Goal: Task Accomplishment & Management: Complete application form

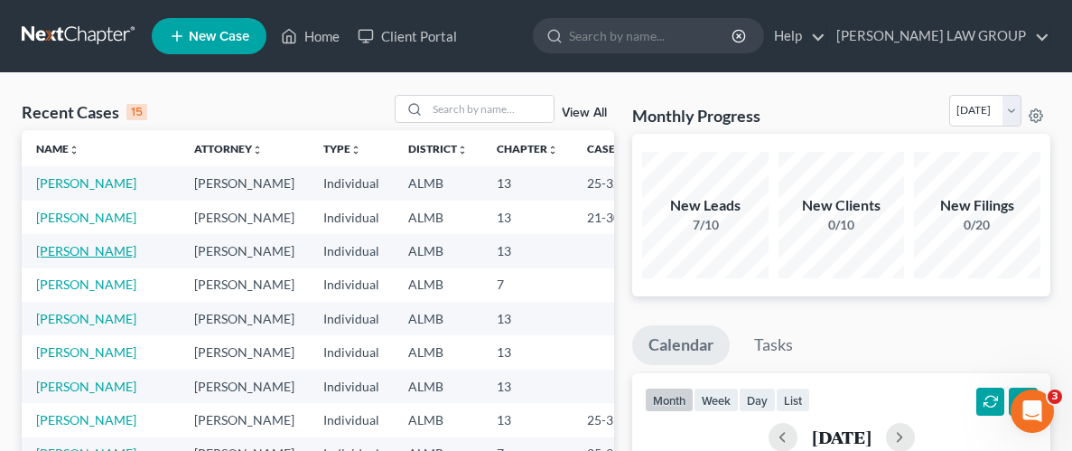
click at [52, 251] on link "[PERSON_NAME]" at bounding box center [86, 250] width 100 height 15
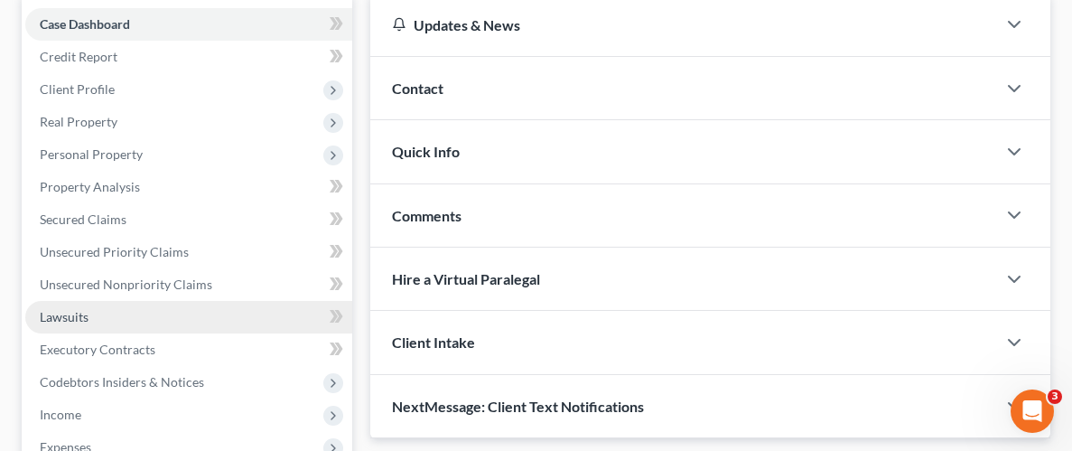
scroll to position [179, 0]
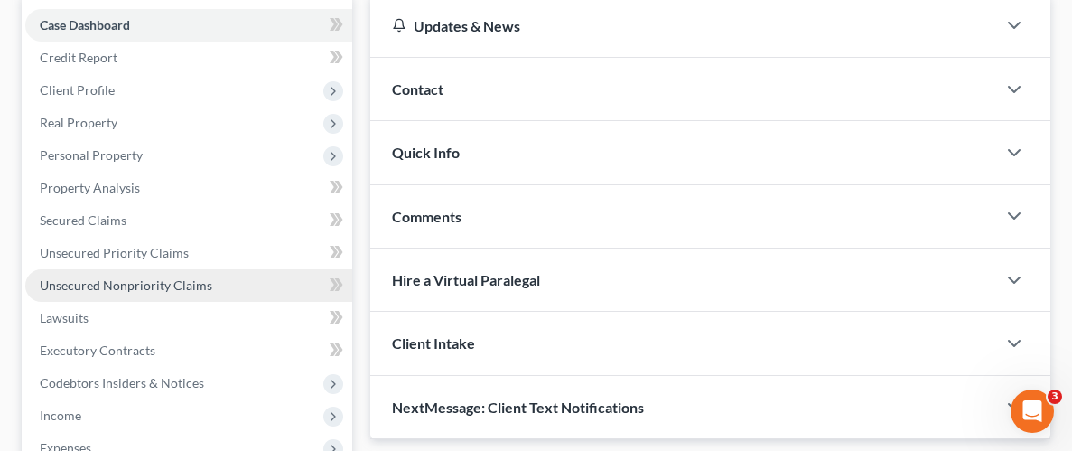
click at [98, 280] on span "Unsecured Nonpriority Claims" at bounding box center [126, 284] width 173 height 15
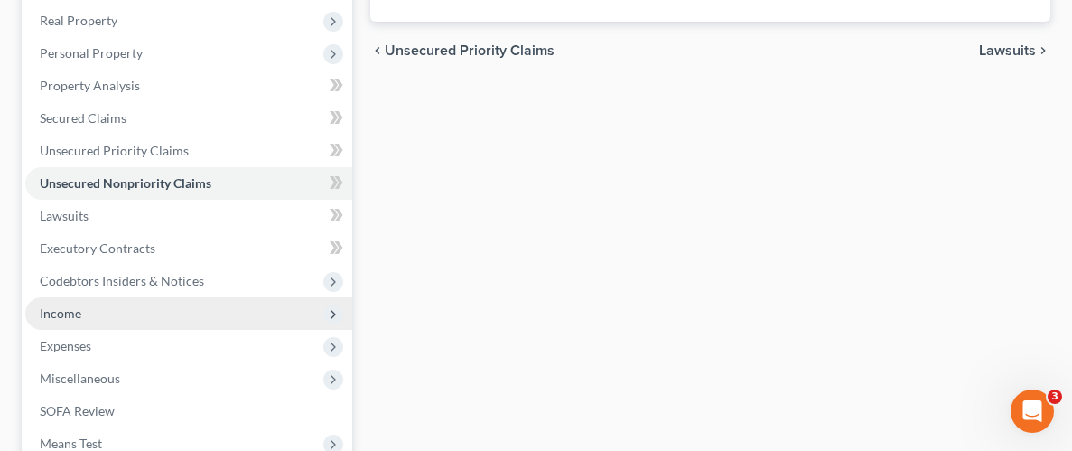
scroll to position [305, 0]
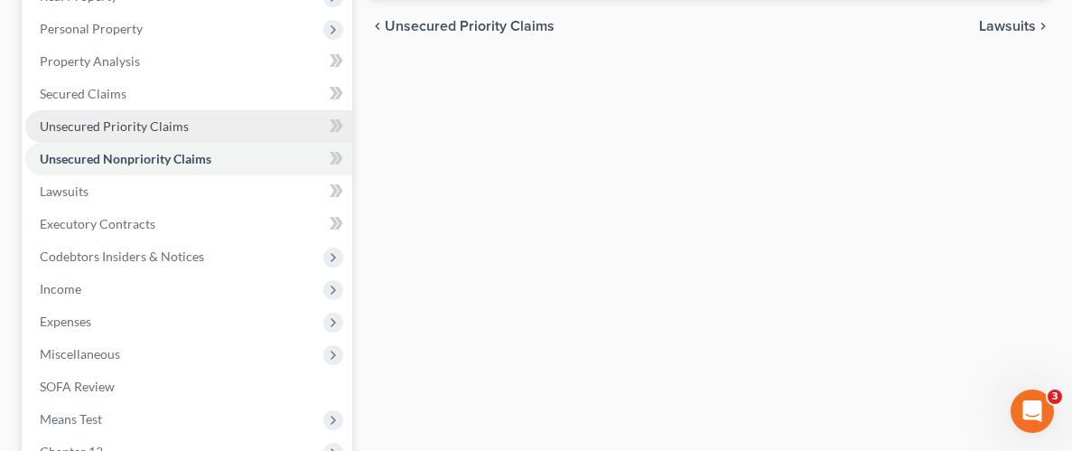
click at [77, 124] on span "Unsecured Priority Claims" at bounding box center [114, 125] width 149 height 15
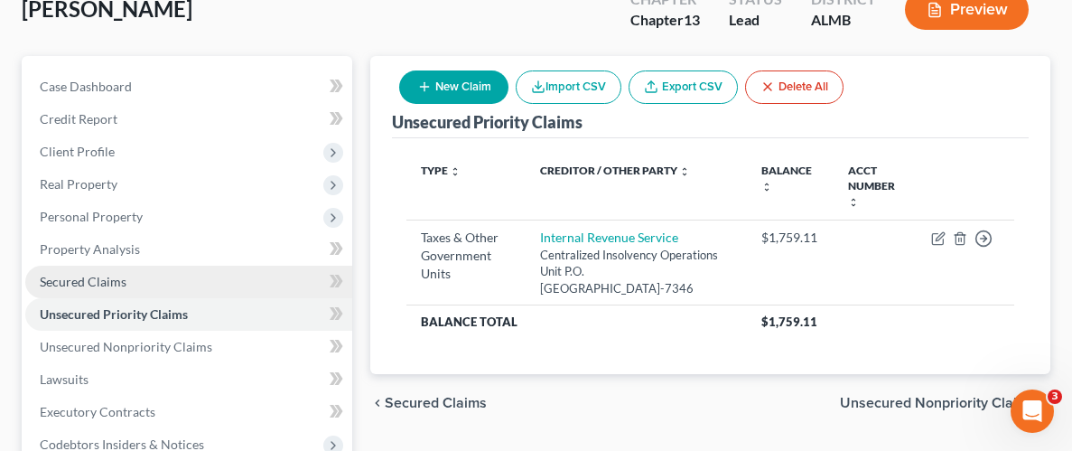
scroll to position [137, 0]
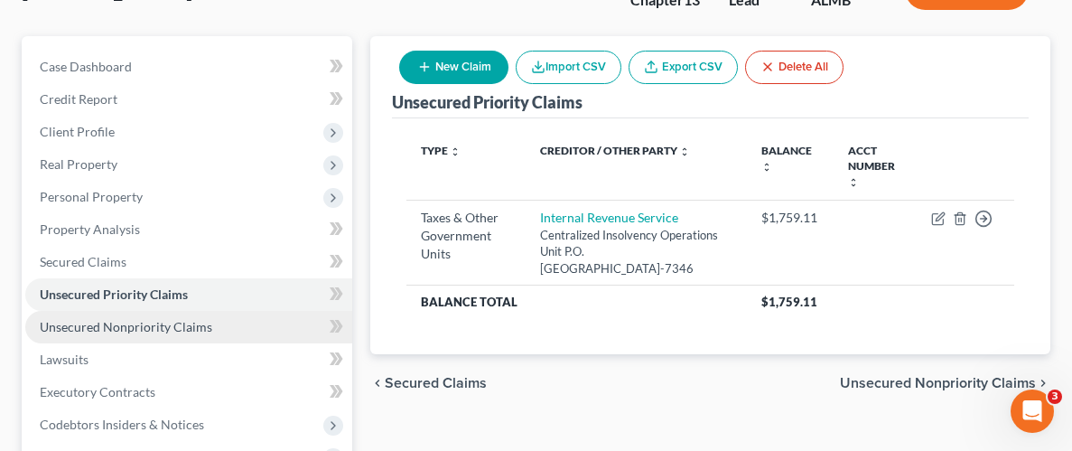
click at [94, 332] on span "Unsecured Nonpriority Claims" at bounding box center [126, 326] width 173 height 15
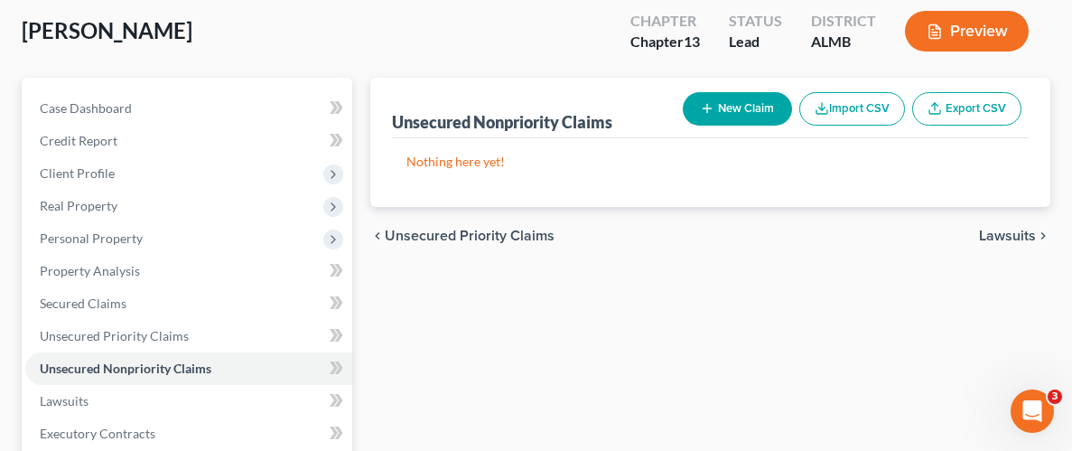
scroll to position [121, 0]
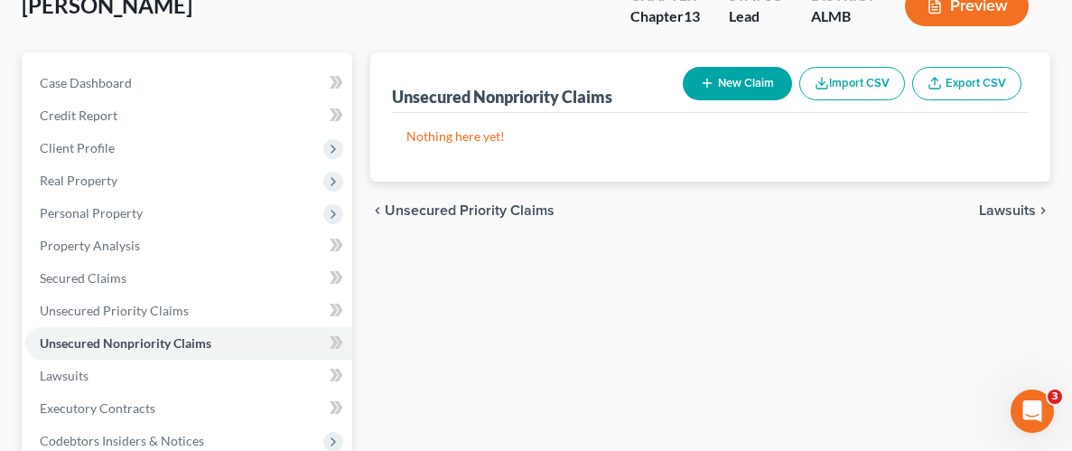
click at [729, 84] on button "New Claim" at bounding box center [737, 83] width 109 height 33
select select "0"
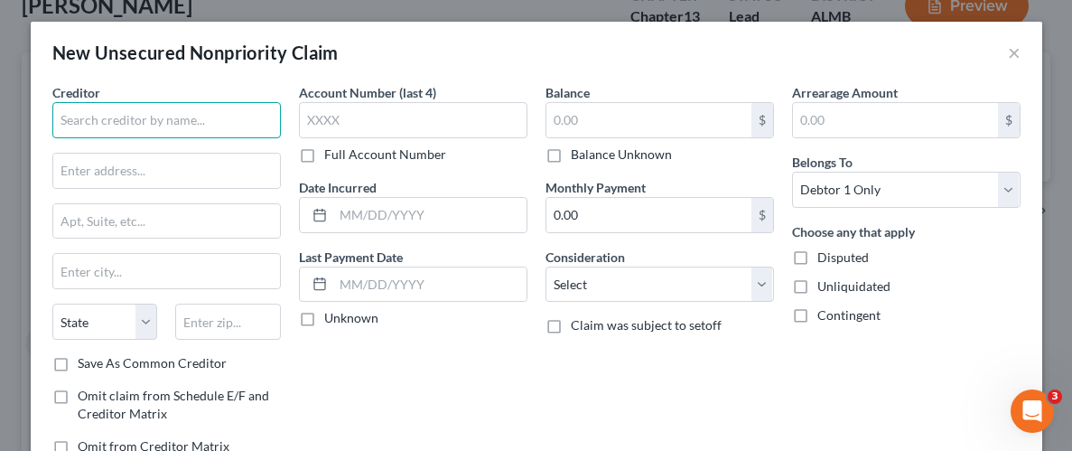
click at [184, 118] on input "text" at bounding box center [166, 120] width 229 height 36
type input "I"
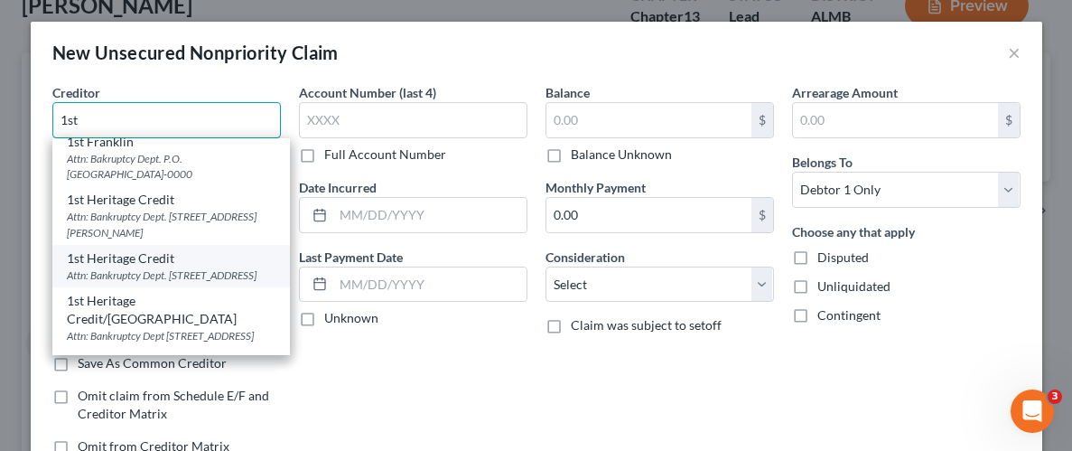
scroll to position [311, 0]
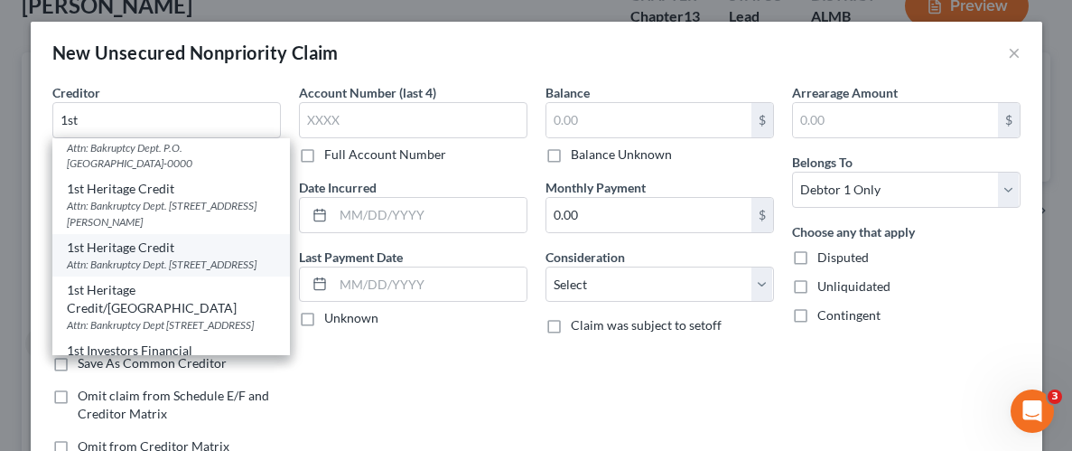
click at [158, 266] on div "Attn: Bankruptcy Dept. 8919 Hwy 119, #109, Alabaster, AL 35007" at bounding box center [171, 264] width 209 height 15
type input "1st Heritage Credit"
type input "Attn: Bankruptcy Dept."
type input "8919 Hwy 119, #109"
type input "Alabaster"
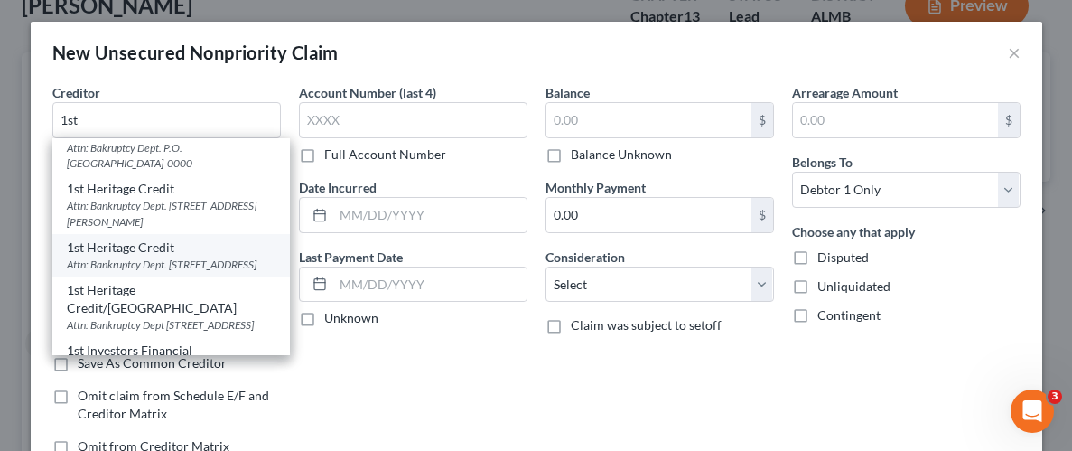
select select "0"
type input "35007"
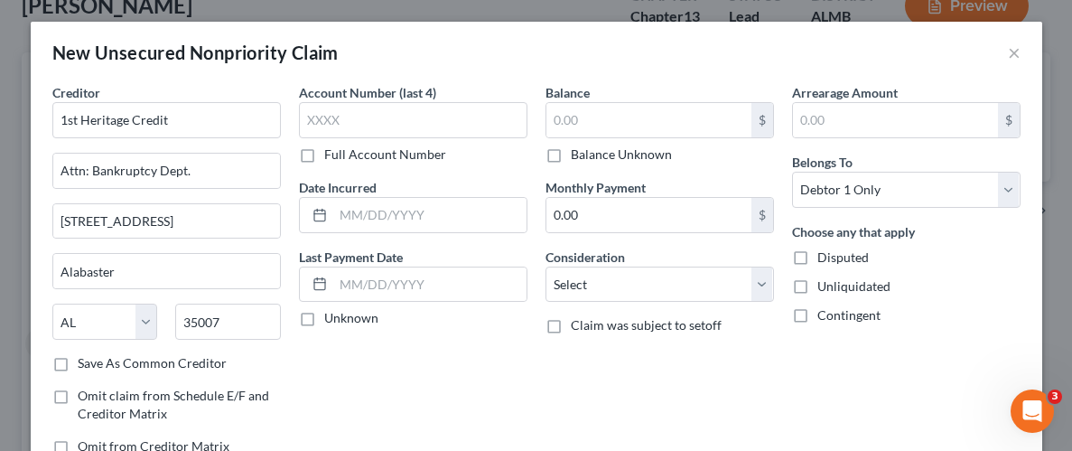
scroll to position [0, 0]
click at [637, 117] on input "text" at bounding box center [648, 120] width 205 height 34
type input "730.05"
click at [817, 289] on label "Unliquidated" at bounding box center [853, 286] width 73 height 18
click at [825, 289] on input "Unliquidated" at bounding box center [831, 283] width 12 height 12
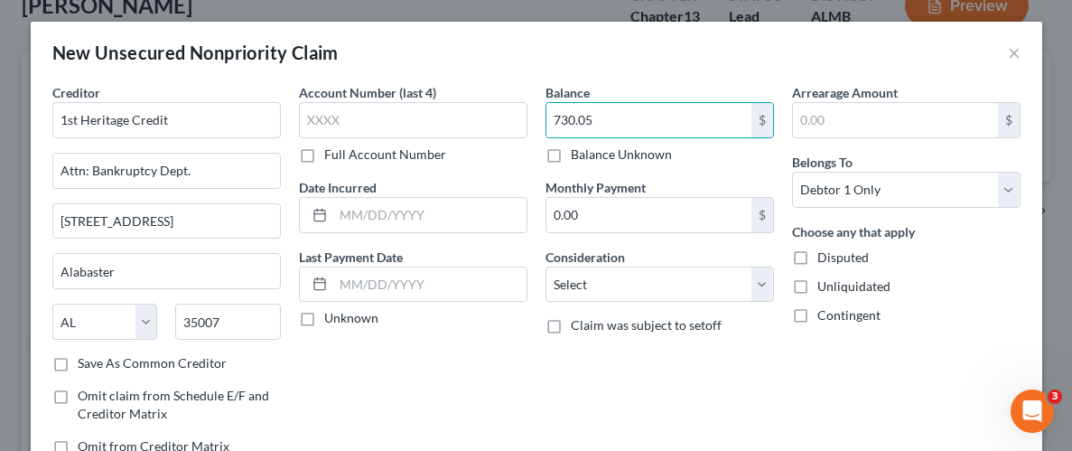
checkbox input "true"
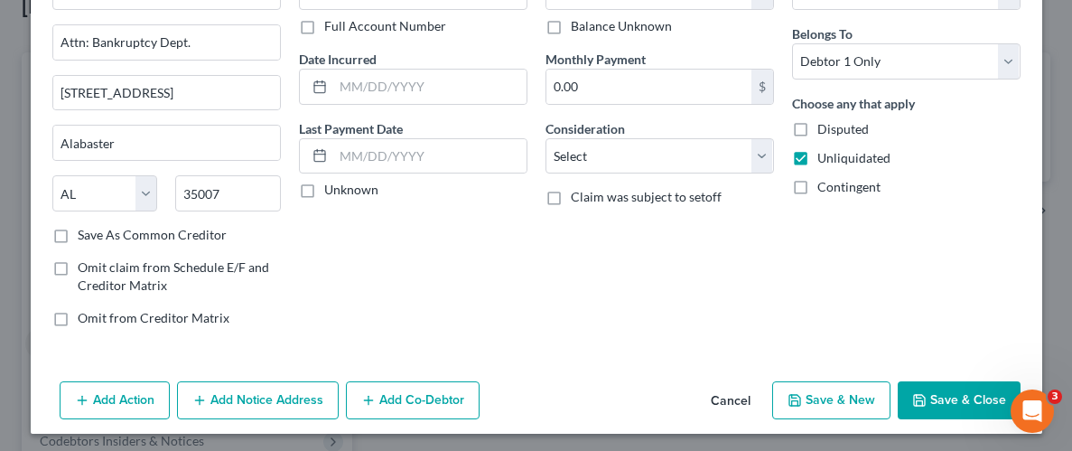
scroll to position [131, 0]
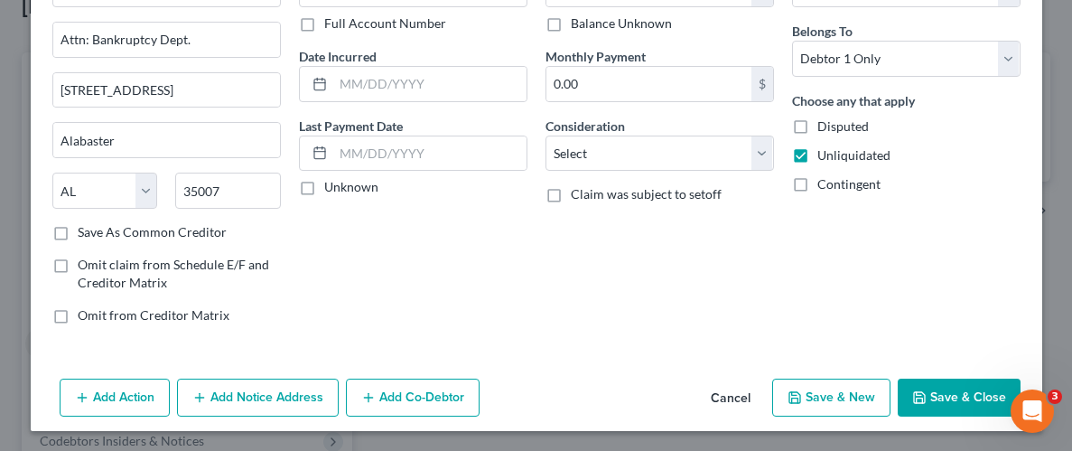
click at [966, 395] on button "Save & Close" at bounding box center [959, 397] width 123 height 38
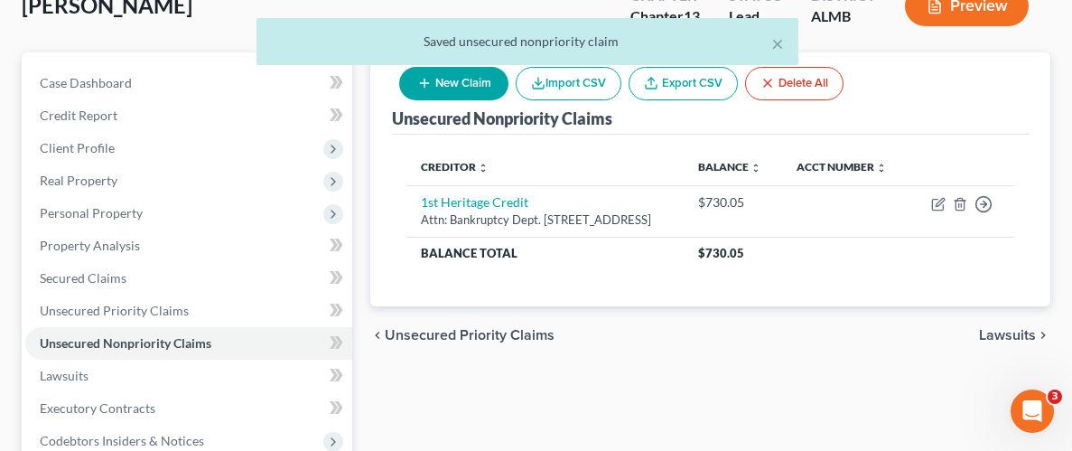
click at [457, 89] on button "New Claim" at bounding box center [453, 83] width 109 height 33
select select "0"
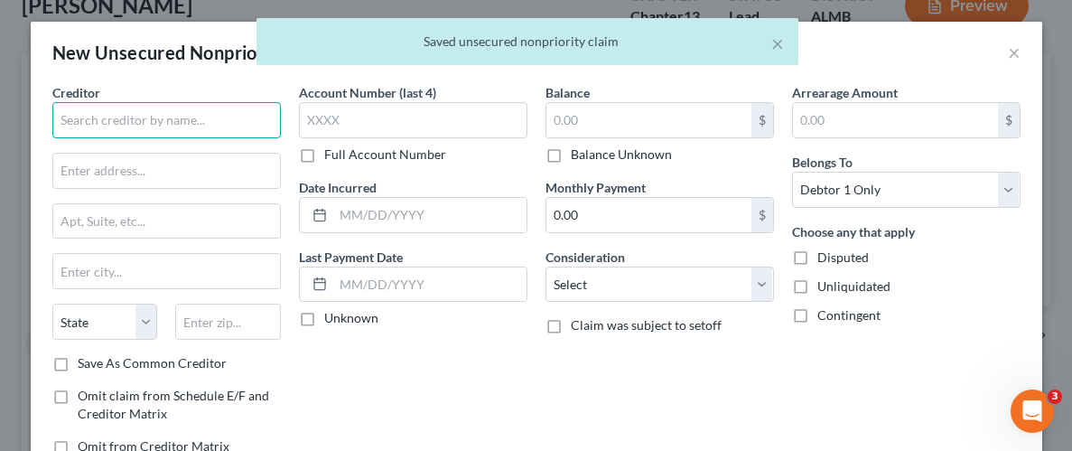
click at [201, 126] on input "text" at bounding box center [166, 120] width 229 height 36
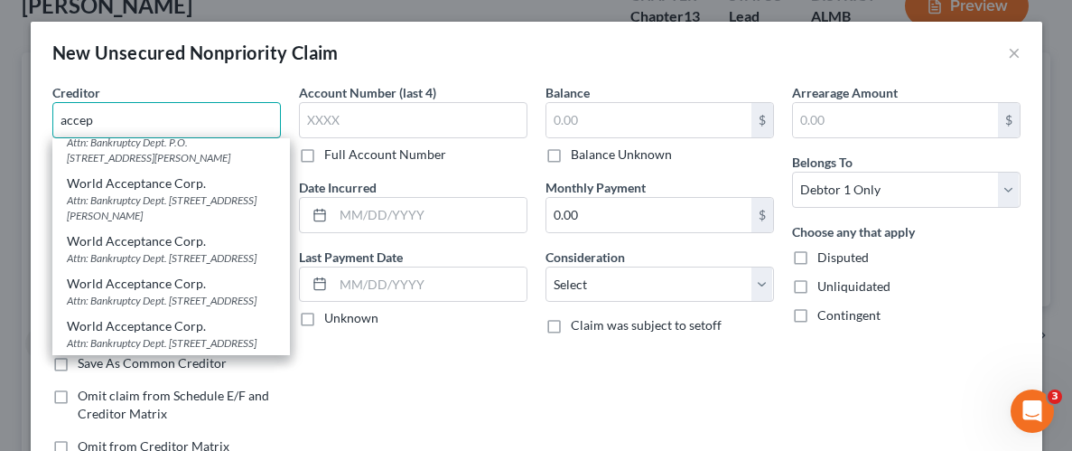
scroll to position [1617, 0]
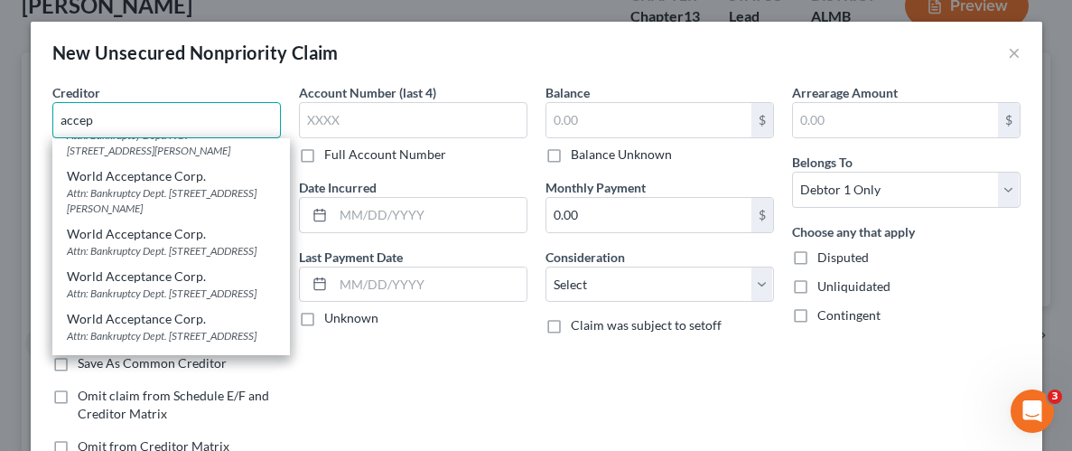
click at [143, 130] on input "accep" at bounding box center [166, 120] width 229 height 36
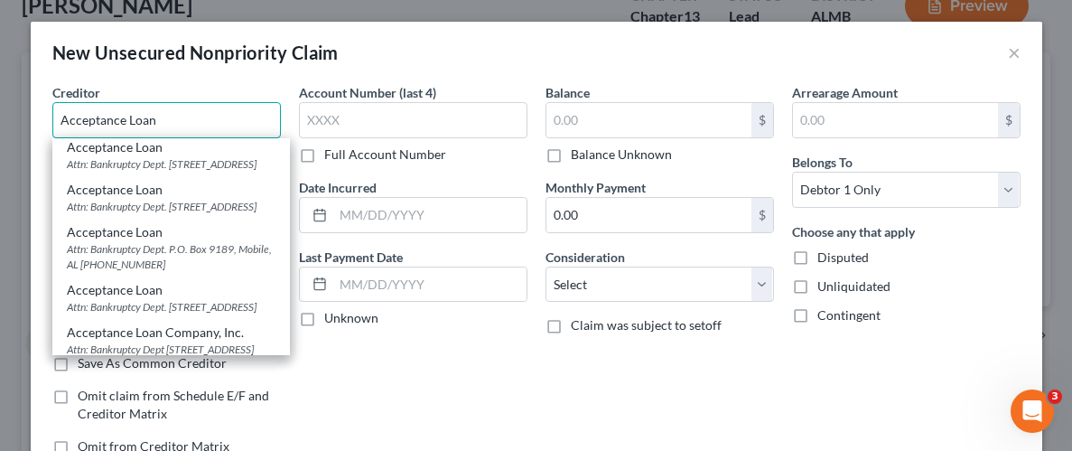
scroll to position [0, 0]
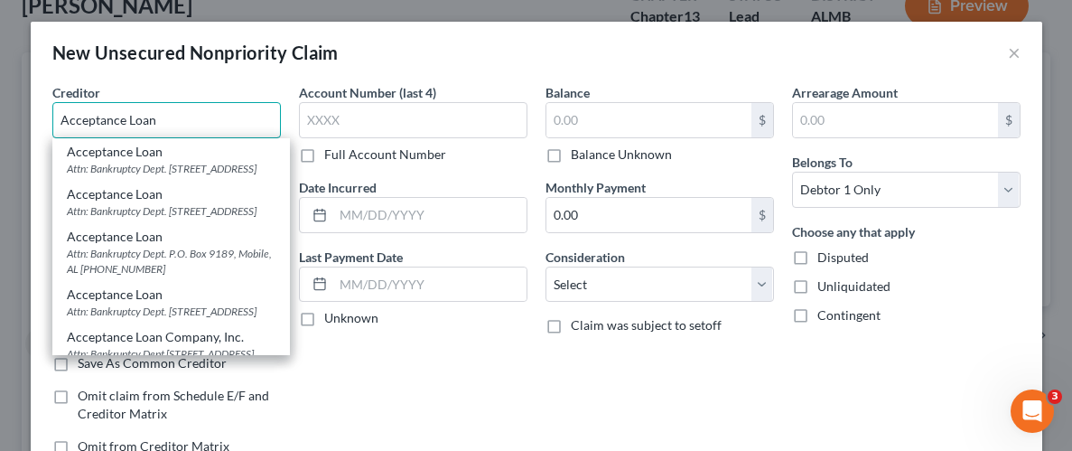
click at [183, 127] on input "Acceptance Loan" at bounding box center [166, 120] width 229 height 36
type input "Acceptance Loan"
click at [367, 333] on div "Account Number (last 4) Full Account Number Date Incurred Last Payment Date Unk…" at bounding box center [413, 276] width 247 height 387
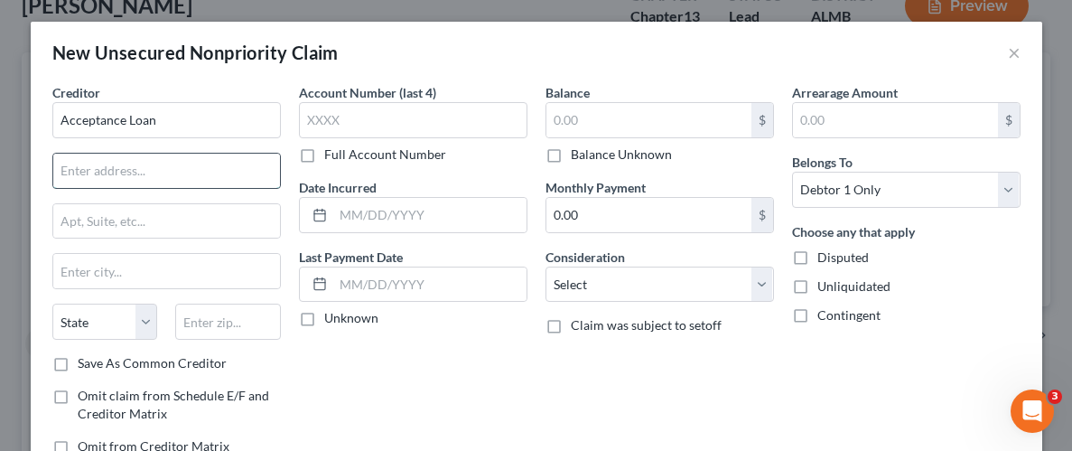
click at [191, 175] on input "text" at bounding box center [166, 171] width 227 height 34
click at [197, 164] on input "Attn: Bankruptcy Dept"" at bounding box center [166, 171] width 227 height 34
type input "Attn: Bankruptcy Dept:"
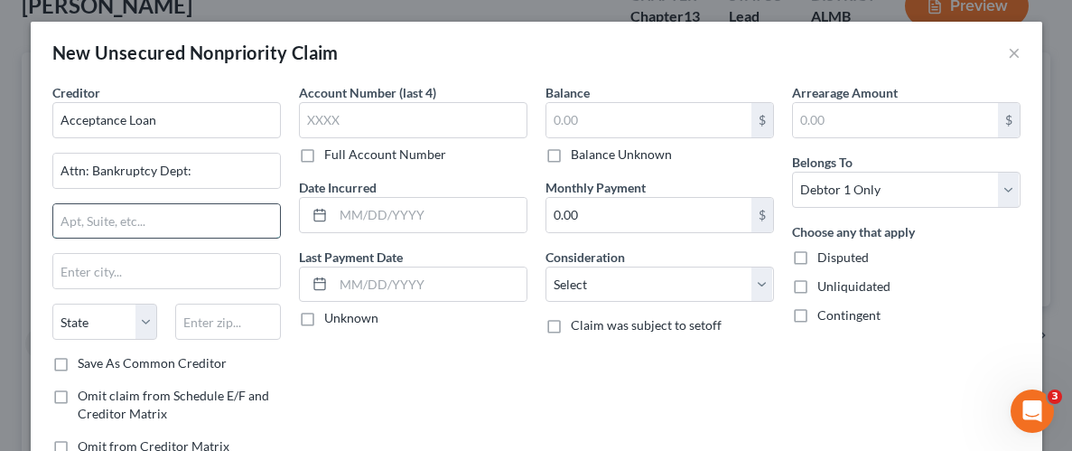
click at [179, 223] on input "text" at bounding box center [166, 221] width 227 height 34
type input "610 Jackson Ave"
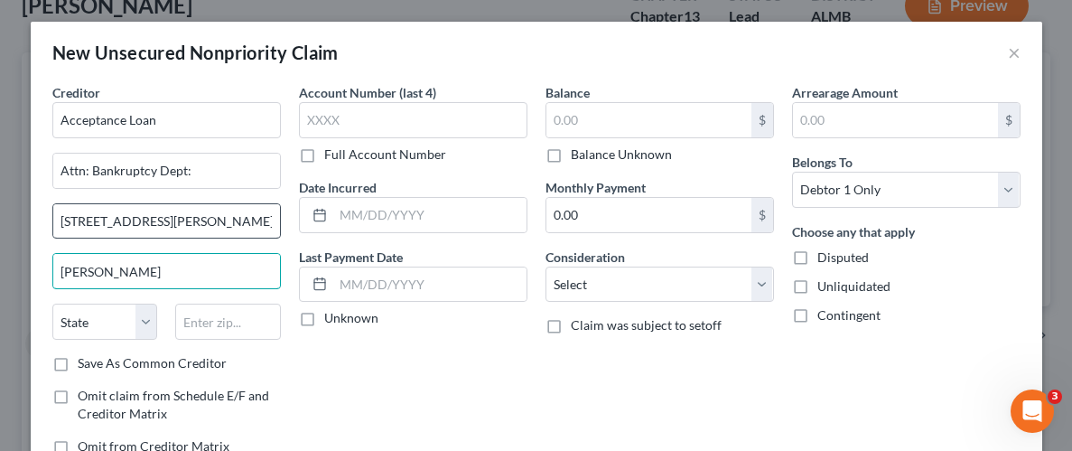
type input "Clanton"
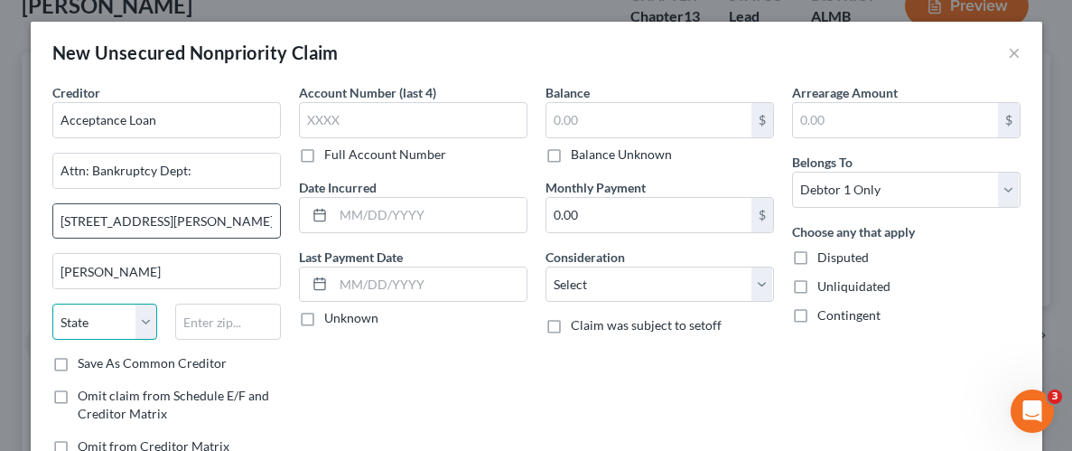
select select "0"
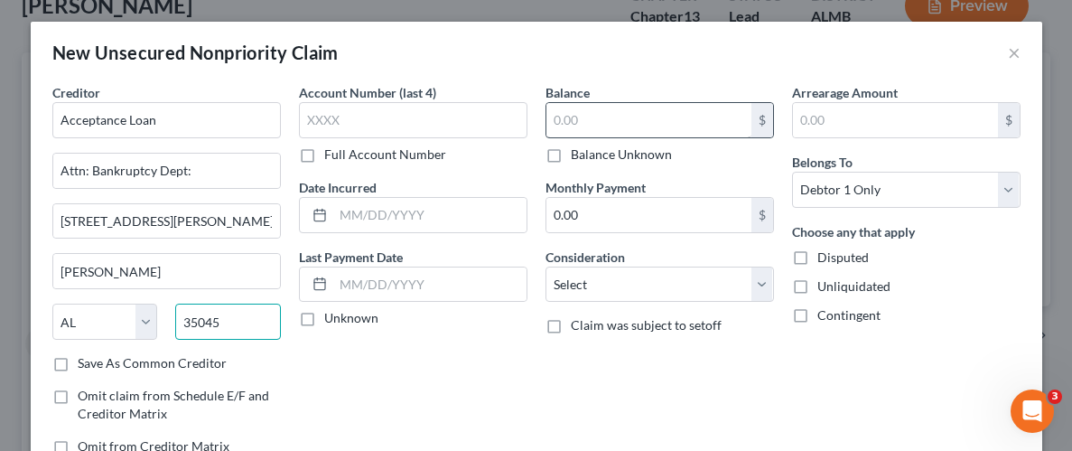
type input "35045"
click at [627, 124] on input "text" at bounding box center [648, 120] width 205 height 34
type input "6,000"
click at [817, 285] on label "Unliquidated" at bounding box center [853, 286] width 73 height 18
click at [825, 285] on input "Unliquidated" at bounding box center [831, 283] width 12 height 12
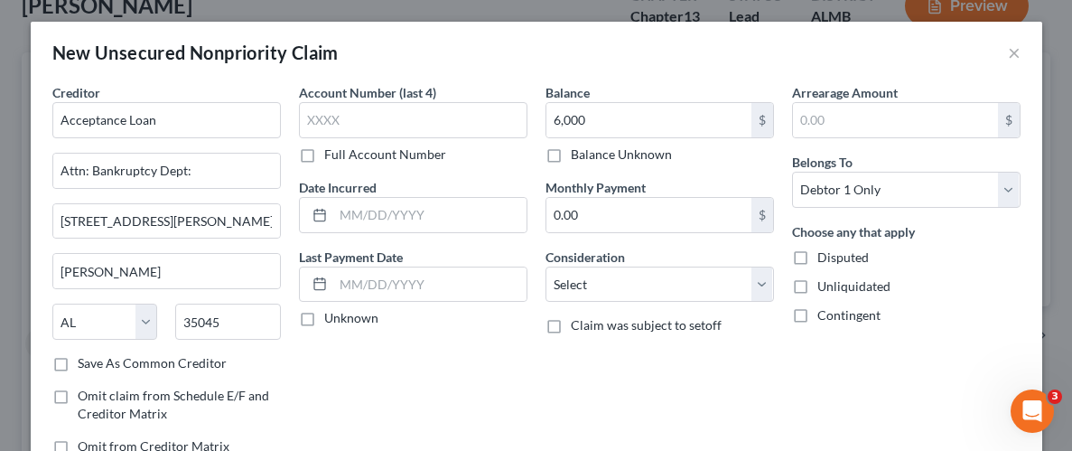
checkbox input "true"
click at [779, 354] on div "Balance 6,000.00 $ Balance Unknown Balance Undetermined 6,000 $ Balance Unknown…" at bounding box center [660, 276] width 247 height 387
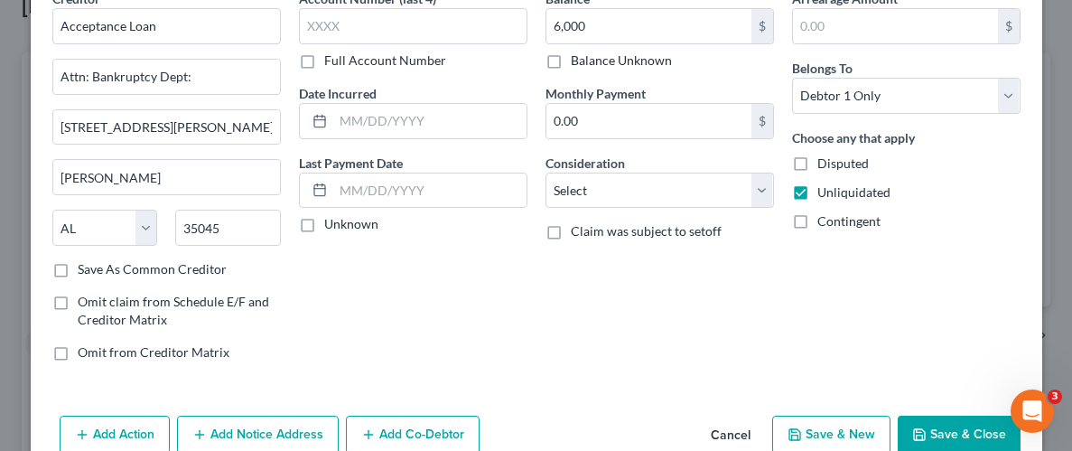
scroll to position [101, 0]
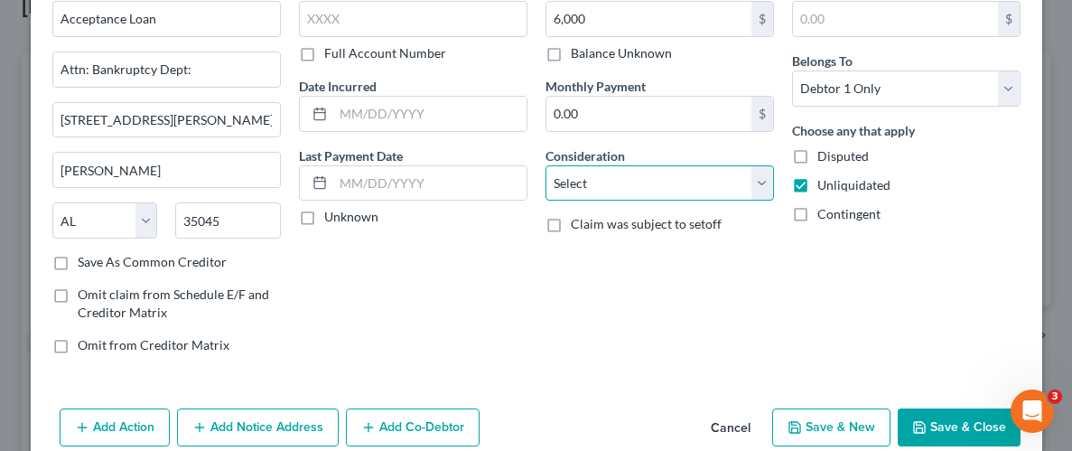
click at [754, 182] on select "Select Cable / Satellite Services Collection Agency Credit Card Debt Debt Couns…" at bounding box center [660, 183] width 229 height 36
select select "10"
click at [546, 165] on select "Select Cable / Satellite Services Collection Agency Credit Card Debt Debt Couns…" at bounding box center [660, 183] width 229 height 36
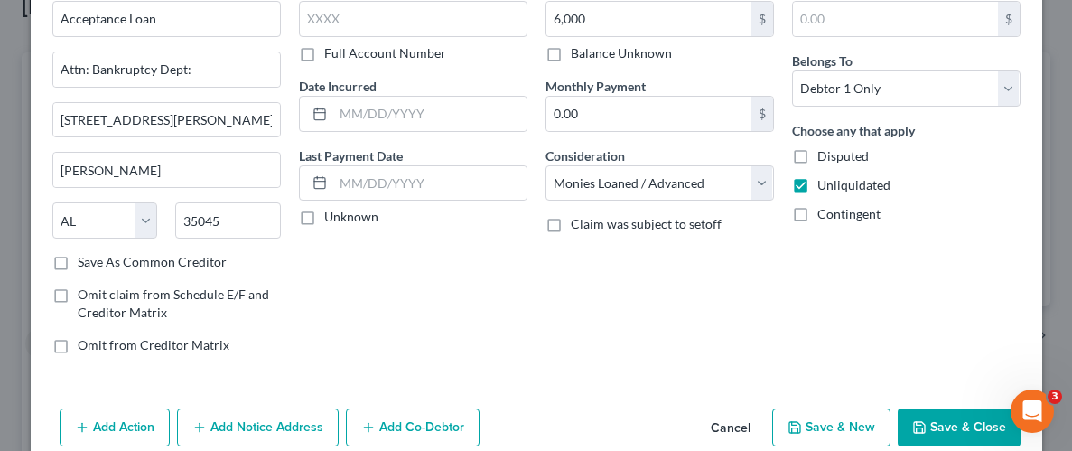
drag, startPoint x: 751, startPoint y: 350, endPoint x: 761, endPoint y: 353, distance: 10.6
click at [761, 353] on div "Balance 6,000.00 $ Balance Unknown Balance Undetermined 6,000 $ Balance Unknown…" at bounding box center [660, 175] width 247 height 387
click at [970, 431] on button "Save & Close" at bounding box center [959, 427] width 123 height 38
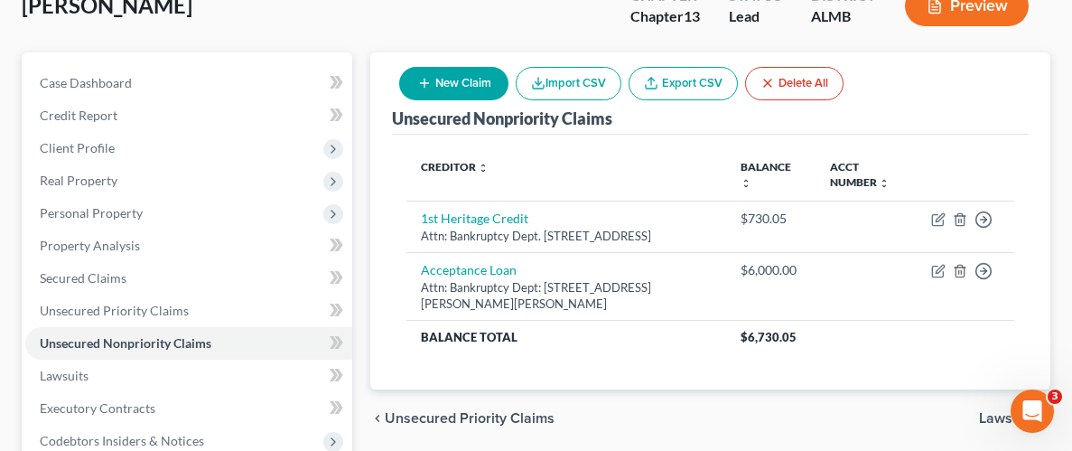
click at [453, 91] on button "New Claim" at bounding box center [453, 83] width 109 height 33
select select "0"
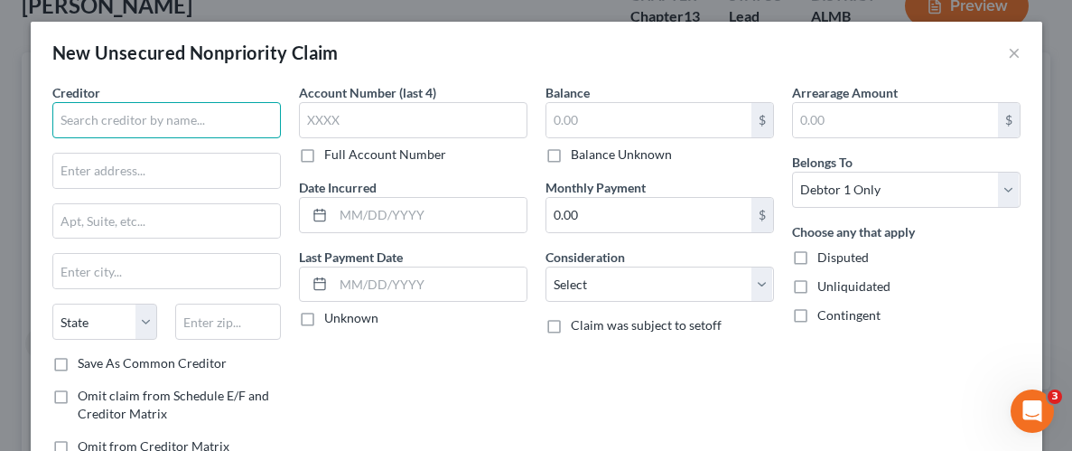
click at [223, 121] on input "text" at bounding box center [166, 120] width 229 height 36
click at [216, 120] on input "Branch Banking & Trust" at bounding box center [166, 120] width 229 height 36
type input "B"
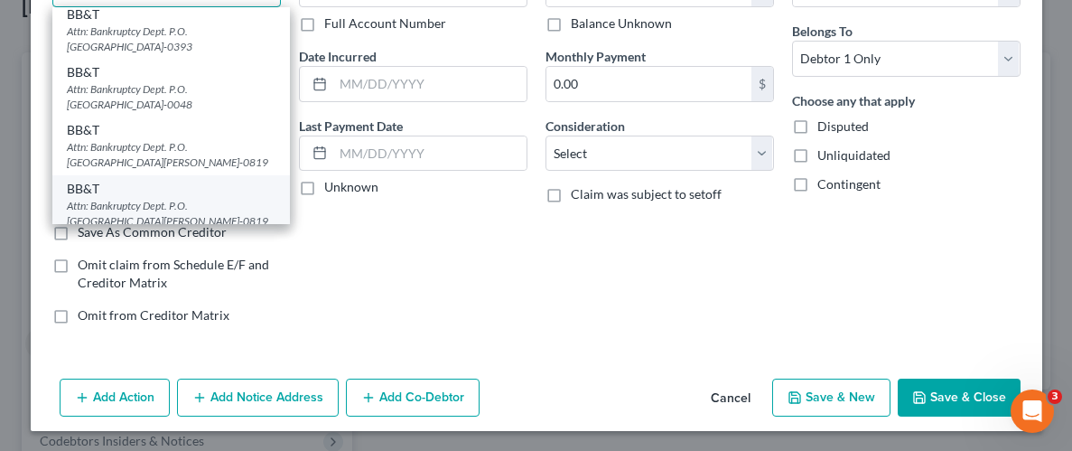
scroll to position [0, 0]
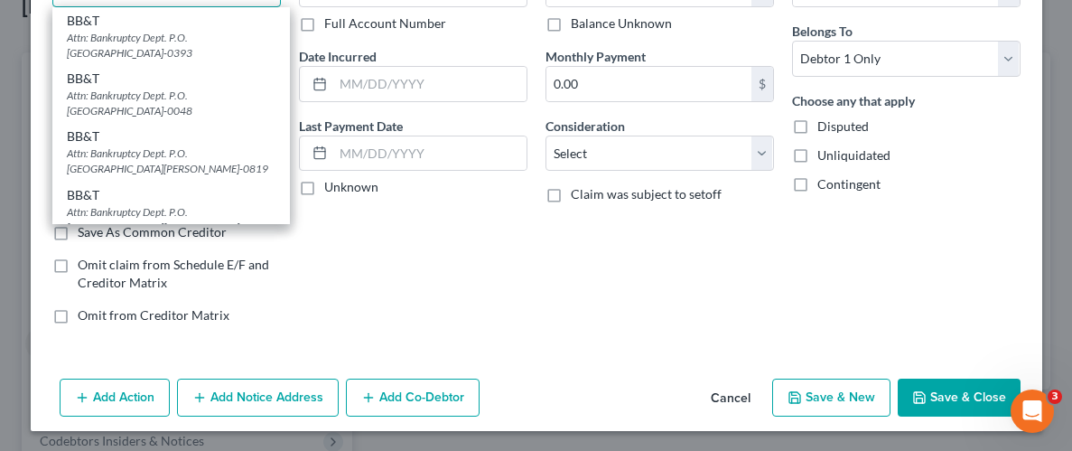
type input "BB&T"
click at [406, 280] on div "Account Number (last 4) Full Account Number Date Incurred Last Payment Date Unk…" at bounding box center [413, 145] width 247 height 387
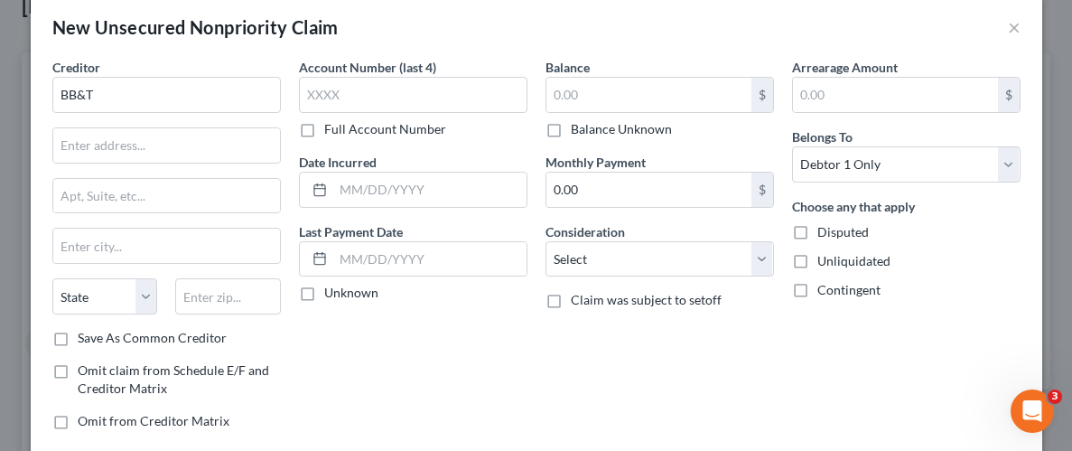
scroll to position [24, 0]
click at [163, 158] on input "text" at bounding box center [166, 146] width 227 height 34
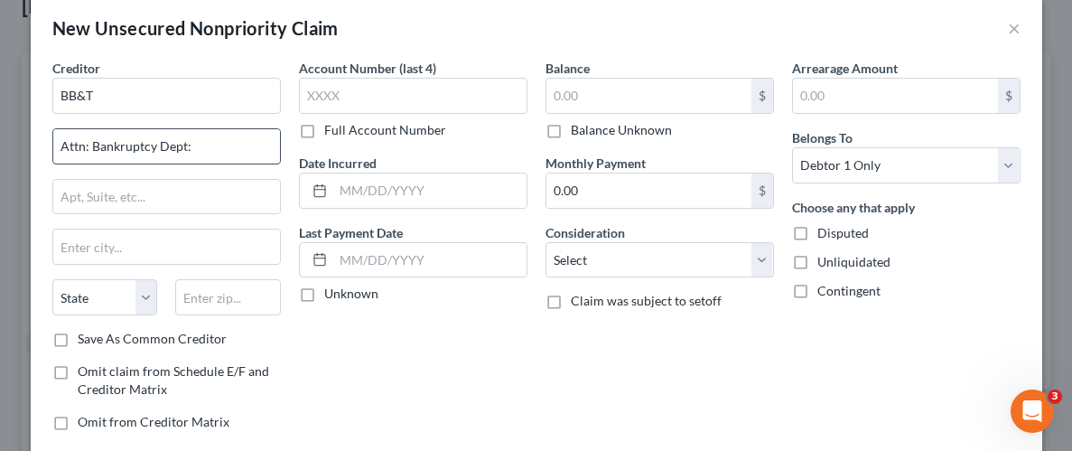
type input "Attn: Bankruptcy Dept:"
type input "P"
type input "P.O. Box 2306"
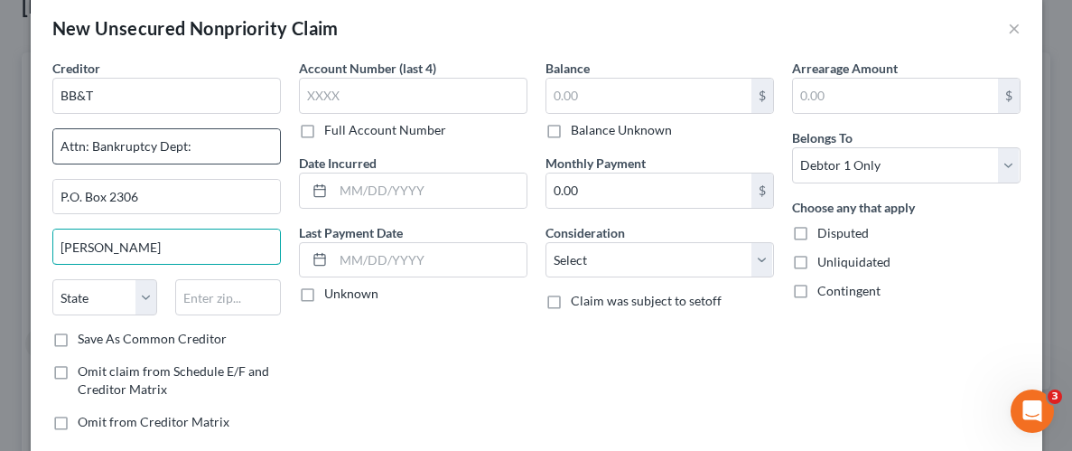
type input "Wilson"
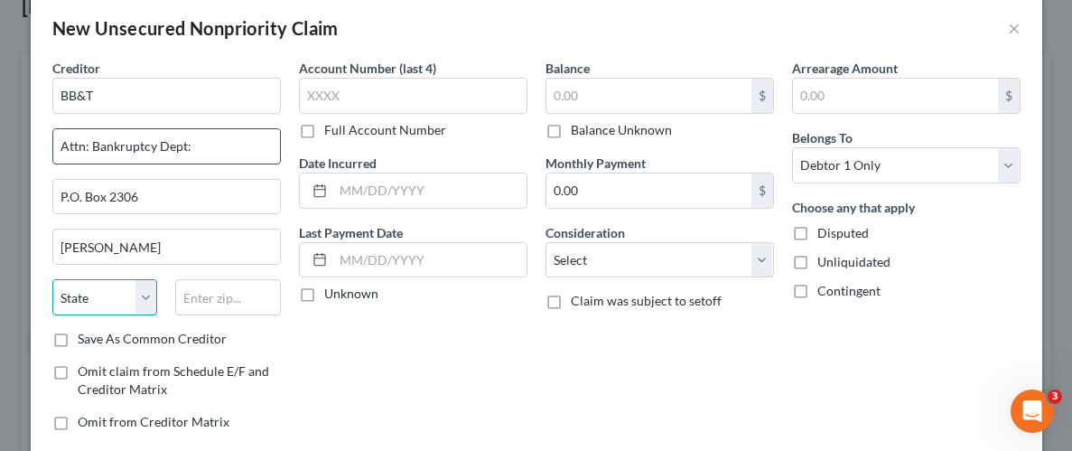
select select "28"
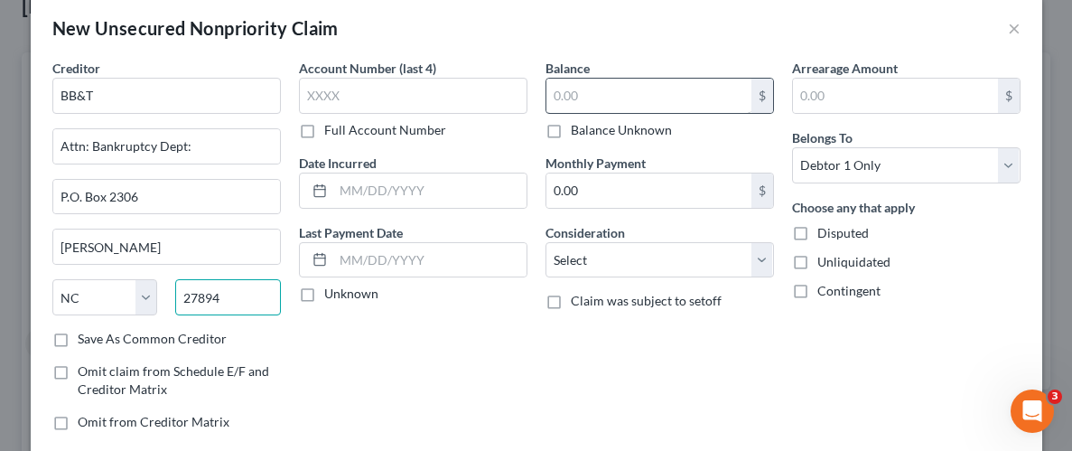
type input "27894"
click at [684, 105] on input "text" at bounding box center [648, 96] width 205 height 34
type input "484.73"
click at [817, 263] on label "Unliquidated" at bounding box center [853, 262] width 73 height 18
click at [825, 263] on input "Unliquidated" at bounding box center [831, 259] width 12 height 12
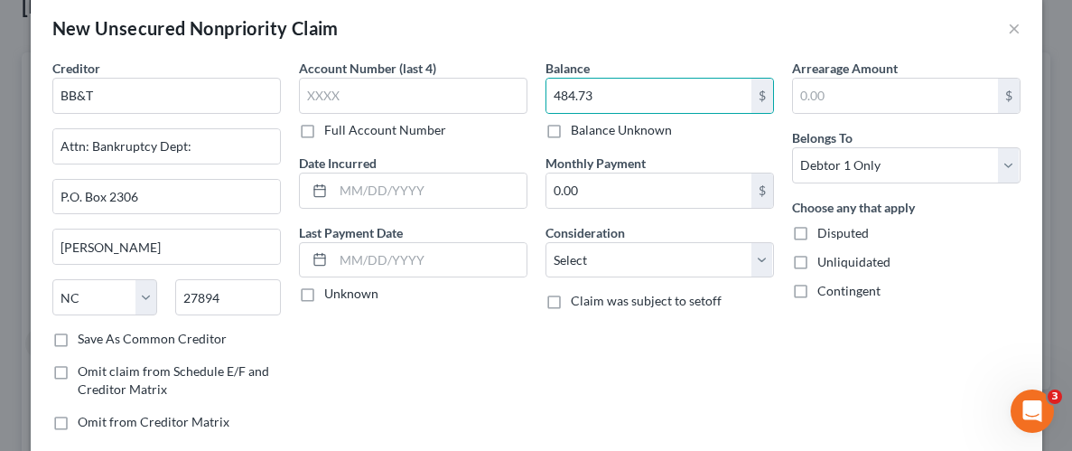
checkbox input "true"
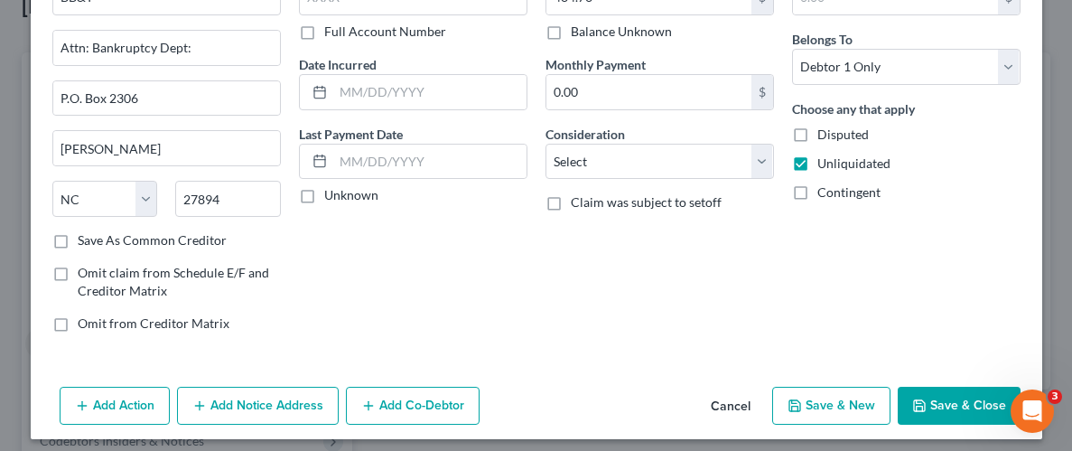
scroll to position [131, 0]
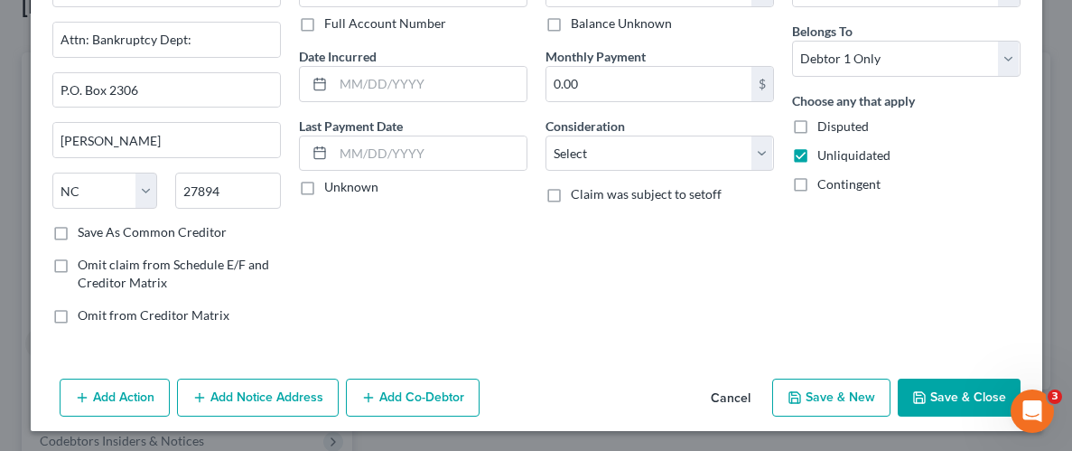
click at [966, 402] on button "Save & Close" at bounding box center [959, 397] width 123 height 38
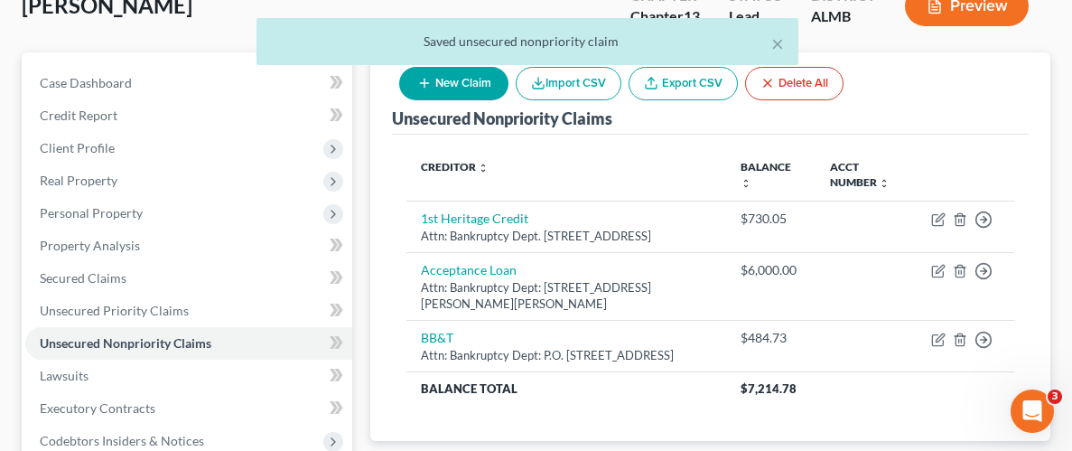
click at [445, 96] on button "New Claim" at bounding box center [453, 83] width 109 height 33
select select "0"
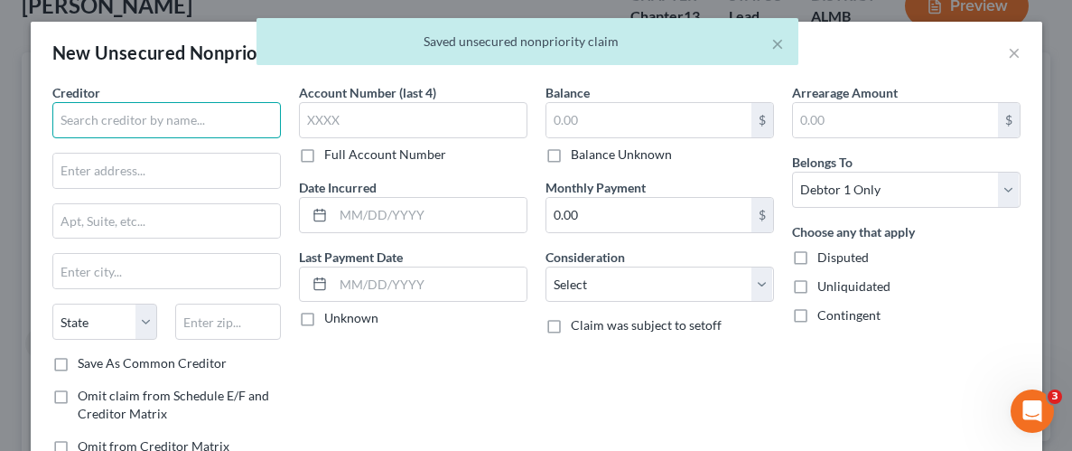
click at [201, 107] on input "text" at bounding box center [166, 120] width 229 height 36
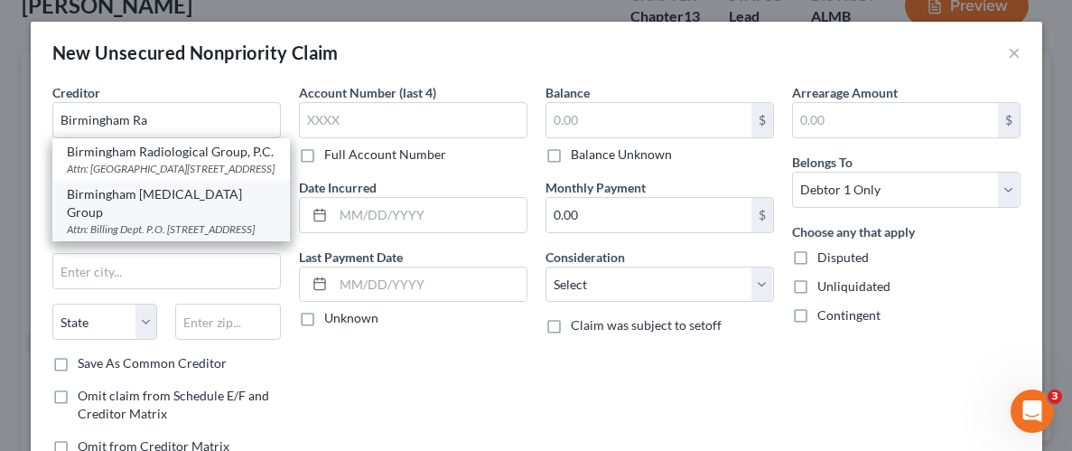
click at [172, 233] on div "Attn: Billing Dept. P.O. [STREET_ADDRESS]" at bounding box center [171, 228] width 209 height 15
type input "Birmingham [MEDICAL_DATA] Group"
type input "Attn: Billing Dept."
type input "P.O. Box 2514"
type input "Birmingham"
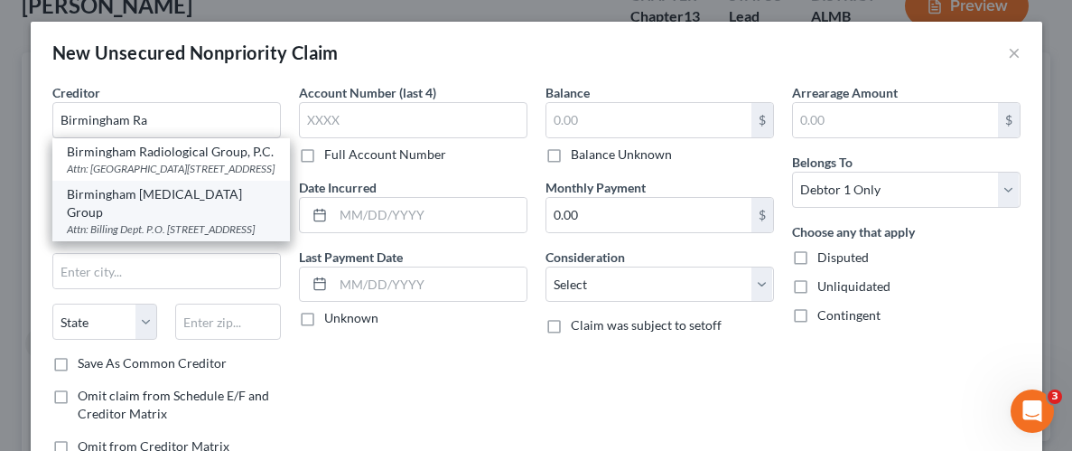
select select "0"
type input "35201-0000"
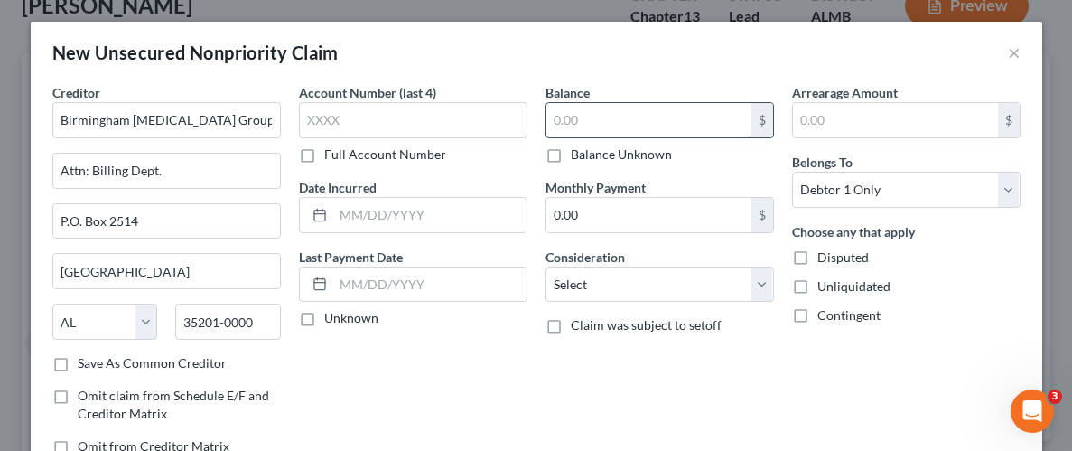
click at [627, 124] on input "text" at bounding box center [648, 120] width 205 height 34
type input "210.00"
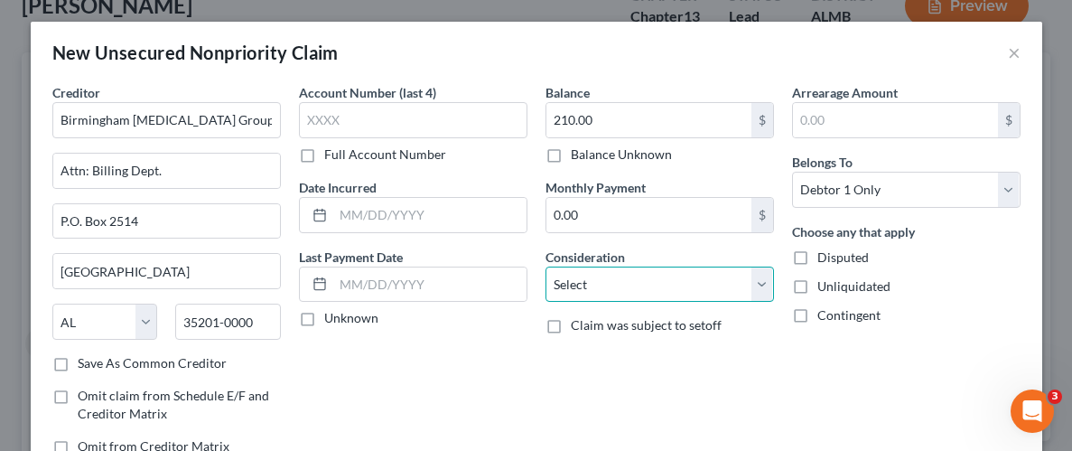
click at [770, 280] on select "Select Cable / Satellite Services Collection Agency Credit Card Debt Debt Couns…" at bounding box center [660, 284] width 229 height 36
select select "9"
click at [546, 266] on select "Select Cable / Satellite Services Collection Agency Credit Card Debt Debt Couns…" at bounding box center [660, 284] width 229 height 36
click at [817, 285] on label "Unliquidated" at bounding box center [853, 286] width 73 height 18
click at [825, 285] on input "Unliquidated" at bounding box center [831, 283] width 12 height 12
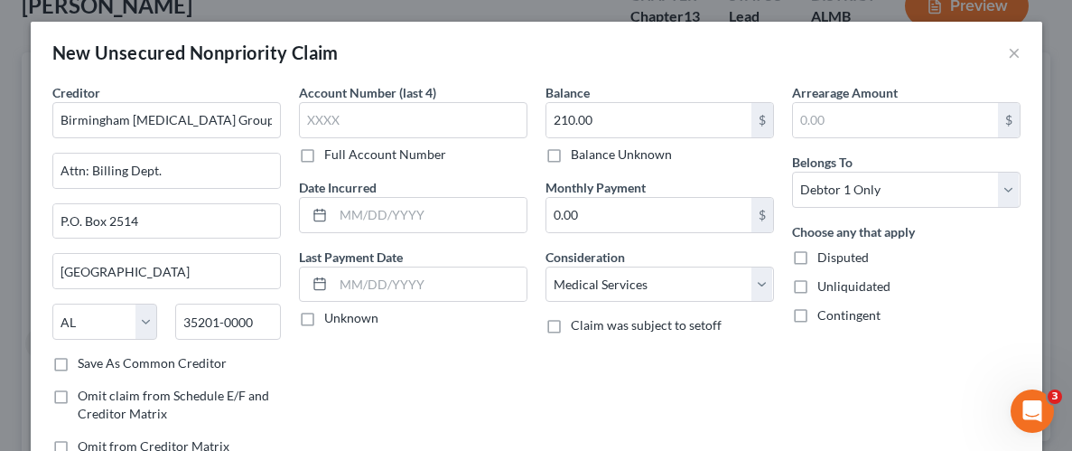
checkbox input "true"
click at [775, 356] on div "Balance 210.00 $ Balance Unknown Balance Undetermined 210.00 $ Balance Unknown …" at bounding box center [660, 276] width 247 height 387
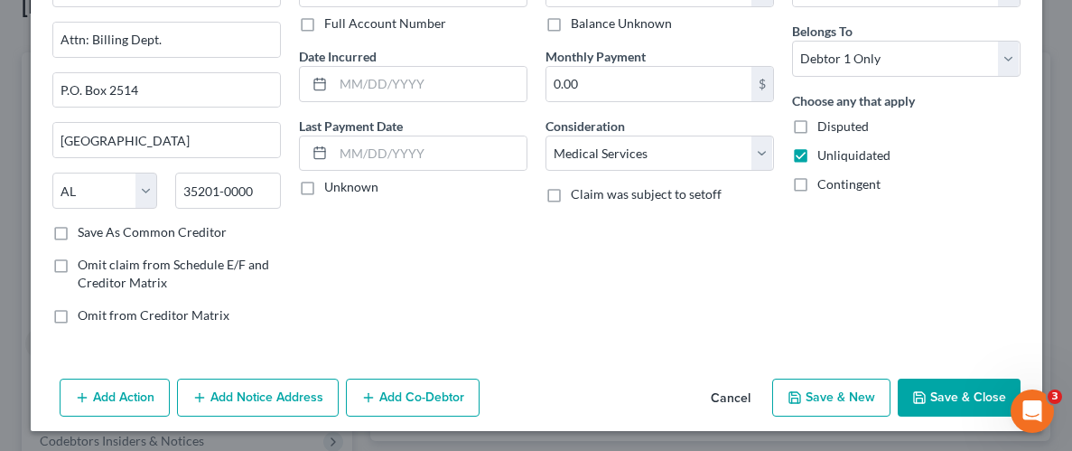
click at [955, 402] on button "Save & Close" at bounding box center [959, 397] width 123 height 38
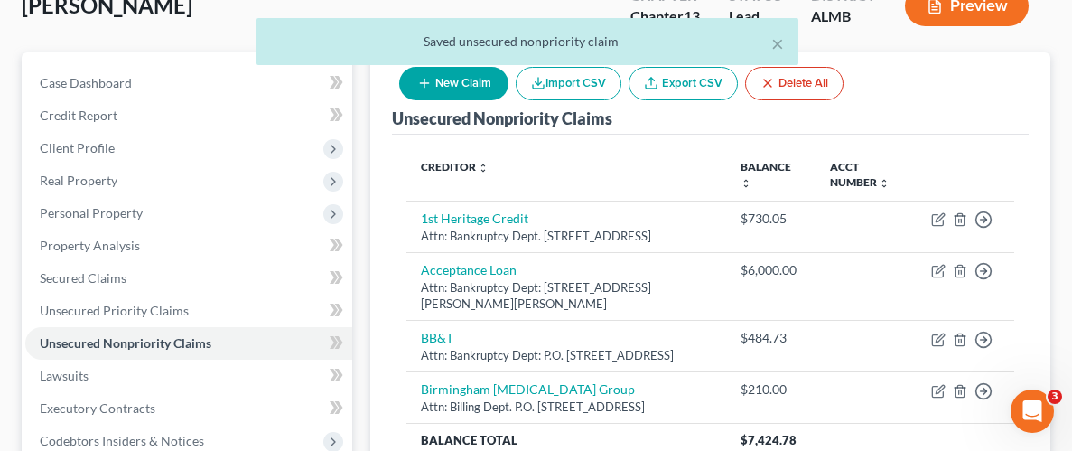
click at [445, 86] on button "New Claim" at bounding box center [453, 83] width 109 height 33
select select "0"
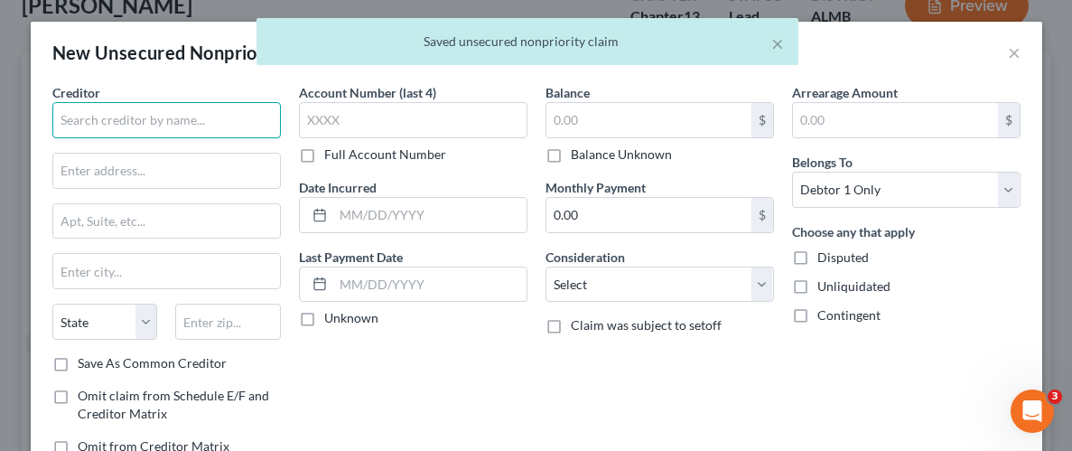
click at [159, 106] on input "text" at bounding box center [166, 120] width 229 height 36
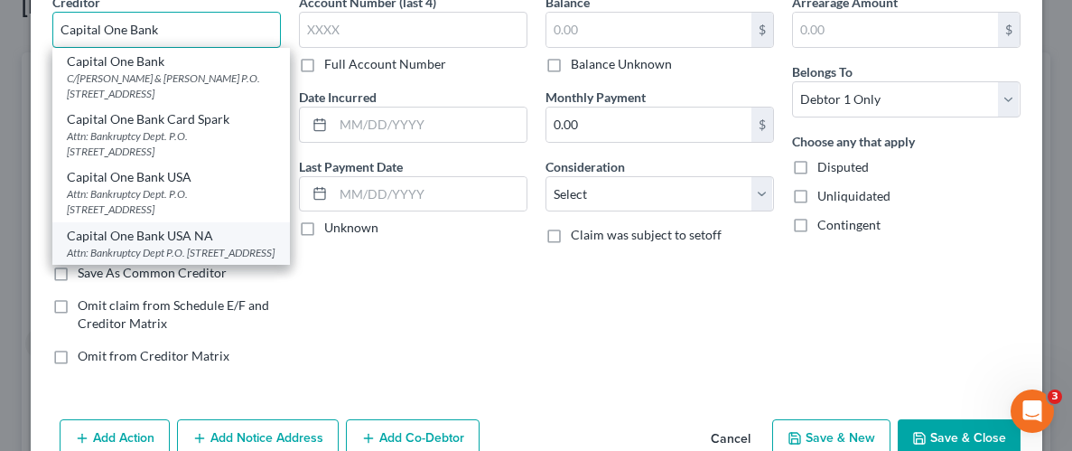
scroll to position [104, 0]
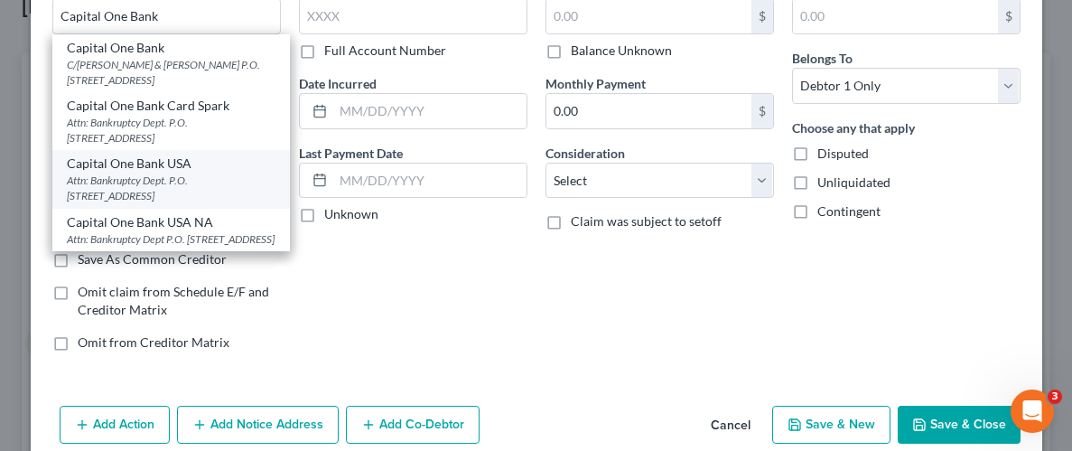
click at [127, 173] on div "Attn: Bankruptcy Dept. P.O. Box 30285, Salt Lake City, UT 84130-0281" at bounding box center [171, 188] width 209 height 31
type input "Capital One Bank USA"
type input "Attn: Bankruptcy Dept."
type input "P.O. Box 30285"
type input "Salt Lake City"
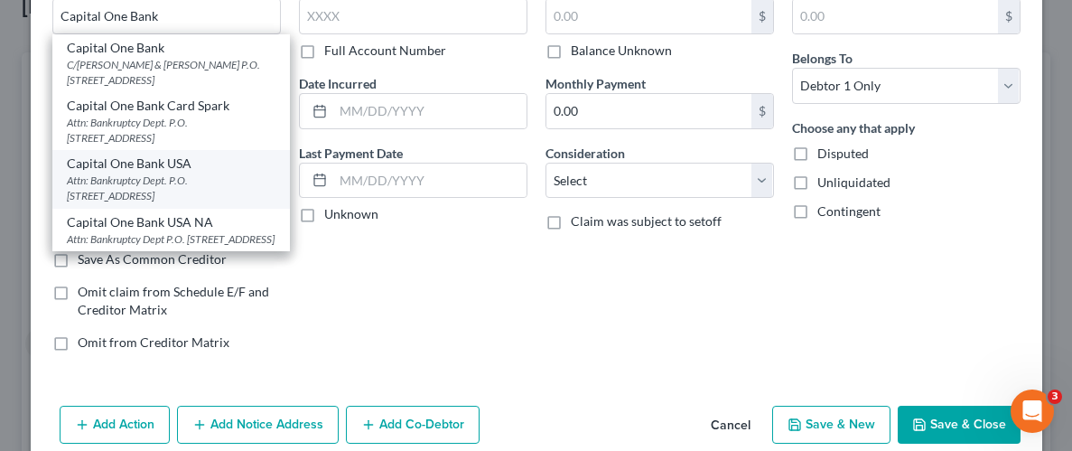
select select "46"
type input "84130-0281"
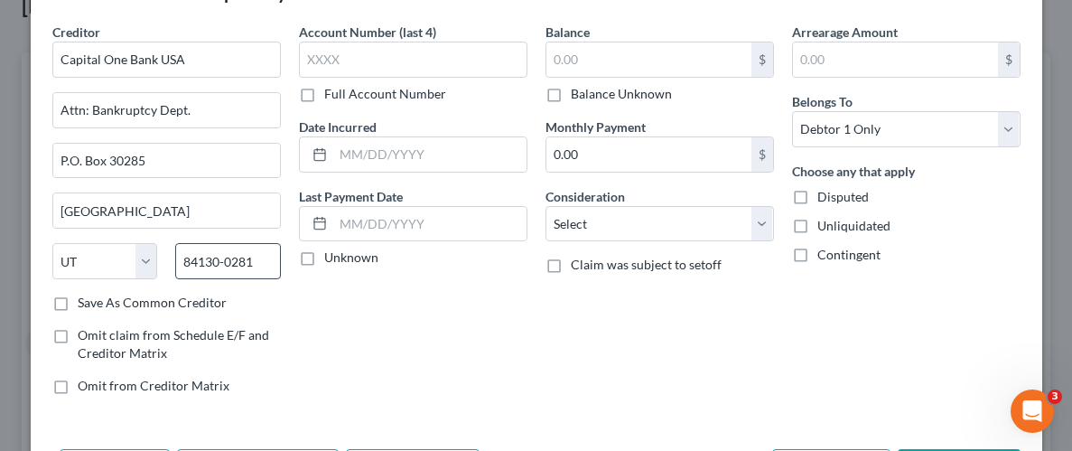
scroll to position [50, 0]
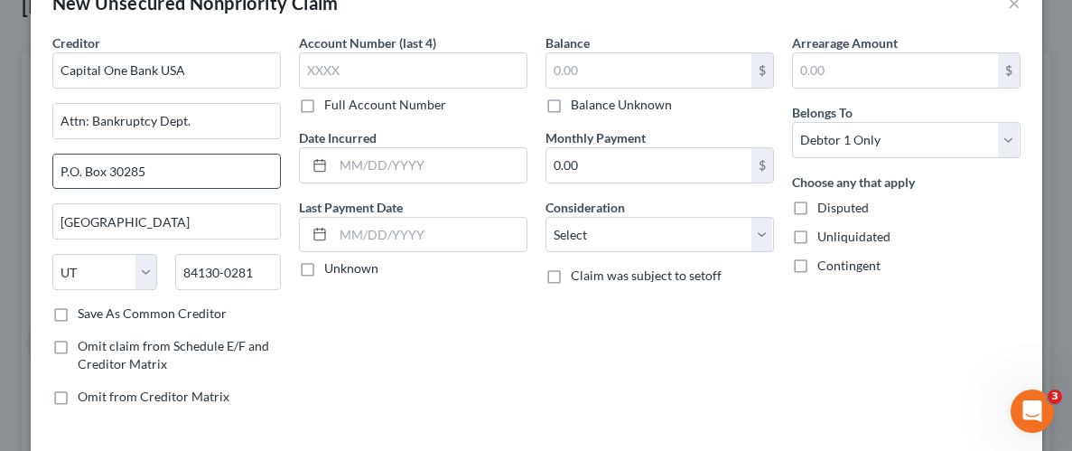
click at [147, 175] on input "P.O. Box 30285" at bounding box center [166, 171] width 227 height 34
type input "P.O. Box 30281"
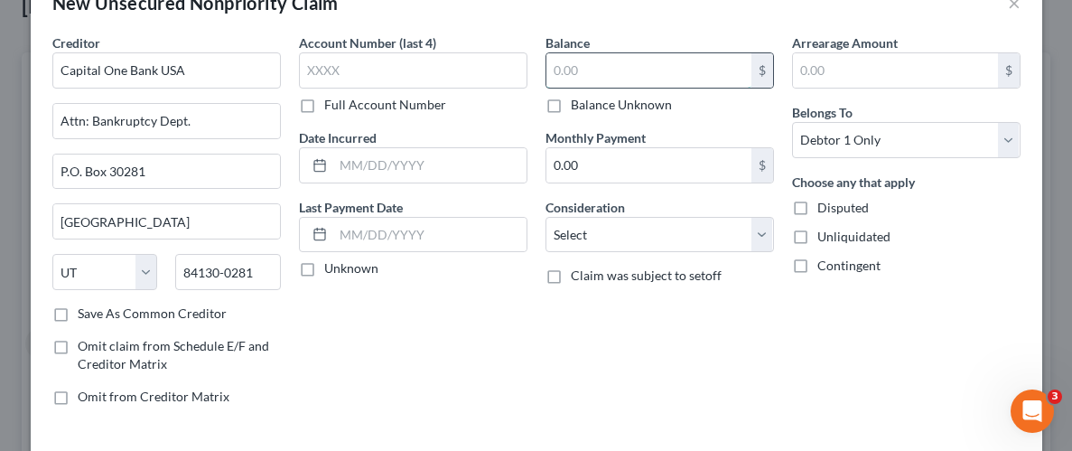
click at [641, 73] on input "text" at bounding box center [648, 70] width 205 height 34
type input "679.48"
click at [817, 236] on label "Unliquidated" at bounding box center [853, 237] width 73 height 18
click at [825, 236] on input "Unliquidated" at bounding box center [831, 234] width 12 height 12
checkbox input "true"
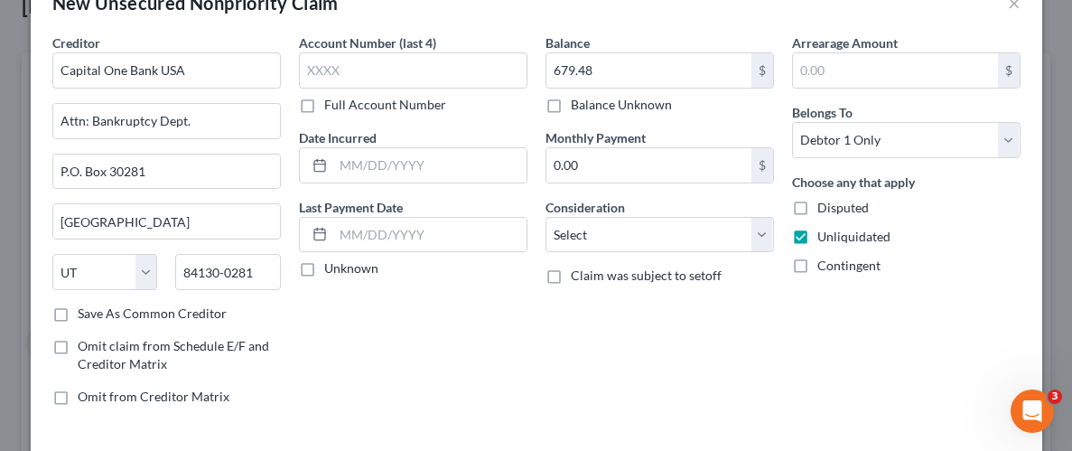
click at [844, 310] on div "Arrearage Amount $ Belongs To * Select Debtor 1 Only Debtor 2 Only Debtor 1 And…" at bounding box center [906, 226] width 247 height 387
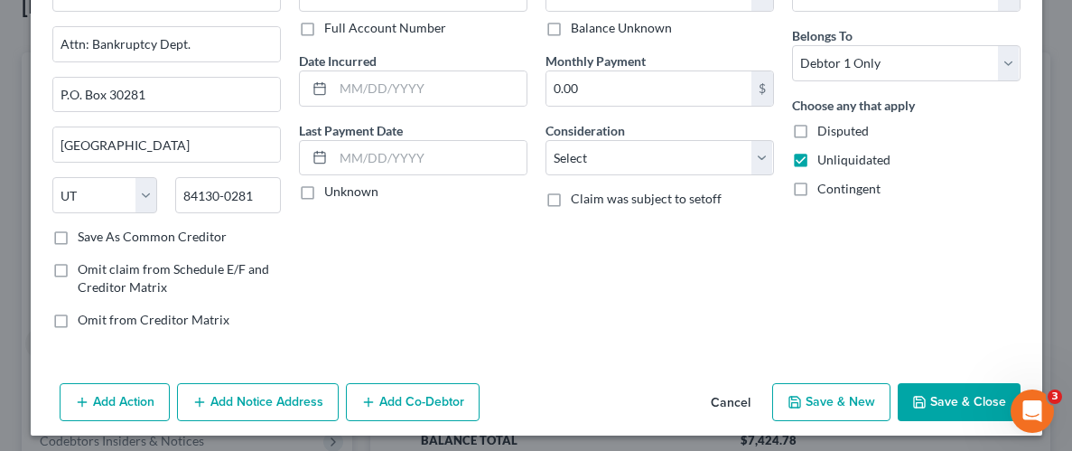
scroll to position [131, 0]
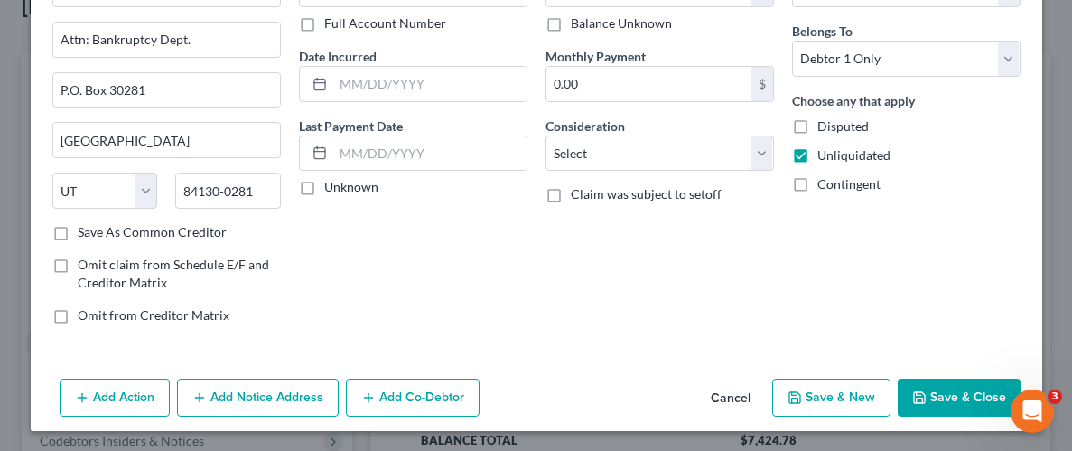
click at [978, 407] on button "Save & Close" at bounding box center [959, 397] width 123 height 38
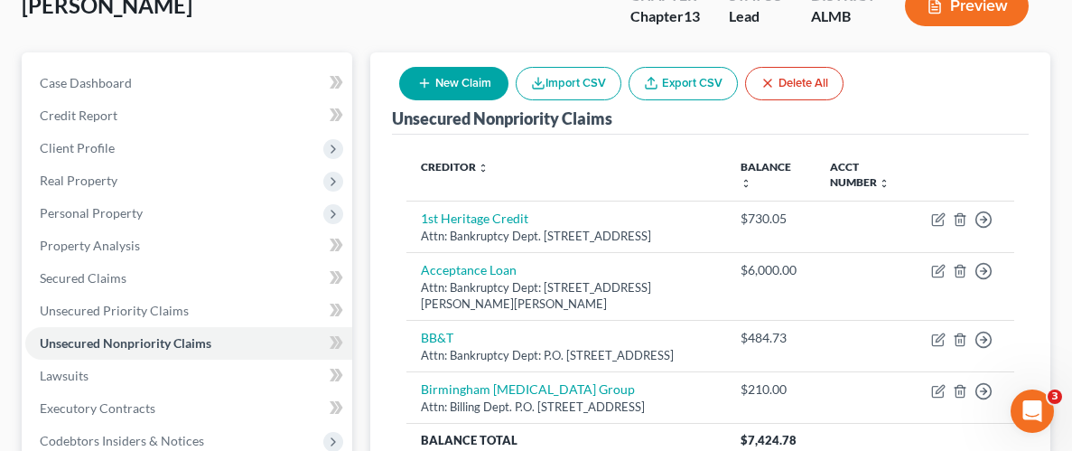
click at [461, 71] on button "New Claim" at bounding box center [453, 83] width 109 height 33
select select "0"
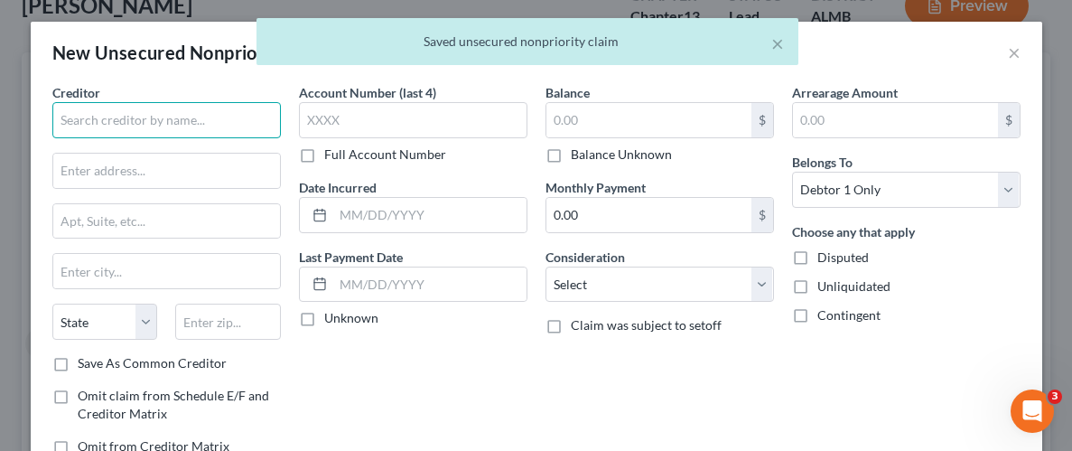
click at [202, 124] on input "text" at bounding box center [166, 120] width 229 height 36
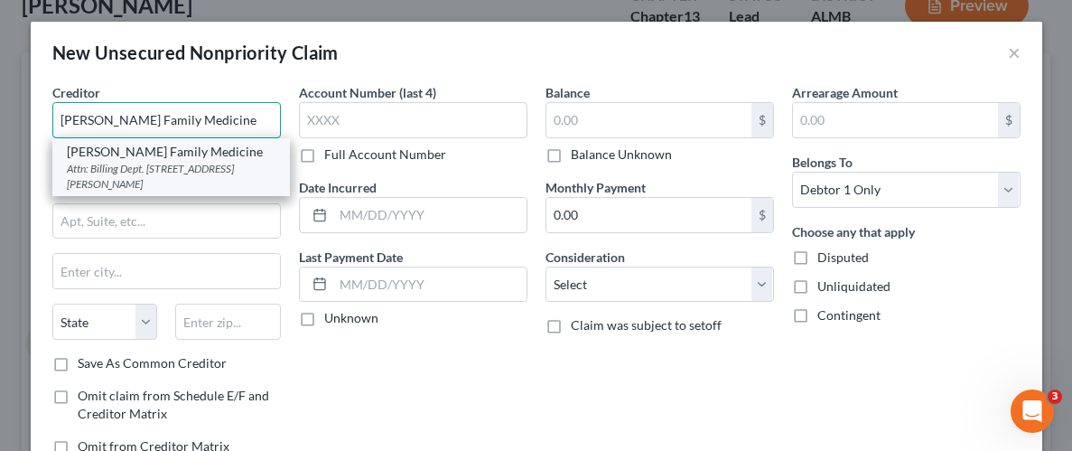
type input "[PERSON_NAME] Family Medicine"
click at [144, 173] on div "Attn: Billing Dept. [STREET_ADDRESS][PERSON_NAME]" at bounding box center [171, 176] width 209 height 31
type input "Attn: Billing Dept."
type input "107 Health Center Dr"
type input "Clanton"
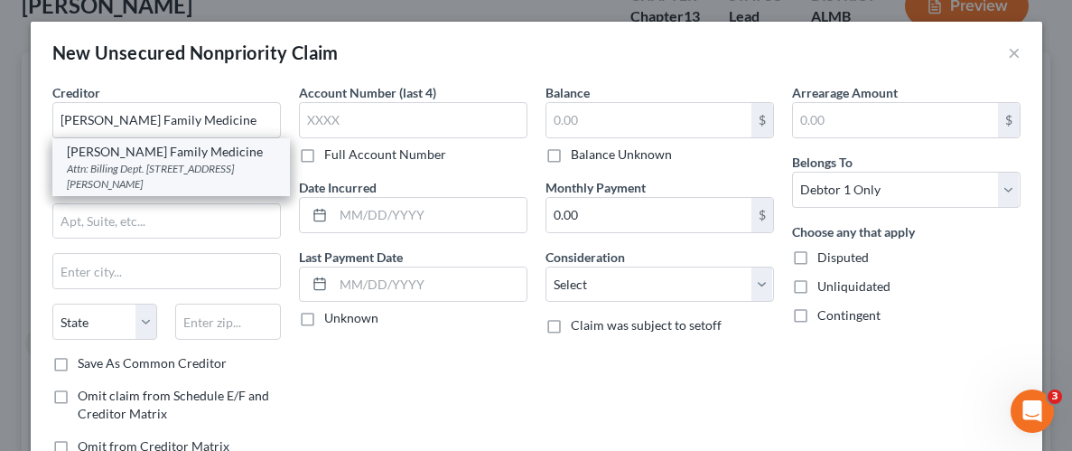
select select "0"
type input "35045-0000"
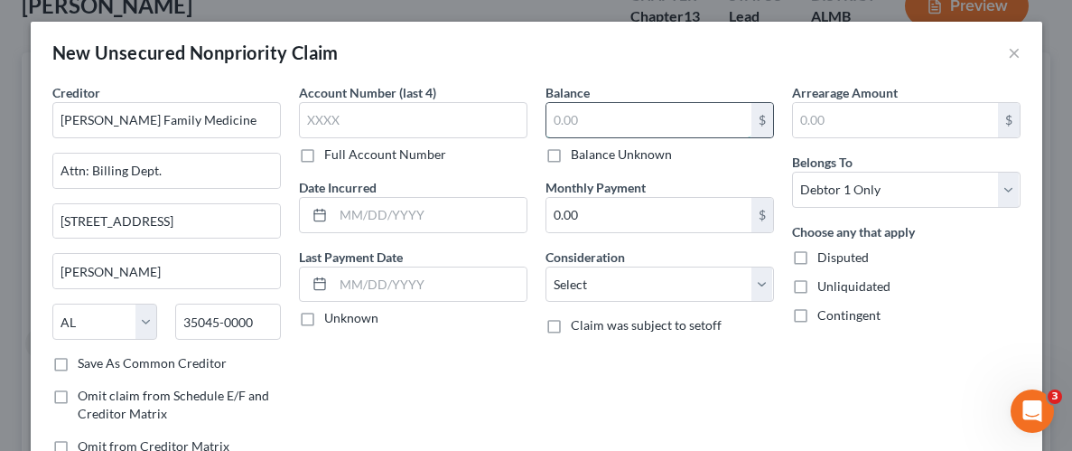
click at [616, 132] on input "text" at bounding box center [648, 120] width 205 height 34
type input "68.78"
click at [744, 285] on select "Select Cable / Satellite Services Collection Agency Credit Card Debt Debt Couns…" at bounding box center [660, 284] width 229 height 36
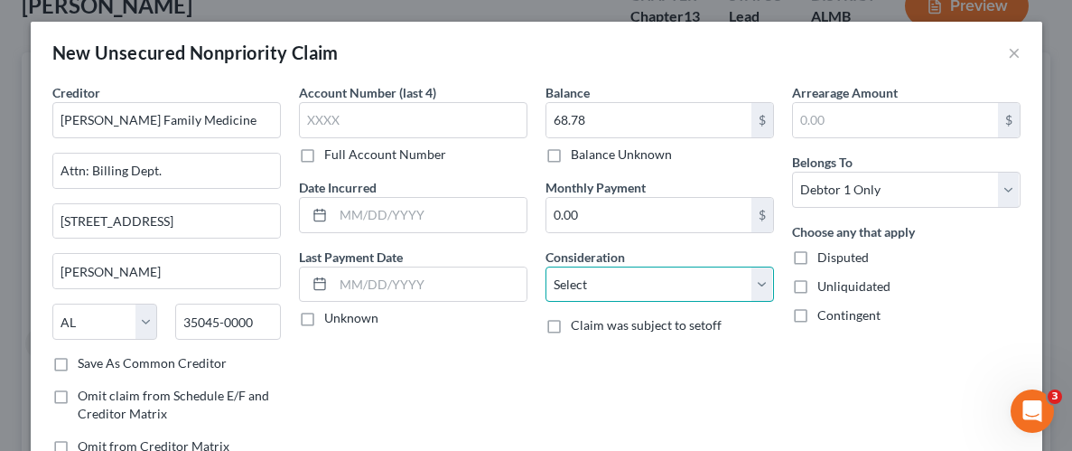
select select "9"
click at [546, 266] on select "Select Cable / Satellite Services Collection Agency Credit Card Debt Debt Couns…" at bounding box center [660, 284] width 229 height 36
click at [817, 283] on label "Unliquidated" at bounding box center [853, 286] width 73 height 18
click at [825, 283] on input "Unliquidated" at bounding box center [831, 283] width 12 height 12
checkbox input "true"
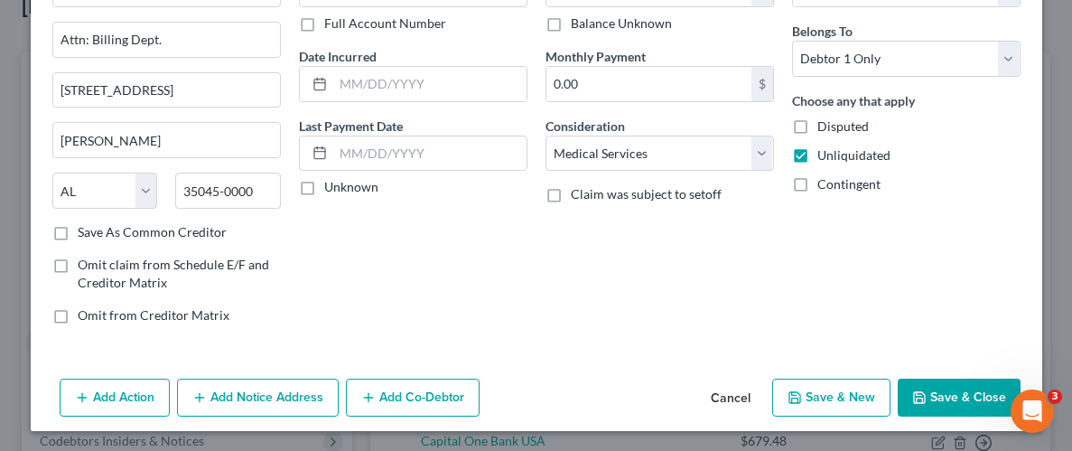
click at [969, 399] on button "Save & Close" at bounding box center [959, 397] width 123 height 38
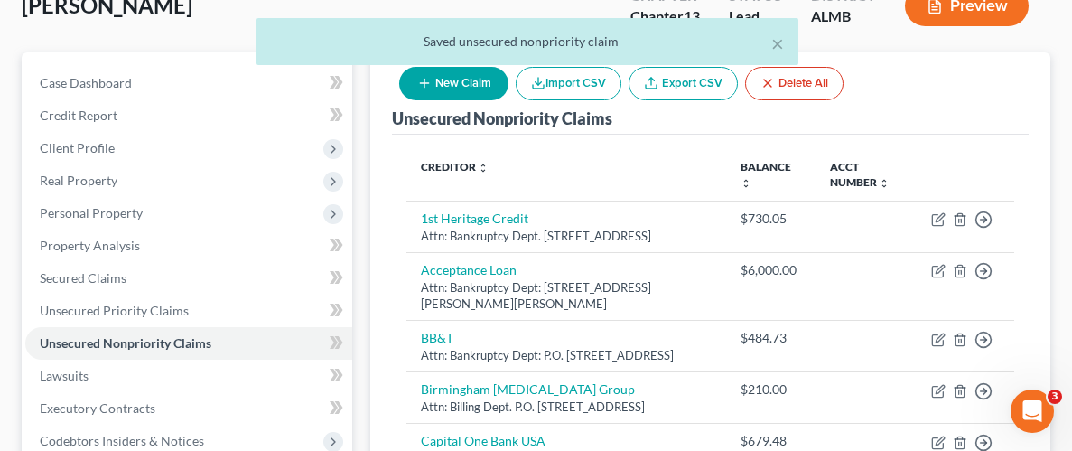
click at [468, 82] on button "New Claim" at bounding box center [453, 83] width 109 height 33
select select "0"
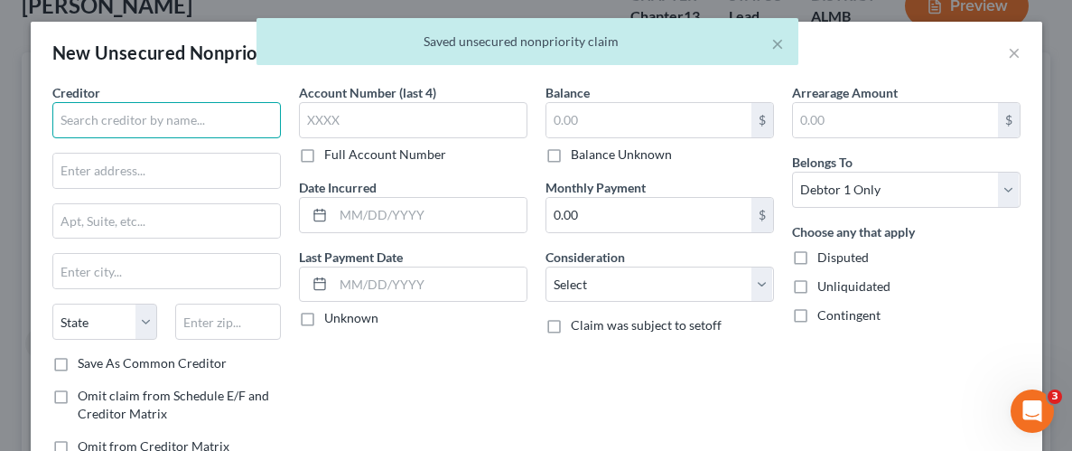
click at [169, 126] on input "text" at bounding box center [166, 120] width 229 height 36
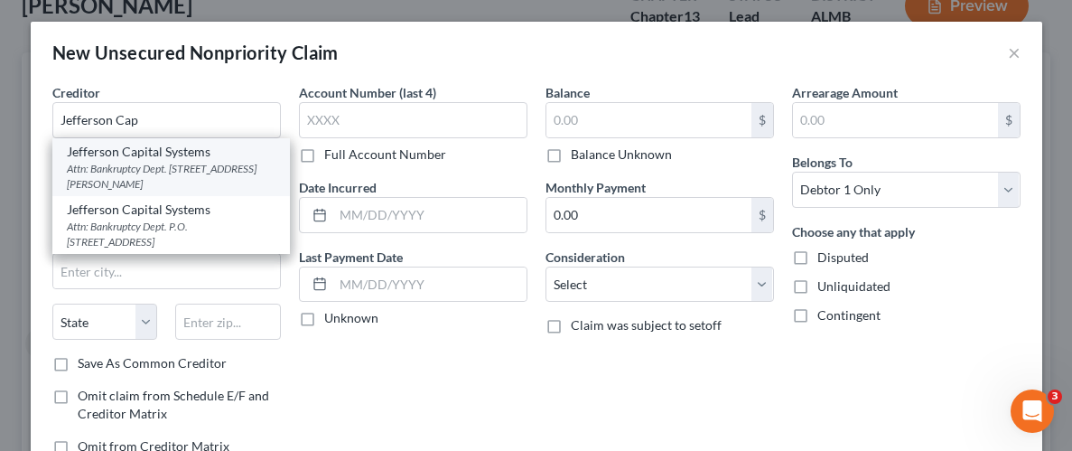
click at [155, 162] on div "Attn: Bankruptcy Dept. 16 McLeland Rd., St. Cloud, MN 56303-2198" at bounding box center [171, 176] width 209 height 31
type input "Jefferson Capital Systems"
type input "Attn: Bankruptcy Dept."
type input "16 McLeland Rd."
type input "St. Cloud"
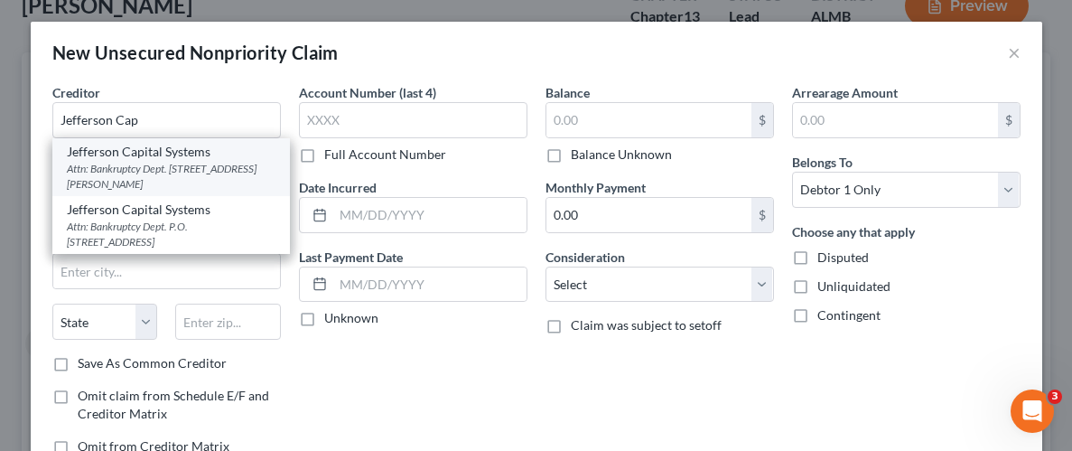
select select "24"
type input "56303-2198"
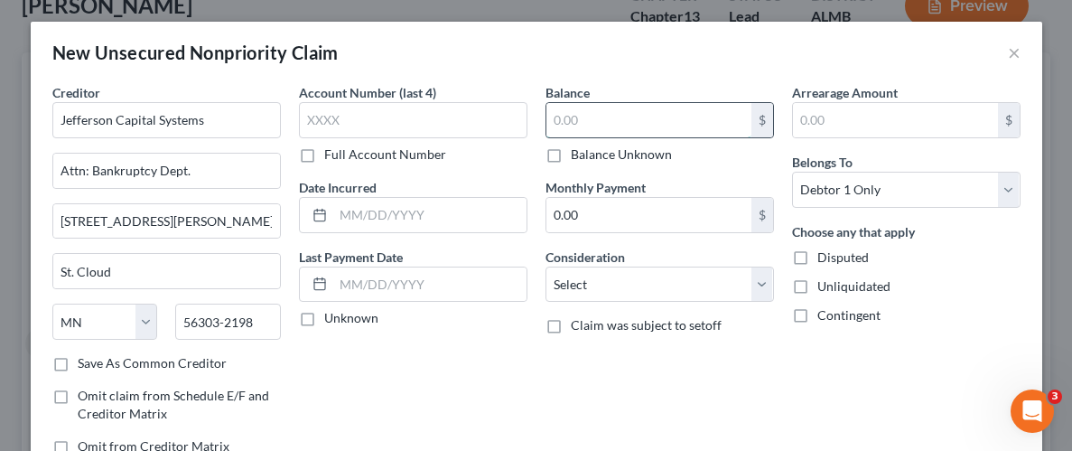
click at [630, 131] on input "text" at bounding box center [648, 120] width 205 height 34
type input "1,306.22"
click at [817, 285] on label "Unliquidated" at bounding box center [853, 286] width 73 height 18
click at [825, 285] on input "Unliquidated" at bounding box center [831, 283] width 12 height 12
checkbox input "true"
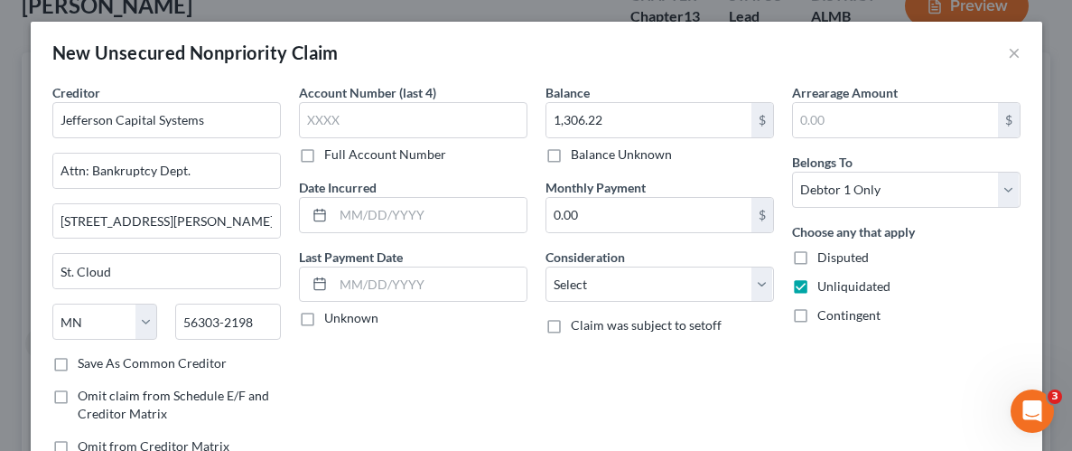
click at [777, 348] on div "Balance 1,306.22 $ Balance Unknown Balance Undetermined 1,306.22 $ Balance Unkn…" at bounding box center [660, 276] width 247 height 387
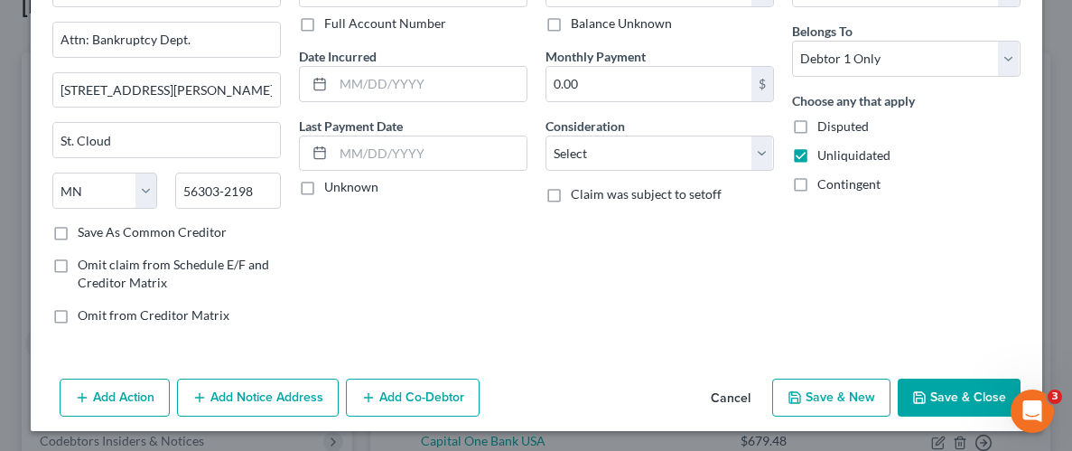
click at [948, 385] on button "Save & Close" at bounding box center [959, 397] width 123 height 38
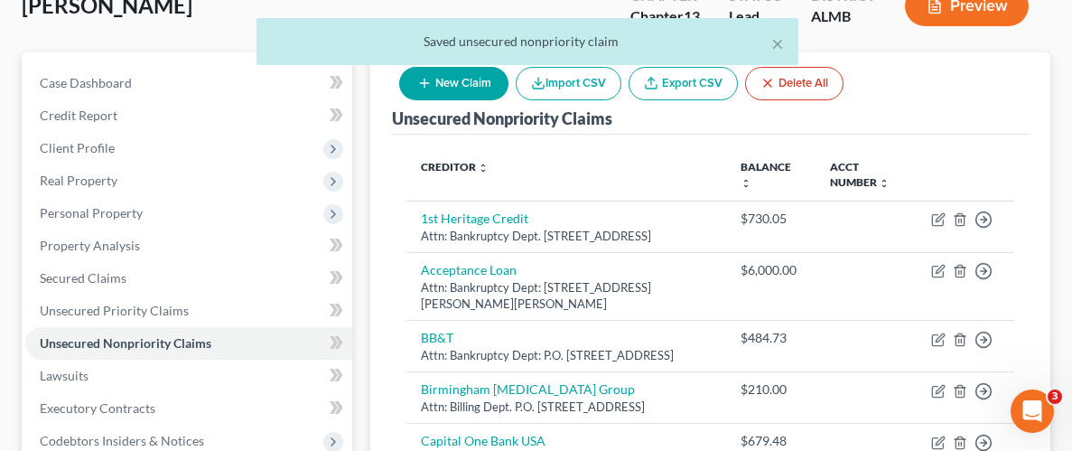
click at [443, 85] on button "New Claim" at bounding box center [453, 83] width 109 height 33
select select "0"
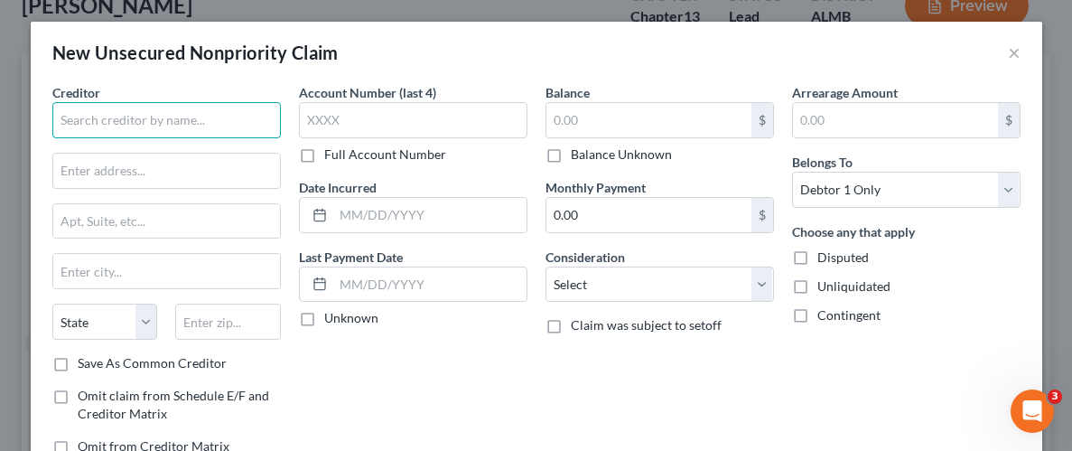
click at [236, 114] on input "text" at bounding box center [166, 120] width 229 height 36
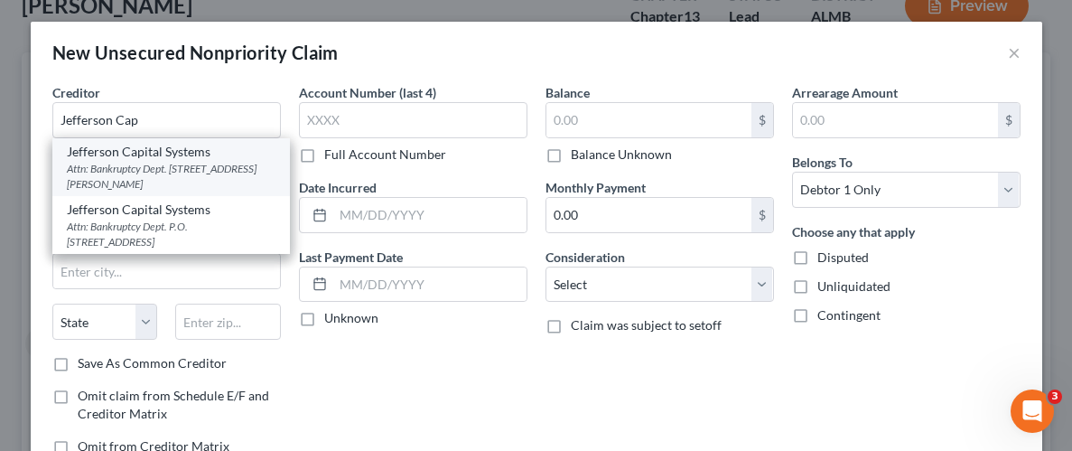
click at [170, 155] on div "Jefferson Capital Systems" at bounding box center [171, 152] width 209 height 18
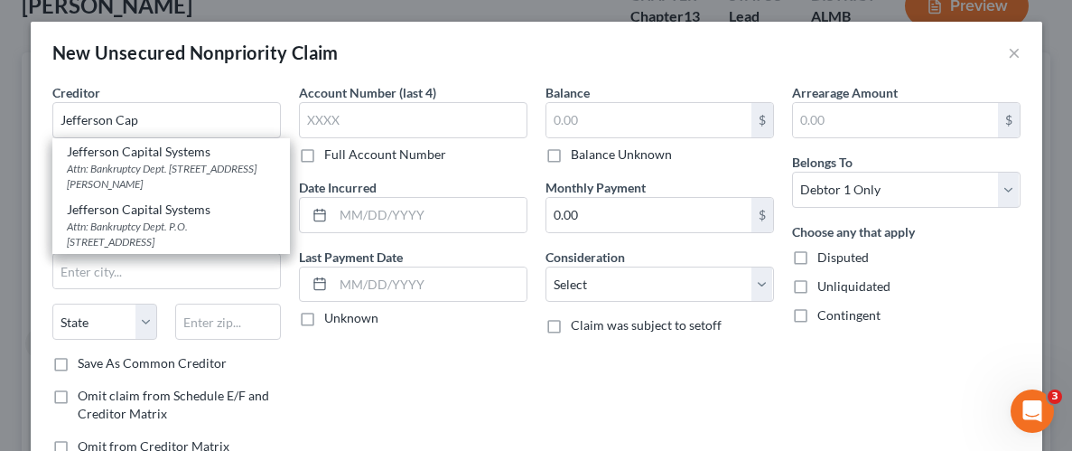
type input "Jefferson Capital Systems"
type input "Attn: Bankruptcy Dept."
type input "16 McLeland Rd."
type input "St. Cloud"
select select "24"
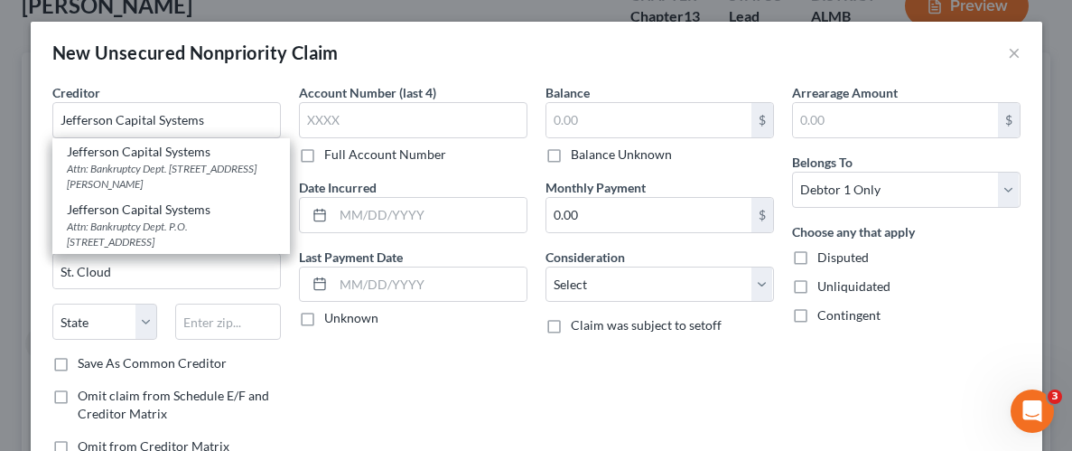
type input "56303-2198"
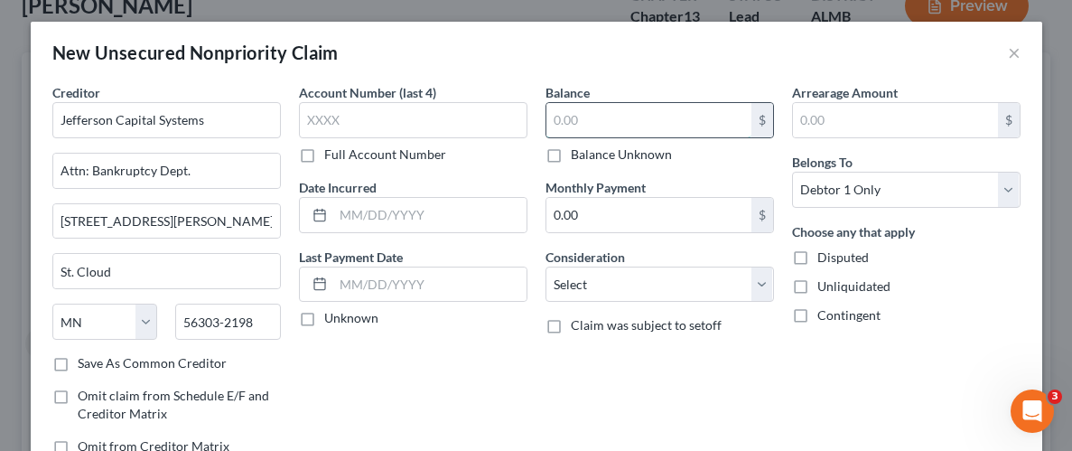
click at [600, 114] on input "text" at bounding box center [648, 120] width 205 height 34
type input "1,422.89"
click at [817, 287] on label "Unliquidated" at bounding box center [853, 286] width 73 height 18
click at [825, 287] on input "Unliquidated" at bounding box center [831, 283] width 12 height 12
checkbox input "true"
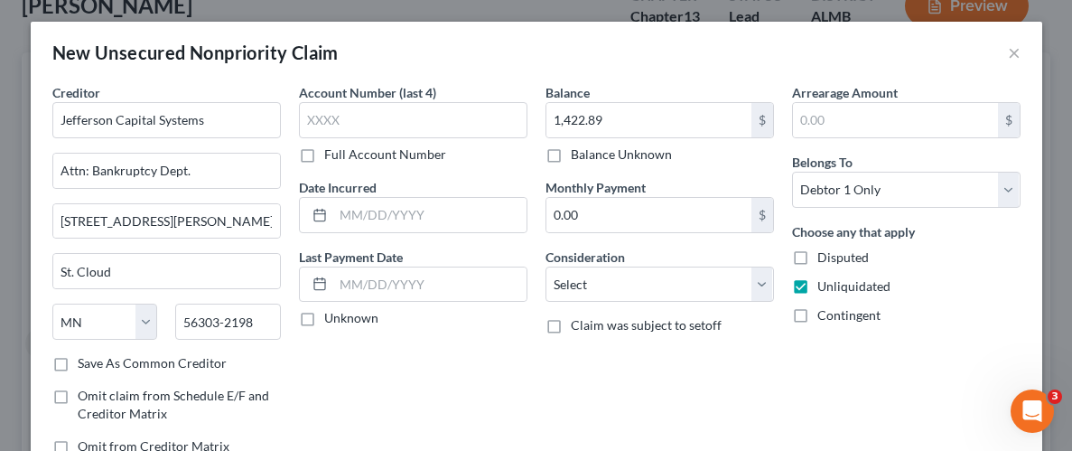
click at [795, 350] on div "Arrearage Amount $ Belongs To * Select Debtor 1 Only Debtor 2 Only Debtor 1 And…" at bounding box center [906, 276] width 247 height 387
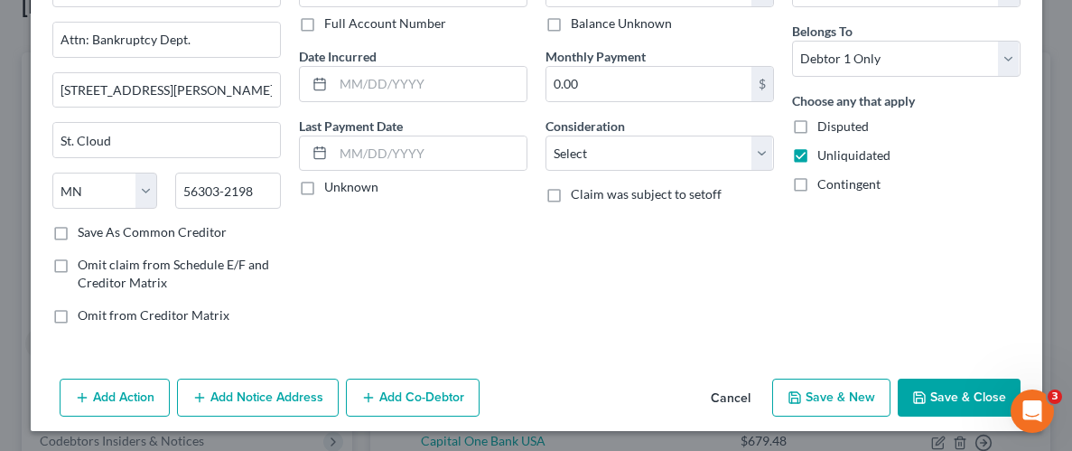
click at [959, 394] on button "Save & Close" at bounding box center [959, 397] width 123 height 38
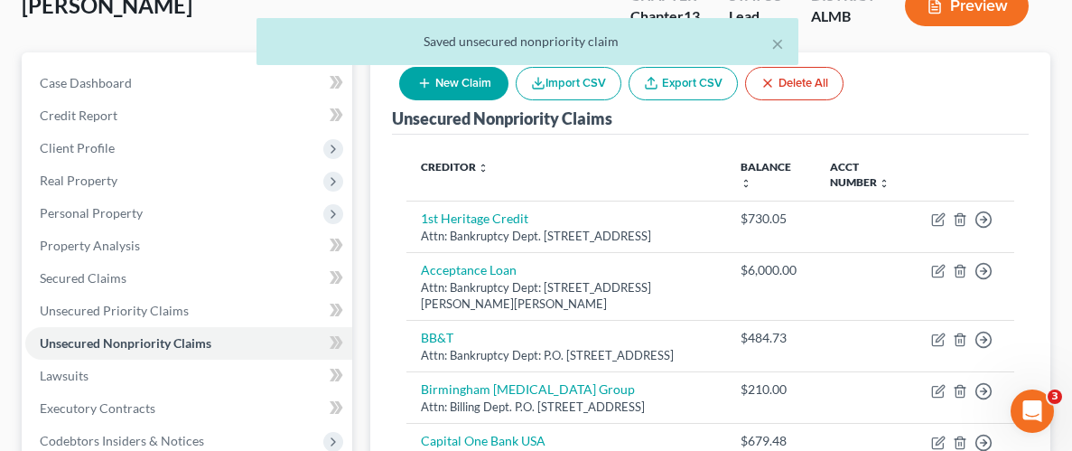
click at [445, 85] on button "New Claim" at bounding box center [453, 83] width 109 height 33
select select "0"
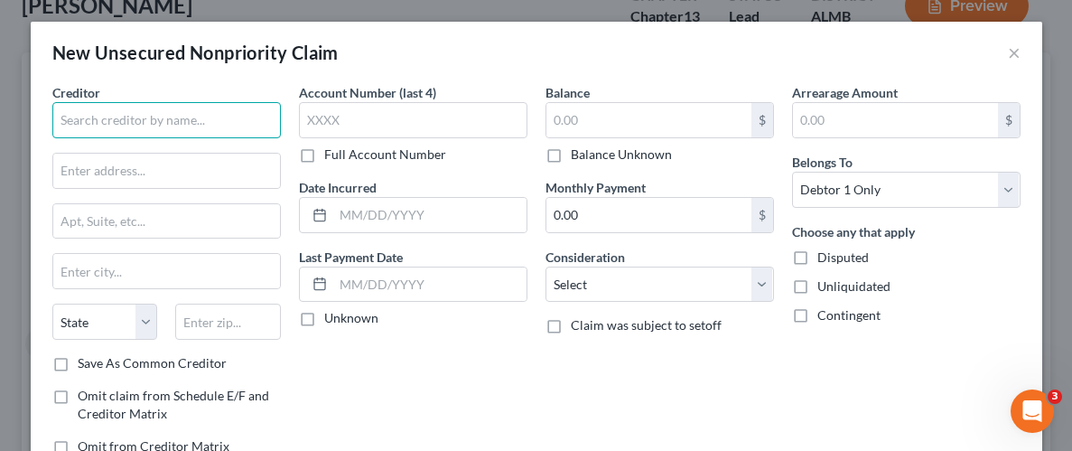
click at [146, 124] on input "text" at bounding box center [166, 120] width 229 height 36
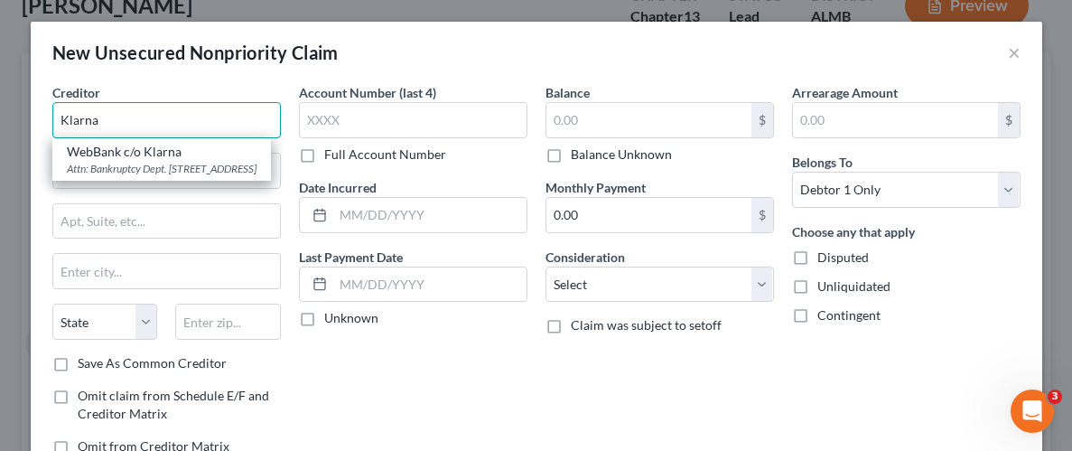
click at [156, 117] on input "Klarna" at bounding box center [166, 120] width 229 height 36
type input "Klarna"
click at [198, 219] on input "text" at bounding box center [166, 221] width 227 height 34
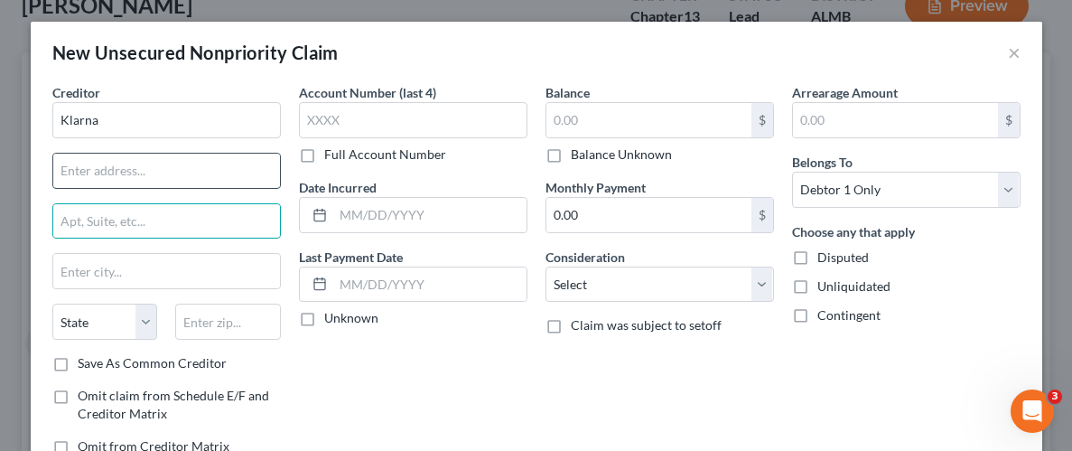
click at [165, 169] on input "text" at bounding box center [166, 171] width 227 height 34
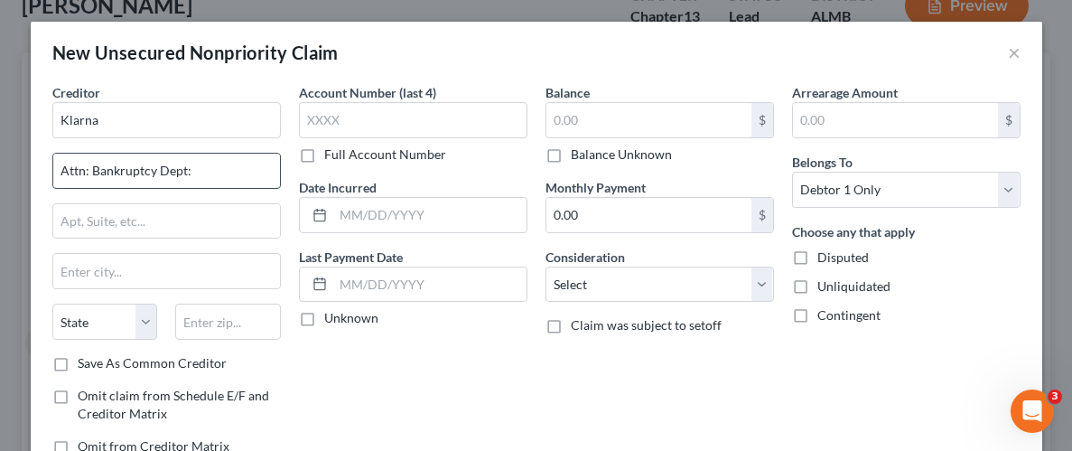
type input "Attn: Bankruptcy Dept:"
type input "821 Broadway"
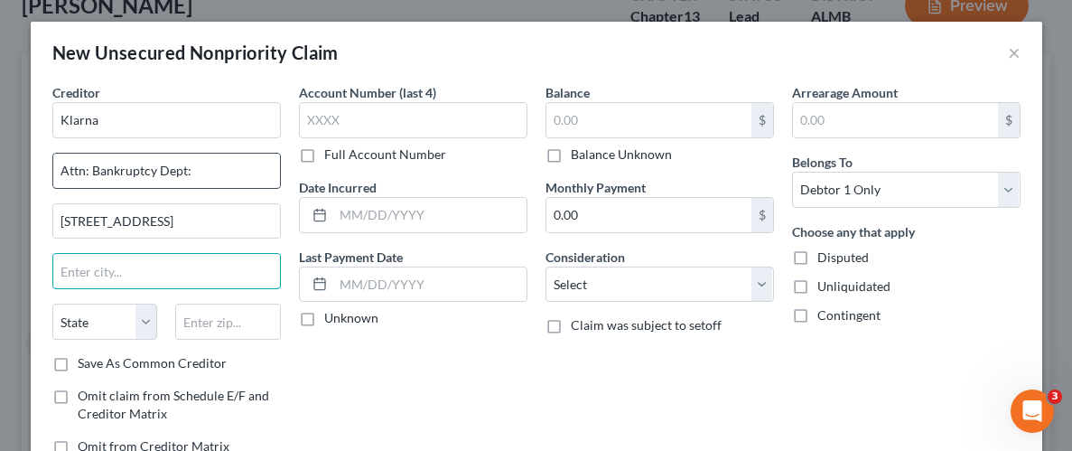
type input "n"
type input "N"
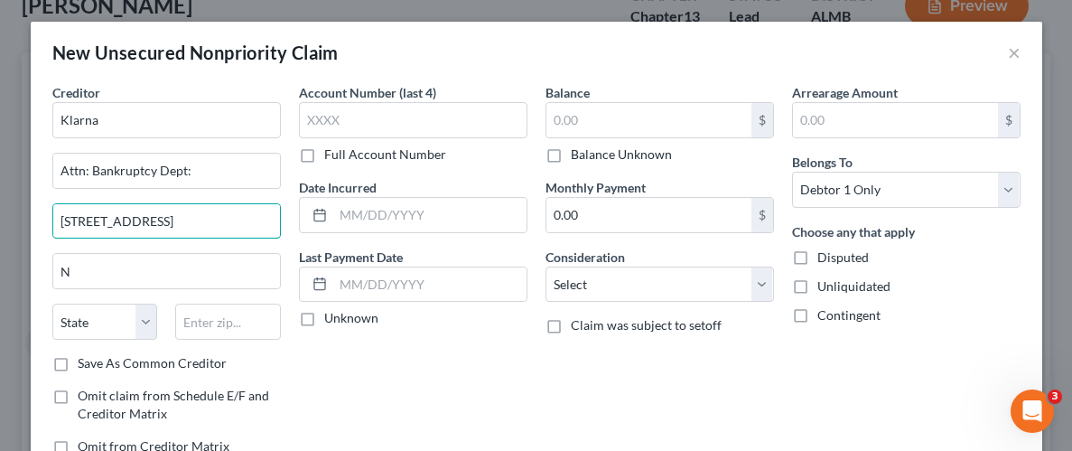
drag, startPoint x: 175, startPoint y: 215, endPoint x: 50, endPoint y: 219, distance: 125.6
click at [50, 219] on div "Creditor * Klarna Attn: Bankruptcy Dept: 821 Broadway N State AL AK AR AZ CA CO…" at bounding box center [166, 276] width 247 height 387
paste input "P.O. Box 8116"
type input "P.O. Box 8116"
click at [232, 322] on input "text" at bounding box center [228, 321] width 106 height 36
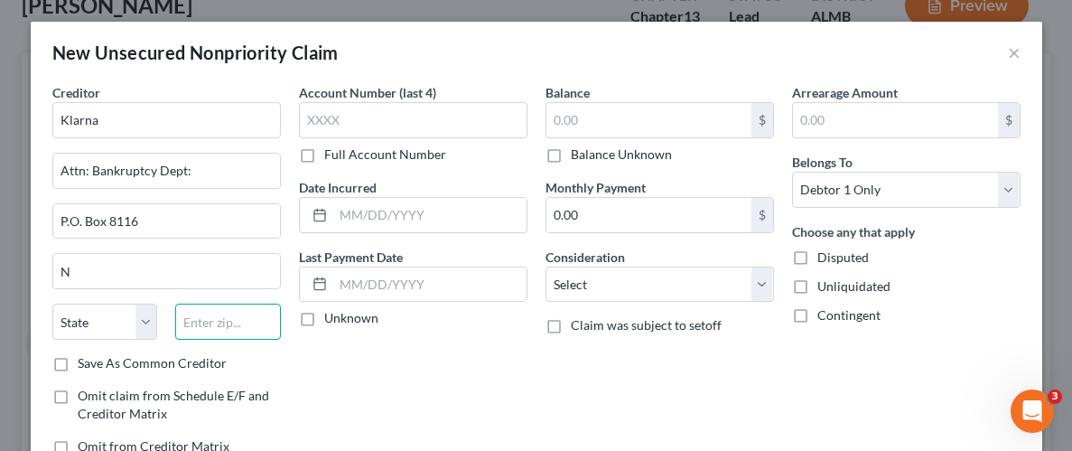
paste input "43201"
type input "43201"
click at [295, 360] on div "Account Number (last 4) Full Account Number Date Incurred Last Payment Date Unk…" at bounding box center [413, 276] width 247 height 387
type input "Columbus"
select select "36"
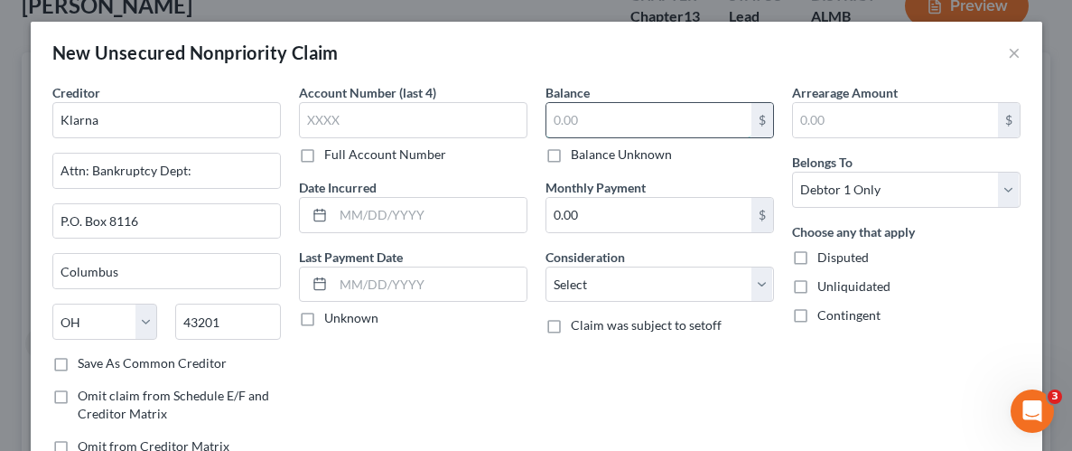
click at [602, 123] on input "text" at bounding box center [648, 120] width 205 height 34
type input "340.02"
click at [817, 288] on label "Unliquidated" at bounding box center [853, 286] width 73 height 18
click at [825, 288] on input "Unliquidated" at bounding box center [831, 283] width 12 height 12
checkbox input "true"
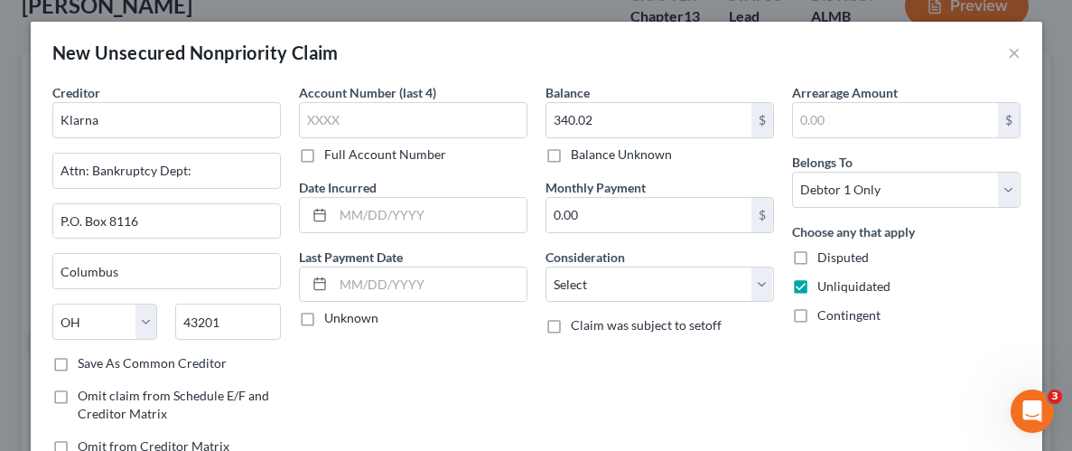
click at [765, 367] on div "Balance 340.02 $ Balance Unknown Balance Undetermined 340.02 $ Balance Unknown …" at bounding box center [660, 276] width 247 height 387
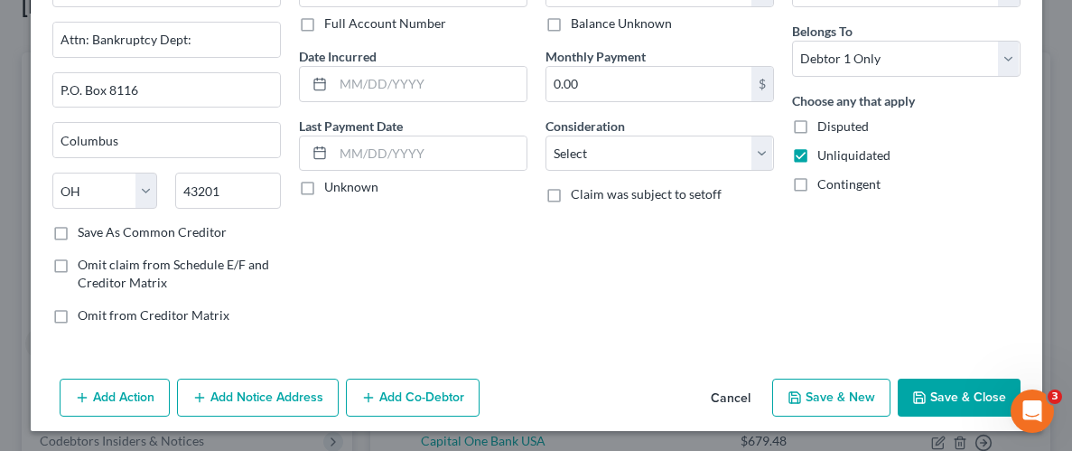
click at [958, 389] on button "Save & Close" at bounding box center [959, 397] width 123 height 38
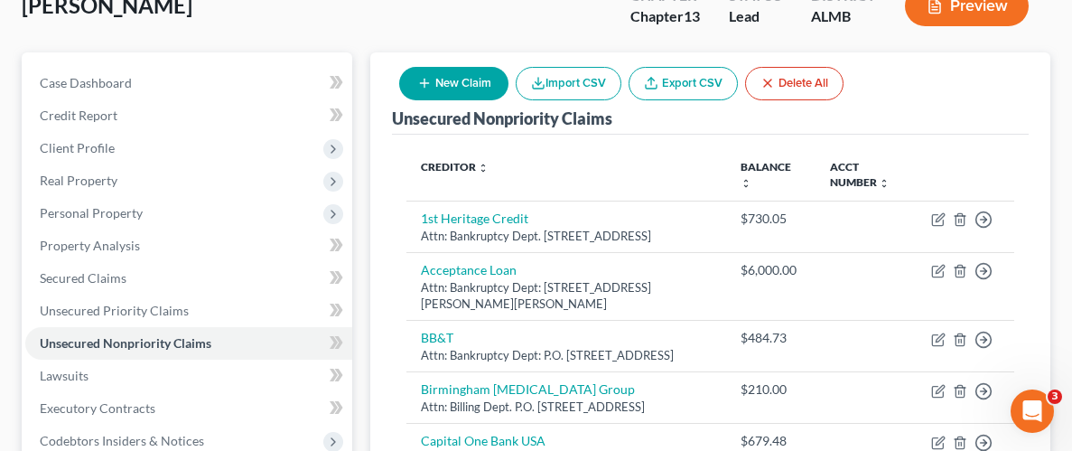
click at [453, 90] on button "New Claim" at bounding box center [453, 83] width 109 height 33
select select "0"
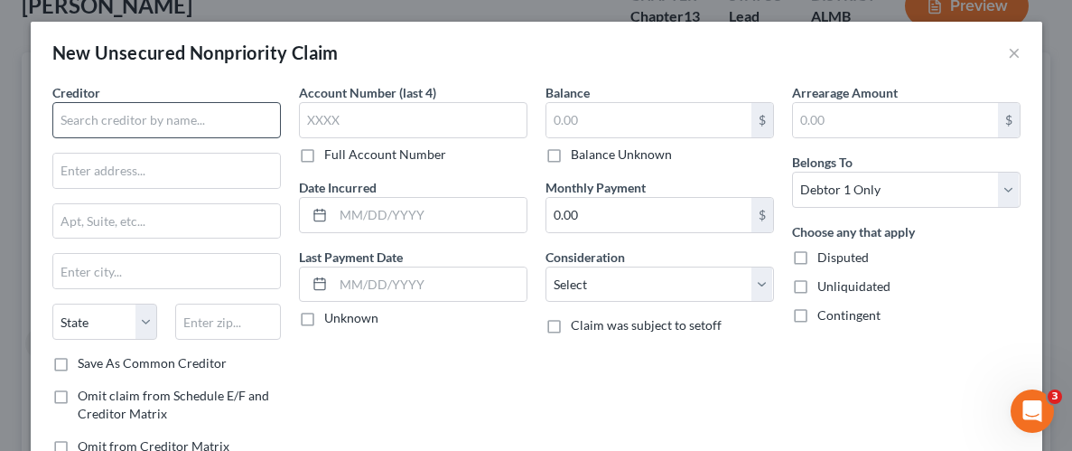
drag, startPoint x: 186, startPoint y: 100, endPoint x: 191, endPoint y: 125, distance: 24.8
click at [187, 107] on div "Creditor *" at bounding box center [166, 110] width 229 height 55
click at [191, 125] on input "text" at bounding box center [166, 120] width 229 height 36
type input "[PERSON_NAME] Collection Agency & Services"
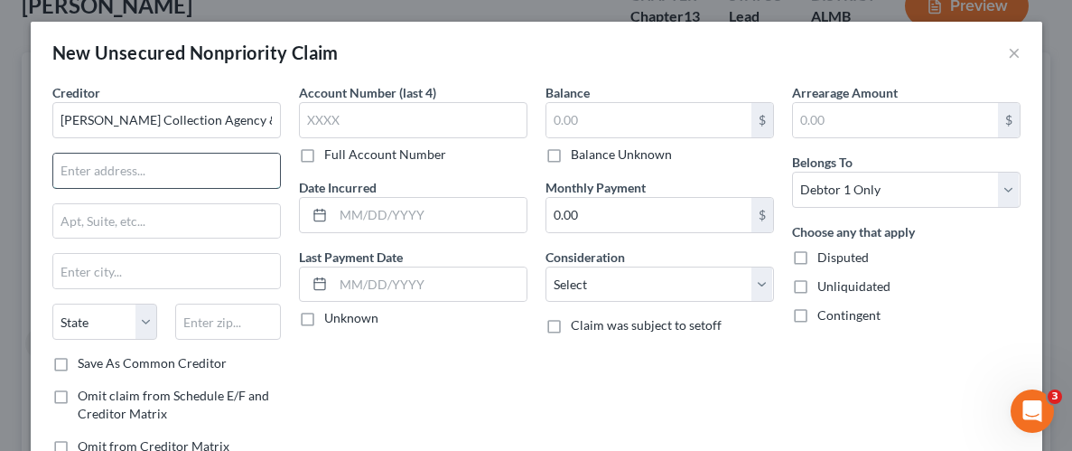
click at [210, 182] on input "text" at bounding box center [166, 171] width 227 height 34
type input "Attn Bankruptcy Dept:"
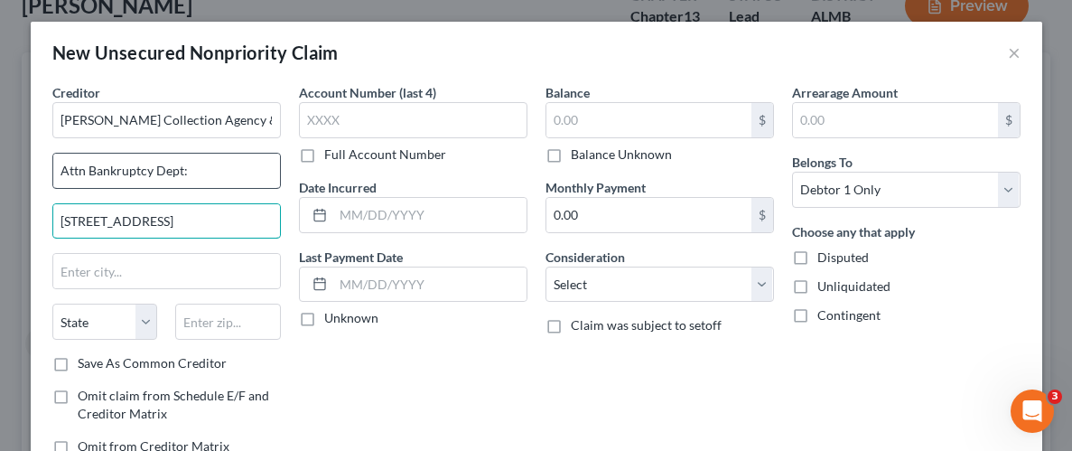
type input "18 Park of Commerce Blvd."
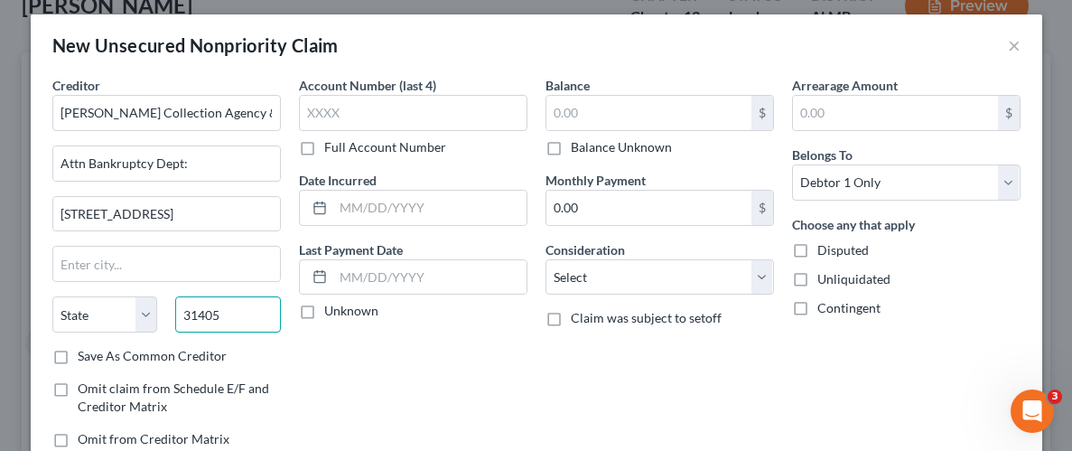
scroll to position [9, 0]
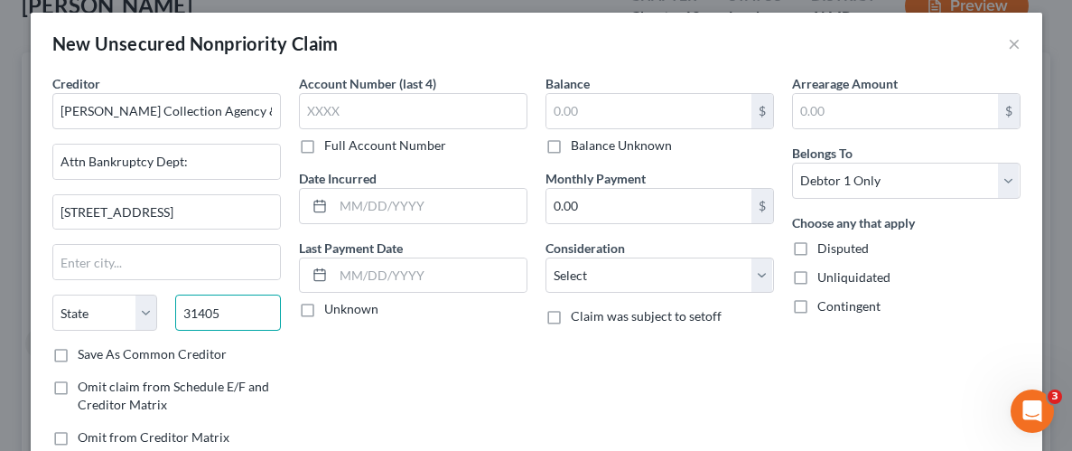
type input "31405"
click at [433, 406] on div "Account Number (last 4) Full Account Number Date Incurred Last Payment Date Unk…" at bounding box center [413, 267] width 247 height 387
type input "Savannah"
select select "10"
click at [371, 367] on div "Account Number (last 4) Full Account Number Date Incurred Last Payment Date Unk…" at bounding box center [413, 267] width 247 height 387
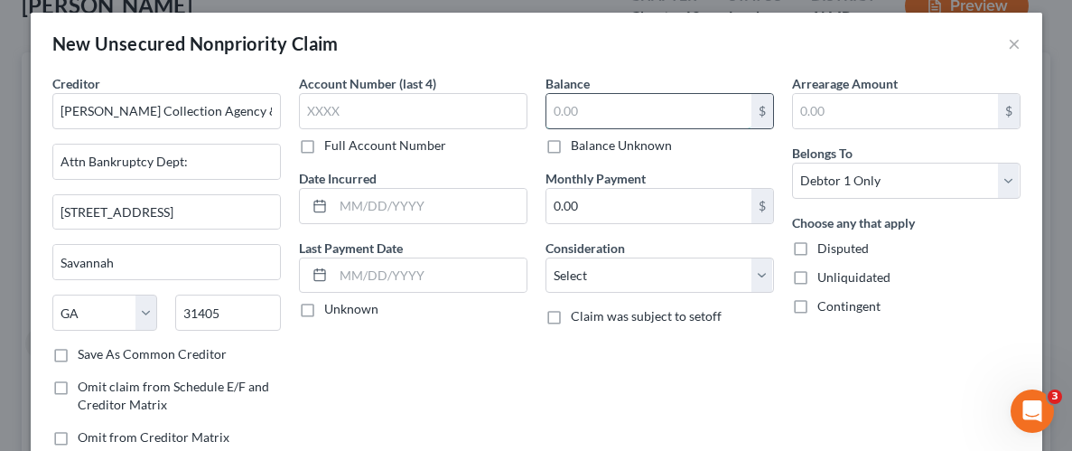
click at [642, 102] on input "text" at bounding box center [648, 111] width 205 height 34
type input "87.26"
click at [817, 278] on label "Unliquidated" at bounding box center [853, 277] width 73 height 18
click at [825, 278] on input "Unliquidated" at bounding box center [831, 274] width 12 height 12
checkbox input "true"
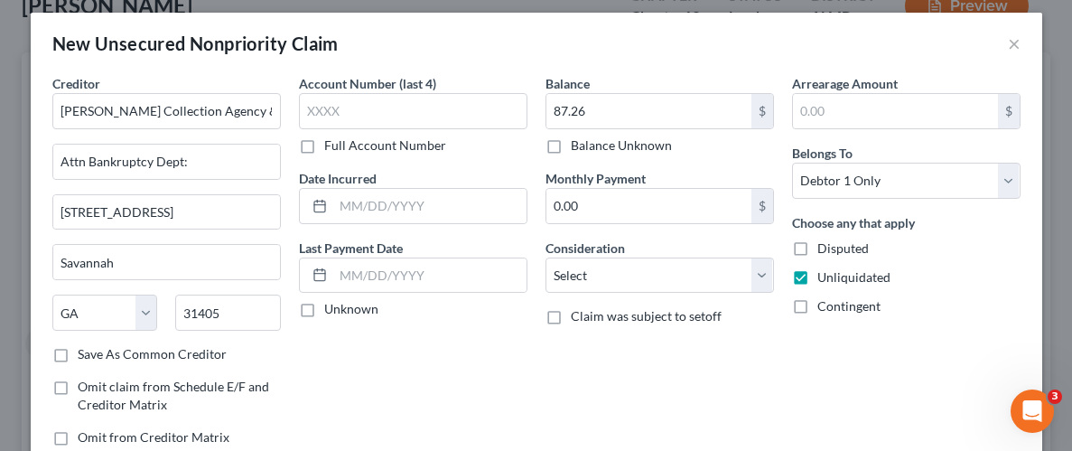
drag, startPoint x: 776, startPoint y: 375, endPoint x: 761, endPoint y: 390, distance: 21.7
click at [777, 376] on div "Balance 87.26 $ Balance Unknown Balance Undetermined 87.26 $ Balance Unknown Mo…" at bounding box center [660, 267] width 247 height 387
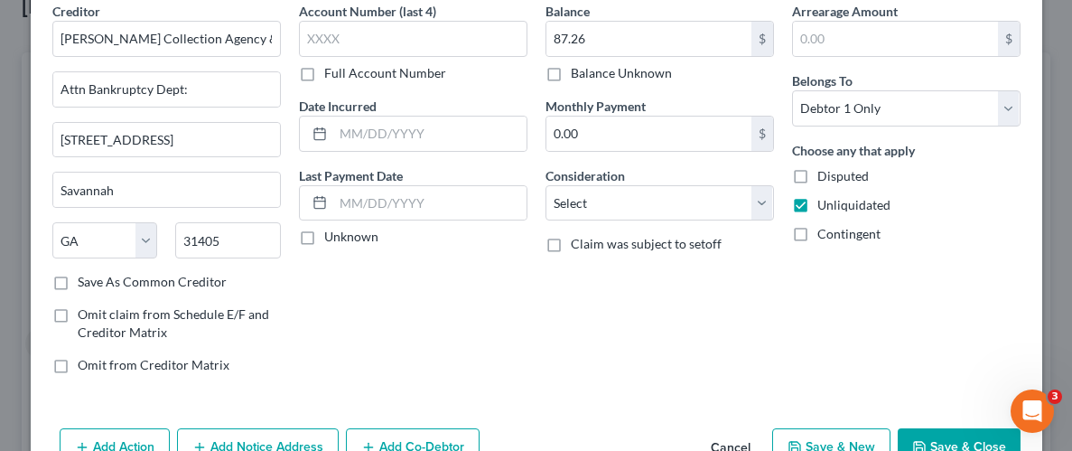
scroll to position [131, 0]
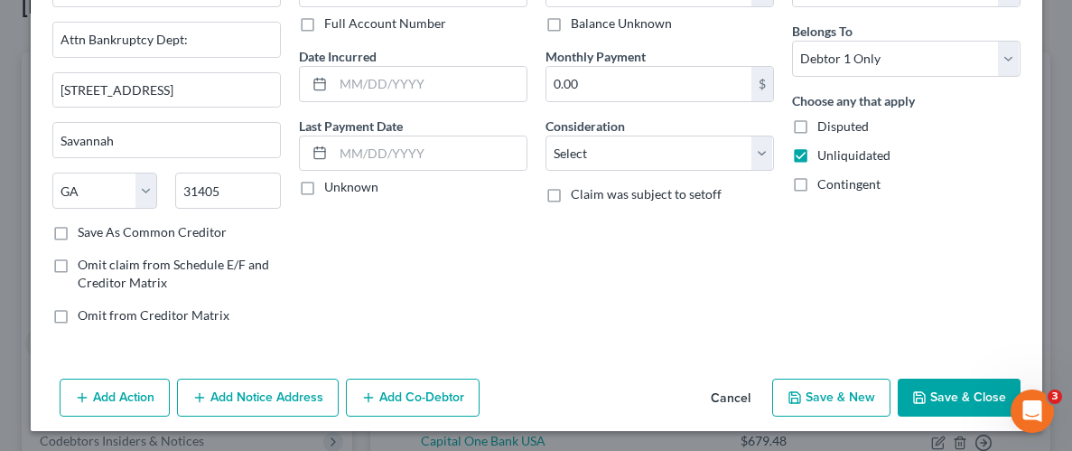
click at [948, 391] on button "Save & Close" at bounding box center [959, 397] width 123 height 38
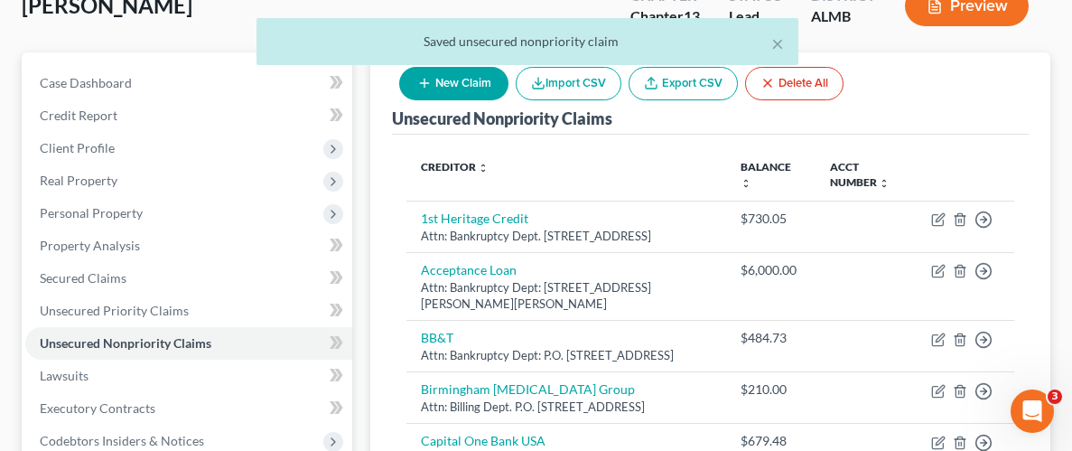
click at [469, 91] on button "New Claim" at bounding box center [453, 83] width 109 height 33
select select "0"
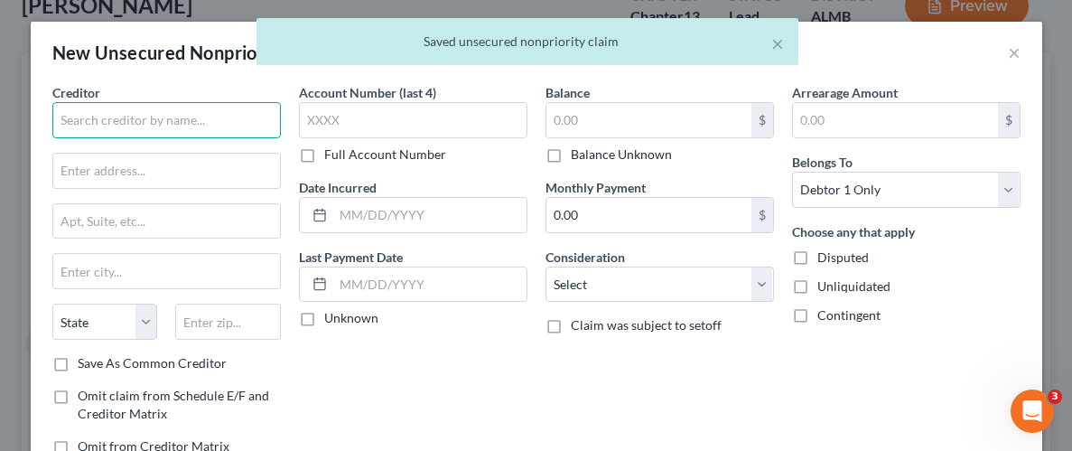
click at [163, 125] on input "text" at bounding box center [166, 120] width 229 height 36
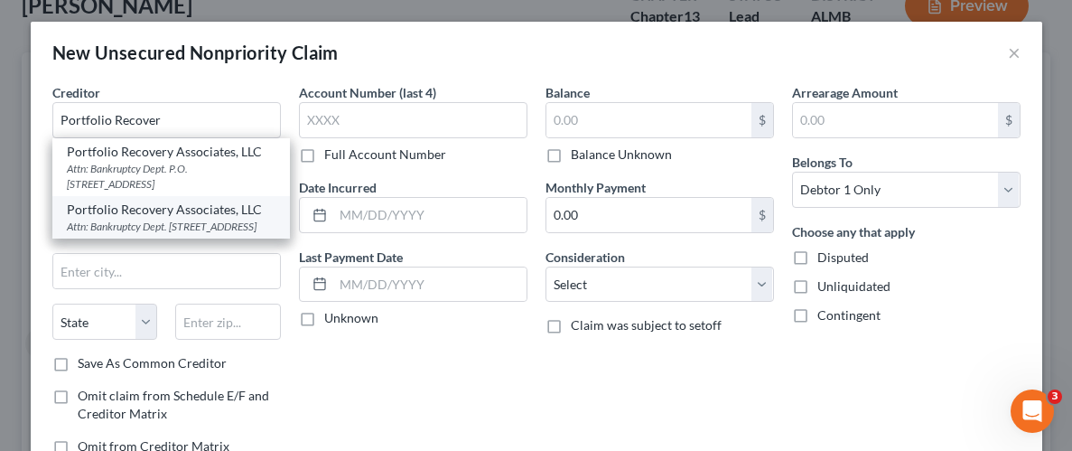
click at [137, 220] on div "Attn: Bankruptcy Dept. 120 Corporate Blvd, Ste 100, Norfolk, VA 23502" at bounding box center [171, 226] width 209 height 15
type input "Portfolio Recovery Associates, LLC"
type input "Attn: Bankruptcy Dept."
type input "120 Corporate Blvd, Ste 100"
type input "Norfolk"
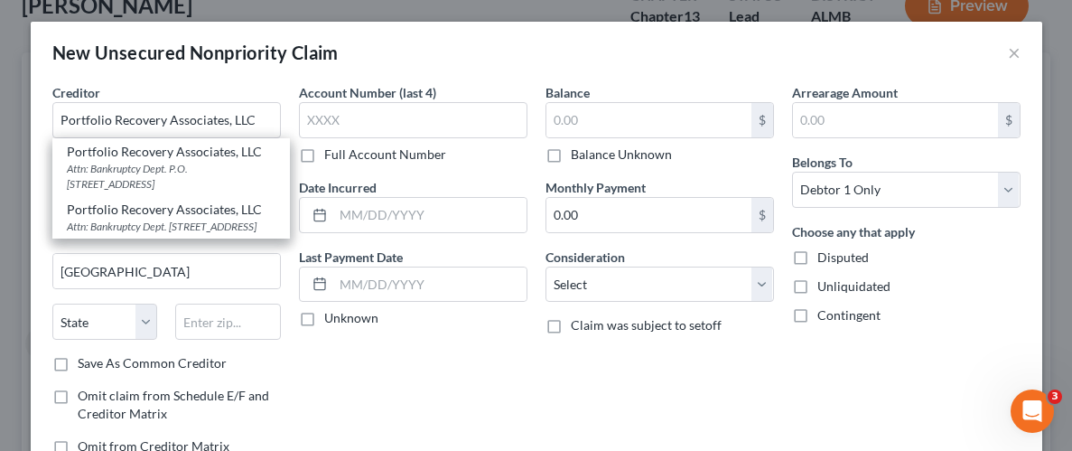
select select "48"
type input "23502"
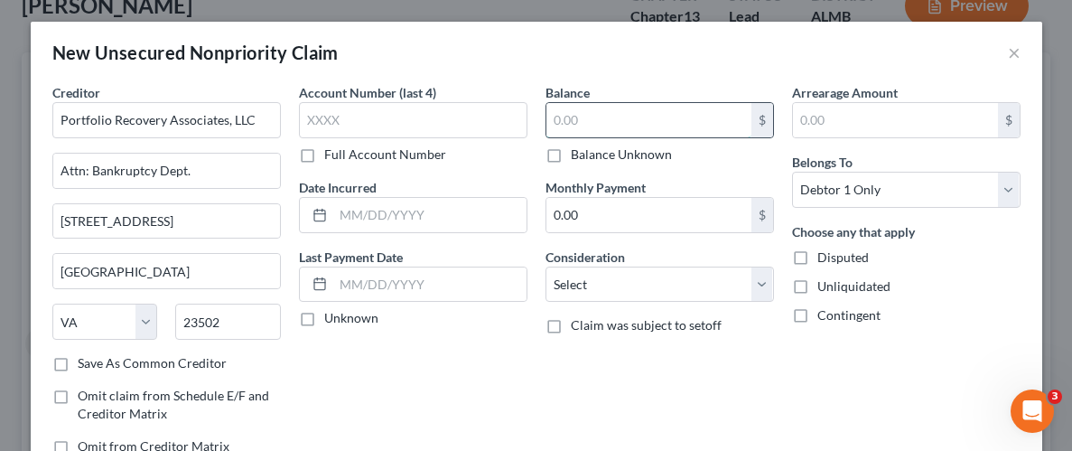
click at [596, 126] on input "text" at bounding box center [648, 120] width 205 height 34
type input "5,716.27"
click at [817, 291] on label "Unliquidated" at bounding box center [853, 286] width 73 height 18
click at [825, 289] on input "Unliquidated" at bounding box center [831, 283] width 12 height 12
checkbox input "true"
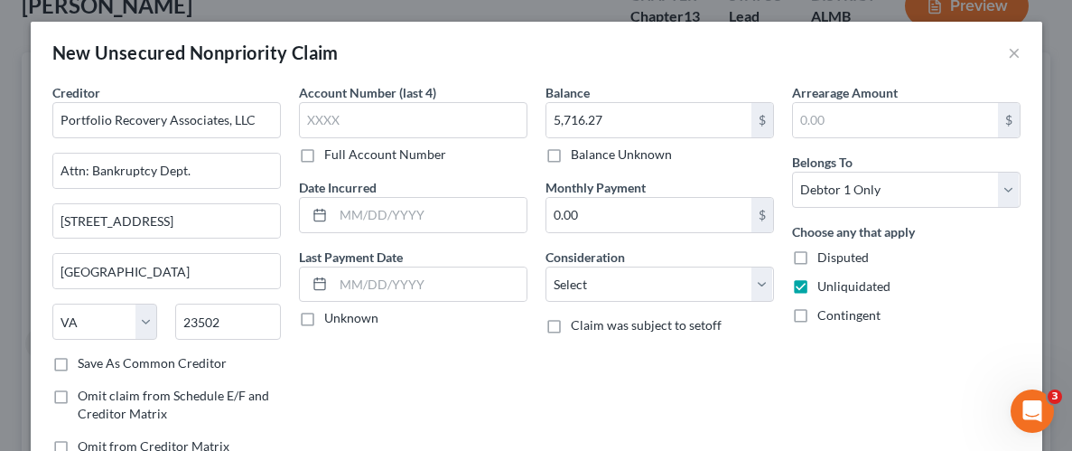
click at [818, 369] on div "Arrearage Amount $ Belongs To * Select Debtor 1 Only Debtor 2 Only Debtor 1 And…" at bounding box center [906, 276] width 247 height 387
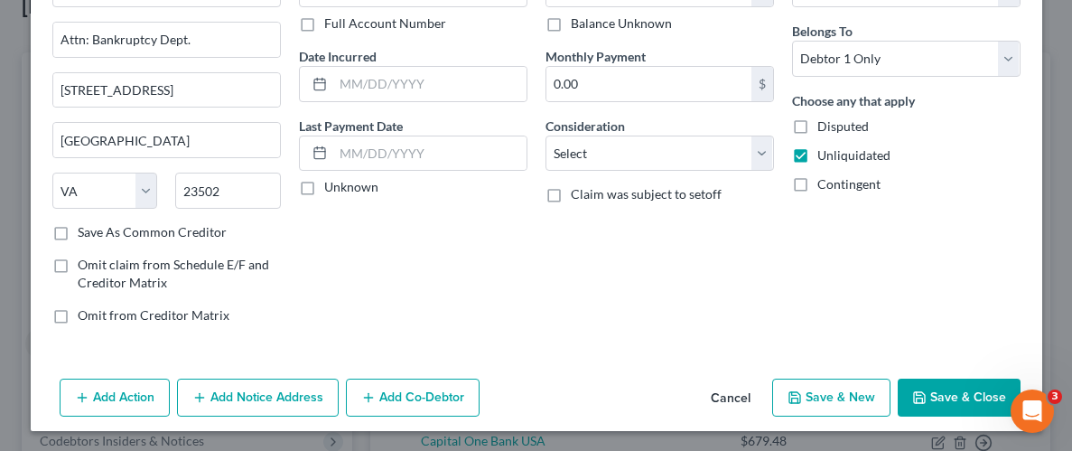
click at [966, 409] on button "Save & Close" at bounding box center [959, 397] width 123 height 38
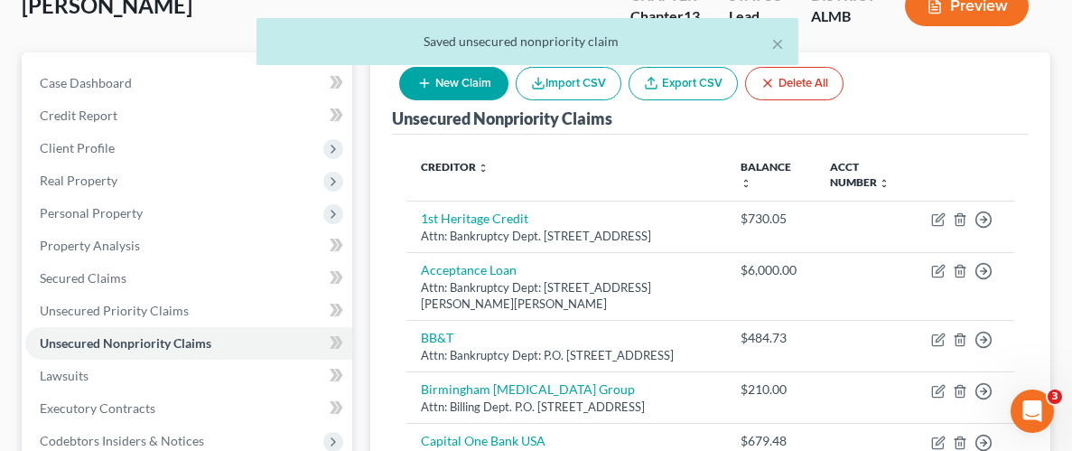
click at [471, 88] on button "New Claim" at bounding box center [453, 83] width 109 height 33
select select "0"
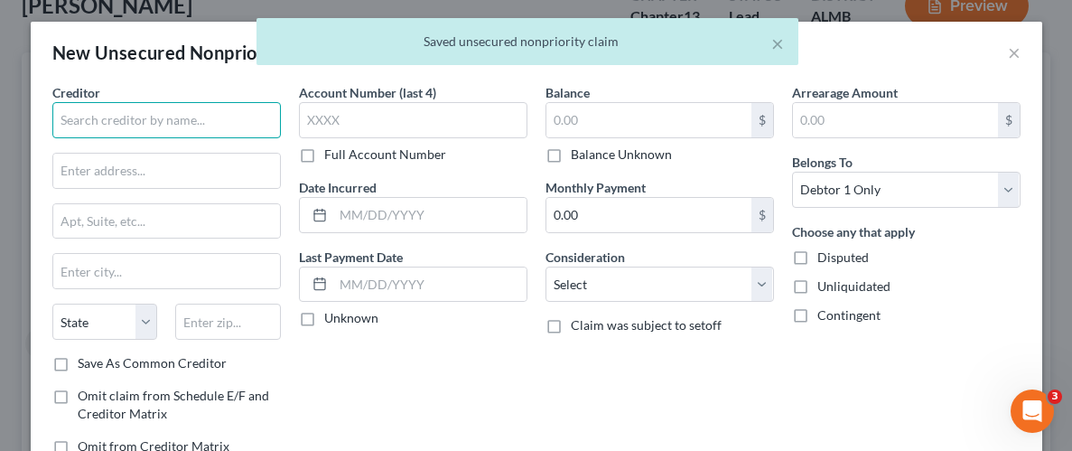
click at [108, 118] on input "text" at bounding box center [166, 120] width 229 height 36
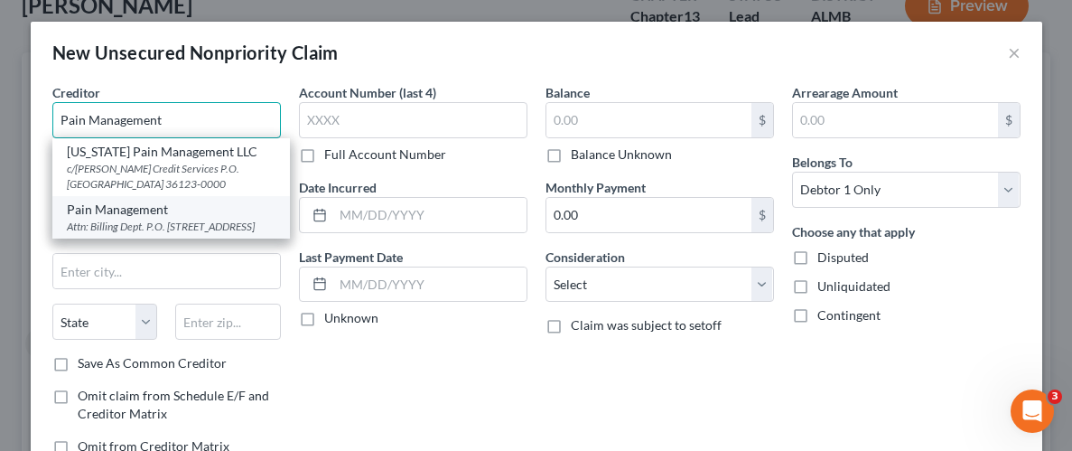
type input "Pain Management"
click at [163, 234] on div "Attn: Billing Dept. P.O. [STREET_ADDRESS]" at bounding box center [171, 226] width 209 height 15
type input "Attn: Billing Dept."
type input "P.O. Box 2153, Dept. 3275"
type input "Birmingham"
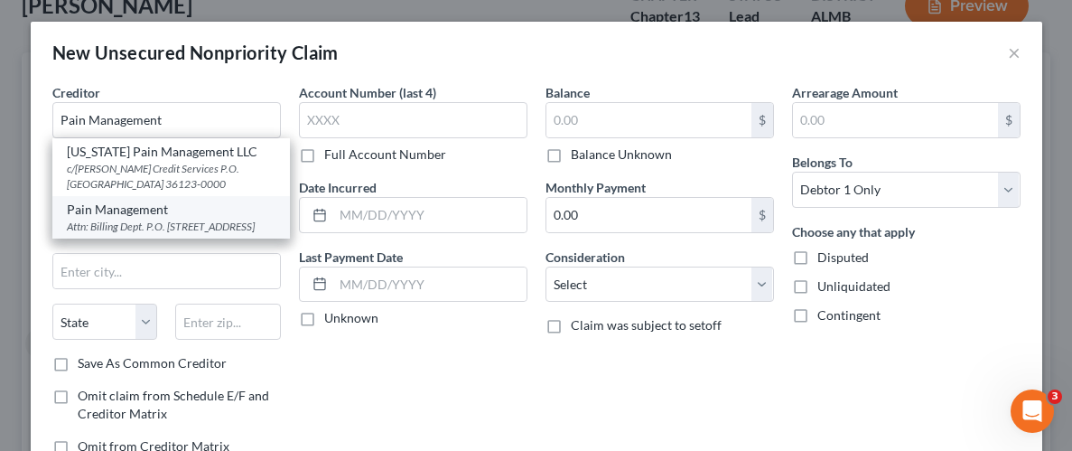
select select "0"
type input "35287-1298"
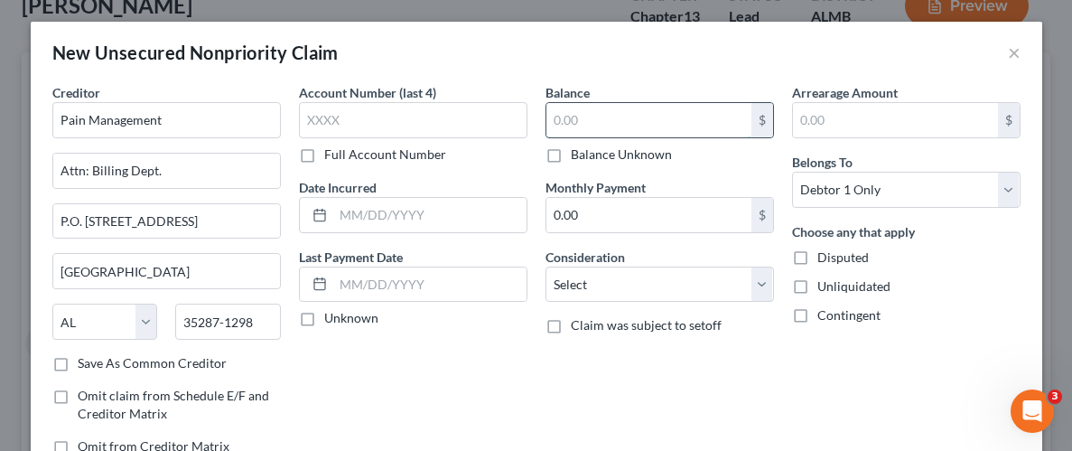
click at [602, 124] on input "text" at bounding box center [648, 120] width 205 height 34
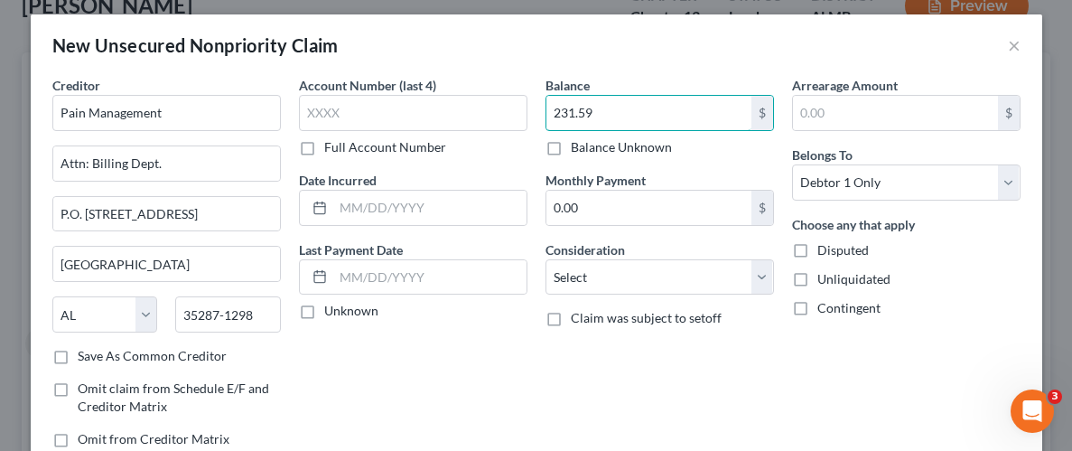
scroll to position [9, 0]
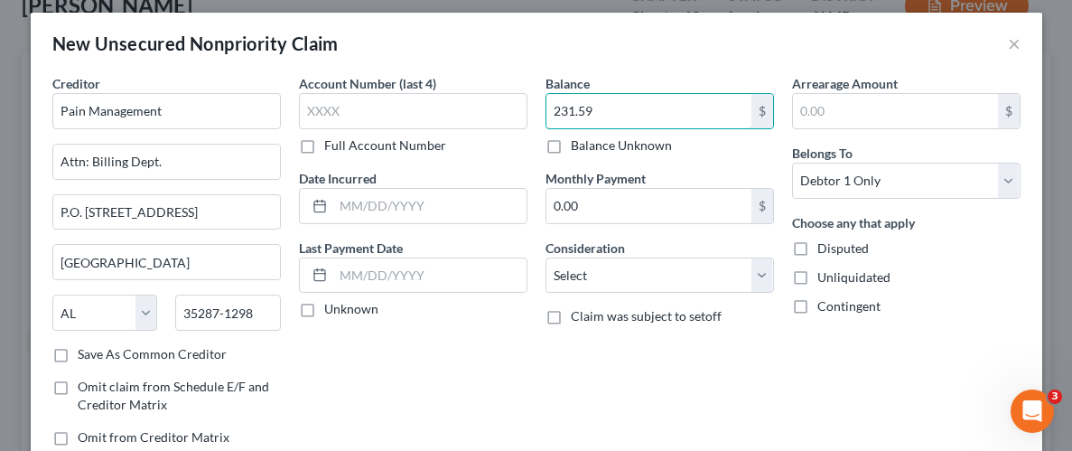
type input "231.59"
click at [817, 275] on label "Unliquidated" at bounding box center [853, 277] width 73 height 18
click at [825, 275] on input "Unliquidated" at bounding box center [831, 274] width 12 height 12
checkbox input "true"
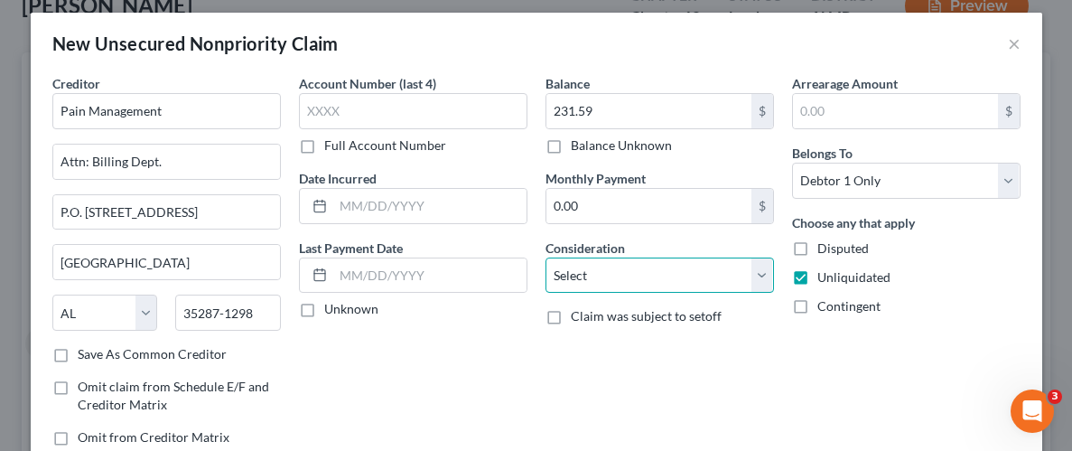
click at [768, 275] on select "Select Cable / Satellite Services Collection Agency Credit Card Debt Debt Couns…" at bounding box center [660, 275] width 229 height 36
select select "9"
click at [546, 257] on select "Select Cable / Satellite Services Collection Agency Credit Card Debt Debt Couns…" at bounding box center [660, 275] width 229 height 36
click at [756, 343] on div "Balance 231.59 $ Balance Unknown Balance Undetermined 231.59 $ Balance Unknown …" at bounding box center [660, 267] width 247 height 387
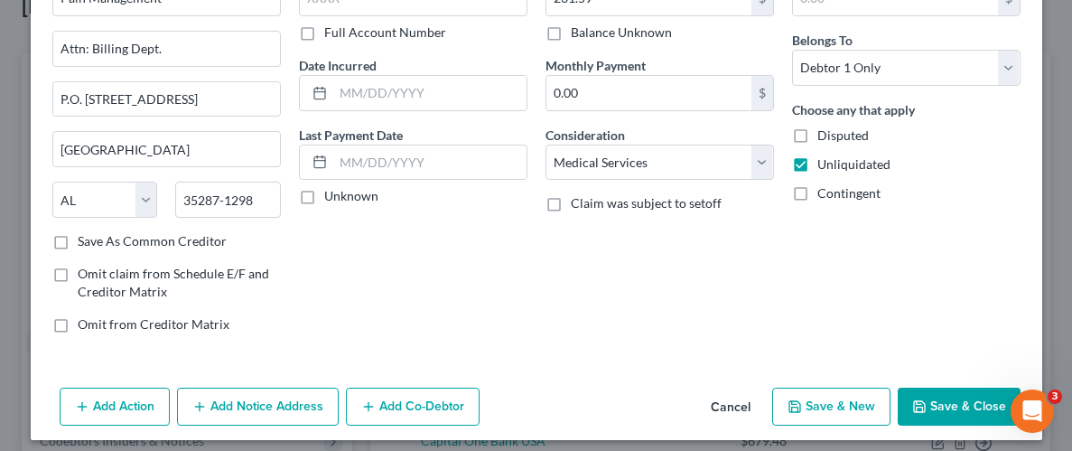
scroll to position [131, 0]
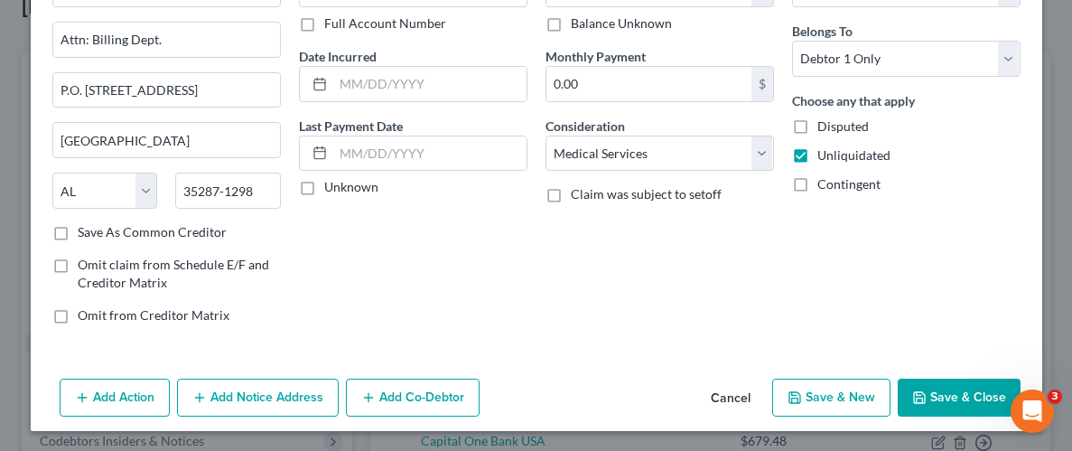
click at [951, 398] on button "Save & Close" at bounding box center [959, 397] width 123 height 38
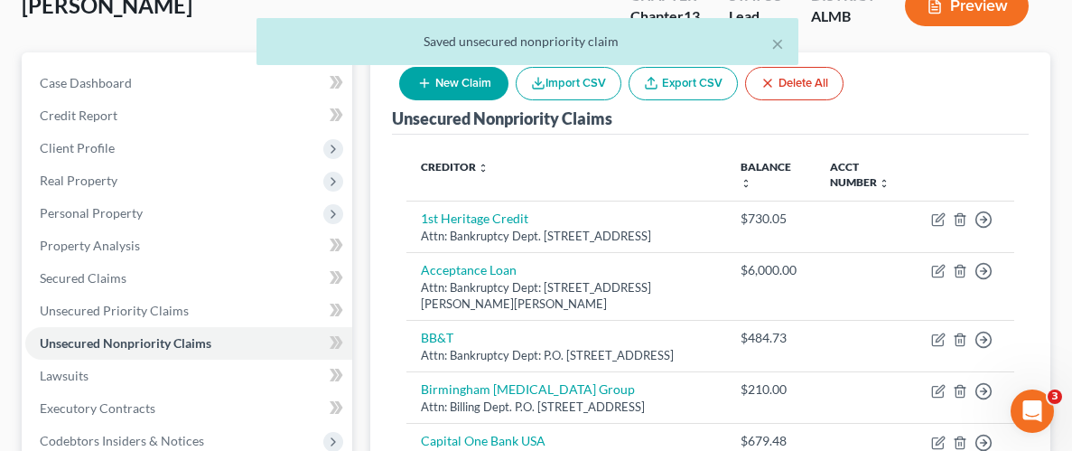
click at [467, 85] on button "New Claim" at bounding box center [453, 83] width 109 height 33
select select "0"
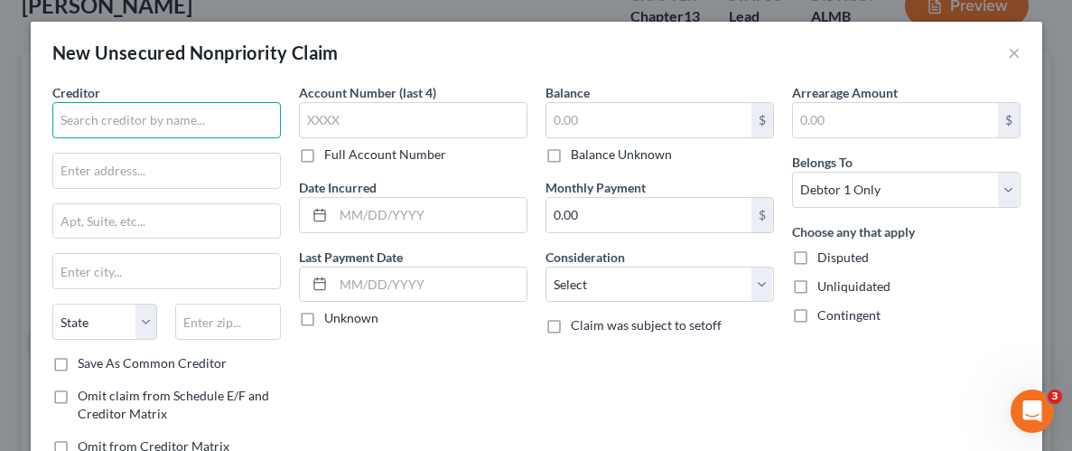
click at [194, 129] on input "text" at bounding box center [166, 120] width 229 height 36
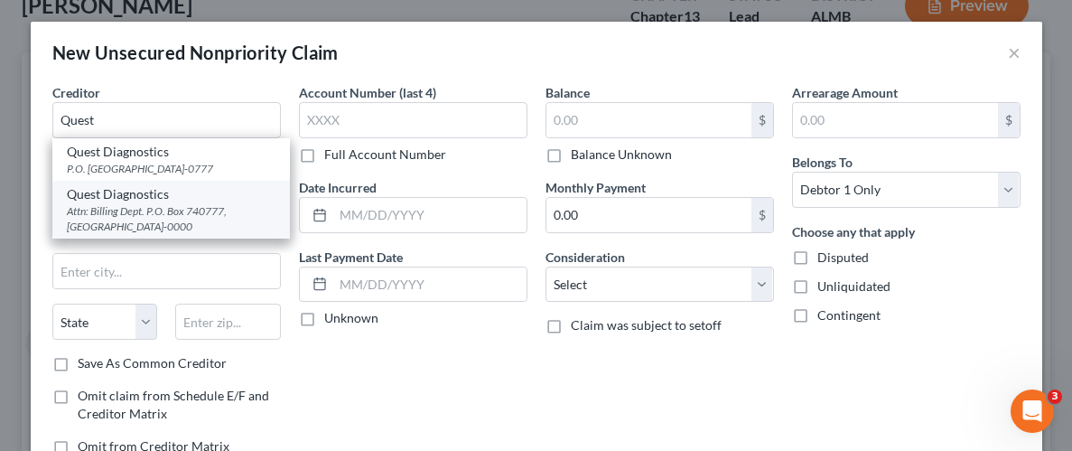
click at [128, 214] on div "Attn: Billing Dept. P.O. Box 740777, Cincinnati, OH 45274-0000" at bounding box center [171, 218] width 209 height 31
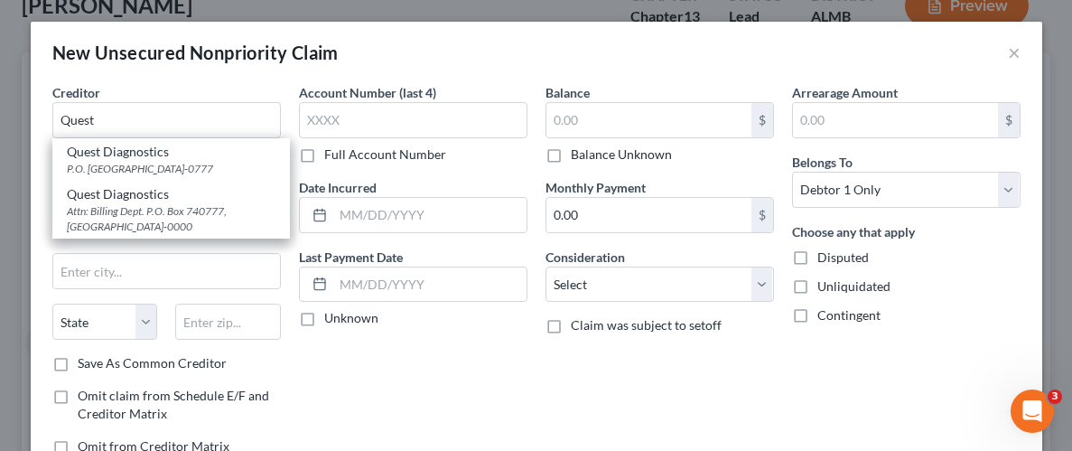
type input "Quest Diagnostics"
type input "Attn: Billing Dept."
type input "P.O. Box 740777"
type input "Cincinnati"
select select "36"
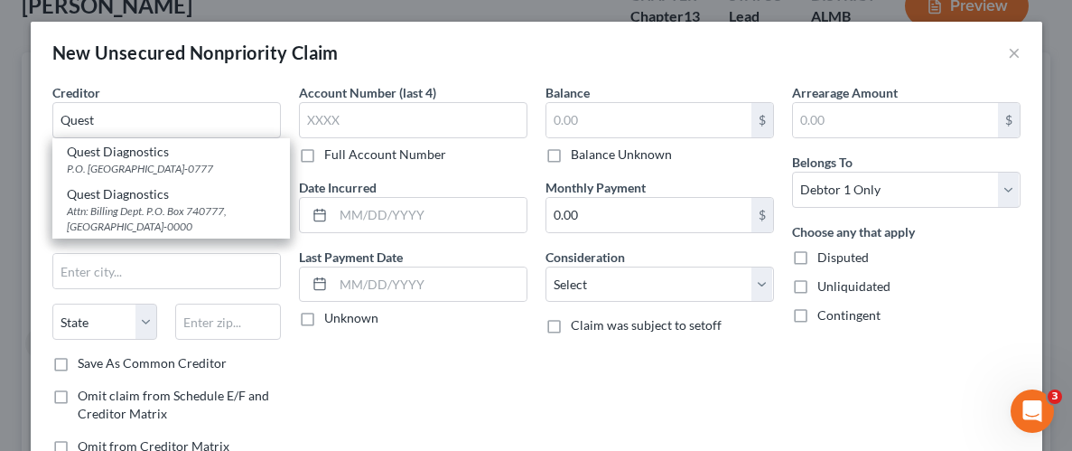
type input "45274-0000"
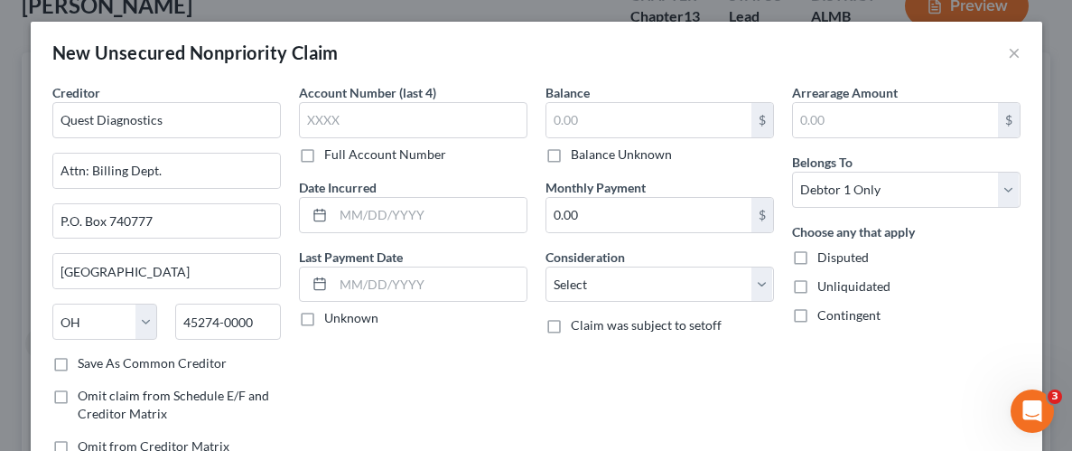
click at [465, 387] on div "Account Number (last 4) Full Account Number Date Incurred Last Payment Date Unk…" at bounding box center [413, 276] width 247 height 387
click at [594, 126] on input "text" at bounding box center [648, 120] width 205 height 34
type input "18.11"
click at [666, 357] on div "Balance 18.11 $ Balance Unknown Balance Undetermined 18.11 $ Balance Unknown Mo…" at bounding box center [660, 276] width 247 height 387
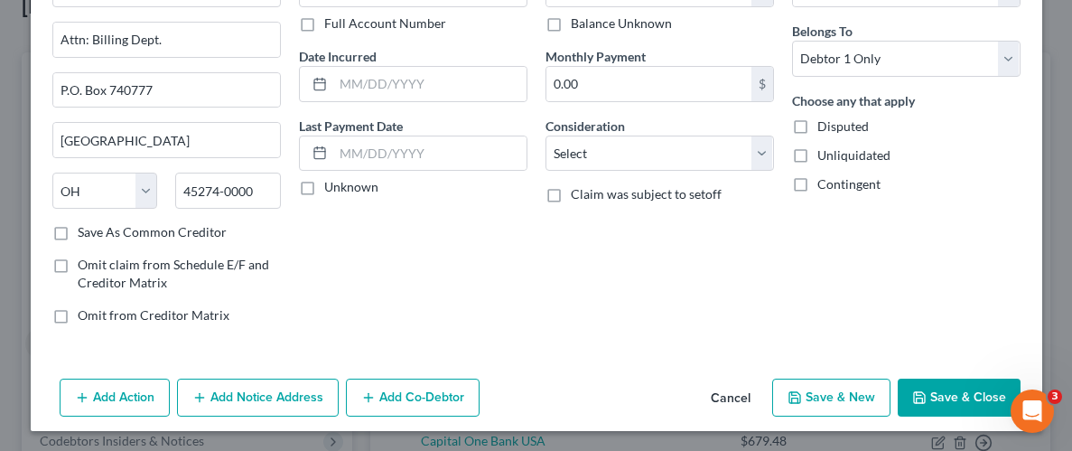
click at [817, 155] on label "Unliquidated" at bounding box center [853, 155] width 73 height 18
click at [825, 155] on input "Unliquidated" at bounding box center [831, 152] width 12 height 12
checkbox input "true"
click at [762, 155] on select "Select Cable / Satellite Services Collection Agency Credit Card Debt Debt Couns…" at bounding box center [660, 153] width 229 height 36
select select "9"
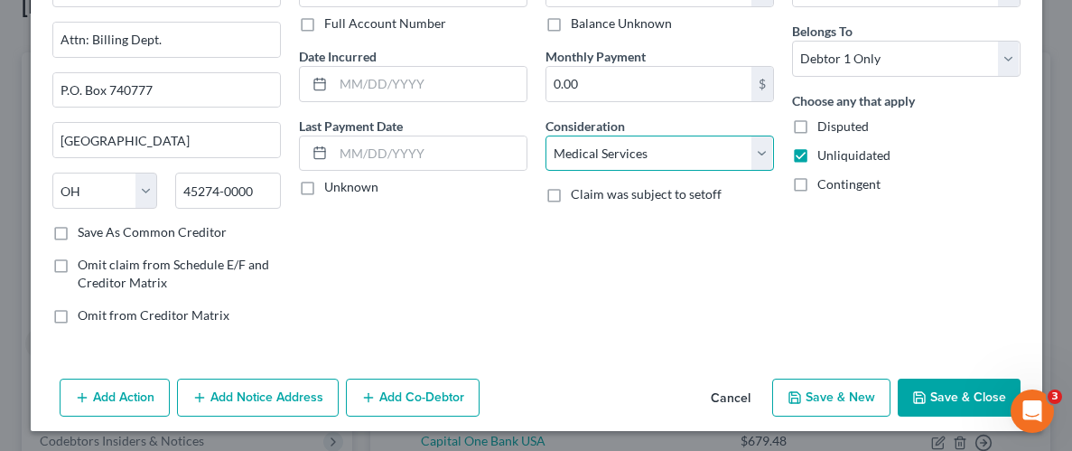
click at [546, 135] on select "Select Cable / Satellite Services Collection Agency Credit Card Debt Debt Couns…" at bounding box center [660, 153] width 229 height 36
click at [999, 406] on button "Save & Close" at bounding box center [959, 397] width 123 height 38
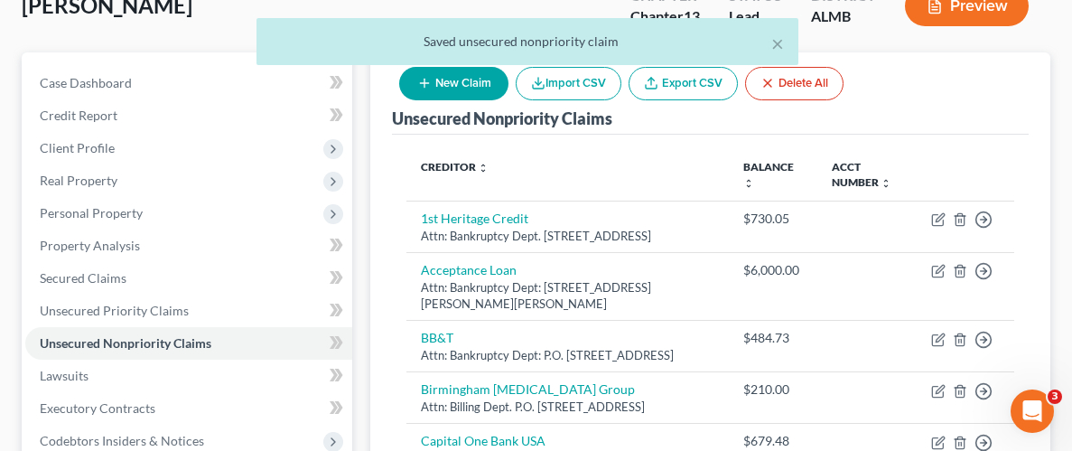
click at [432, 76] on button "New Claim" at bounding box center [453, 83] width 109 height 33
select select "0"
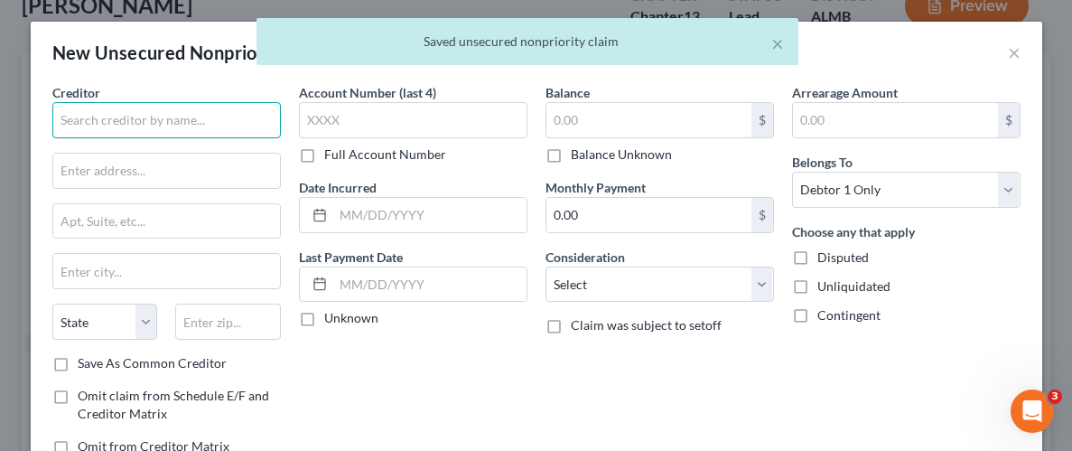
click at [202, 117] on input "text" at bounding box center [166, 120] width 229 height 36
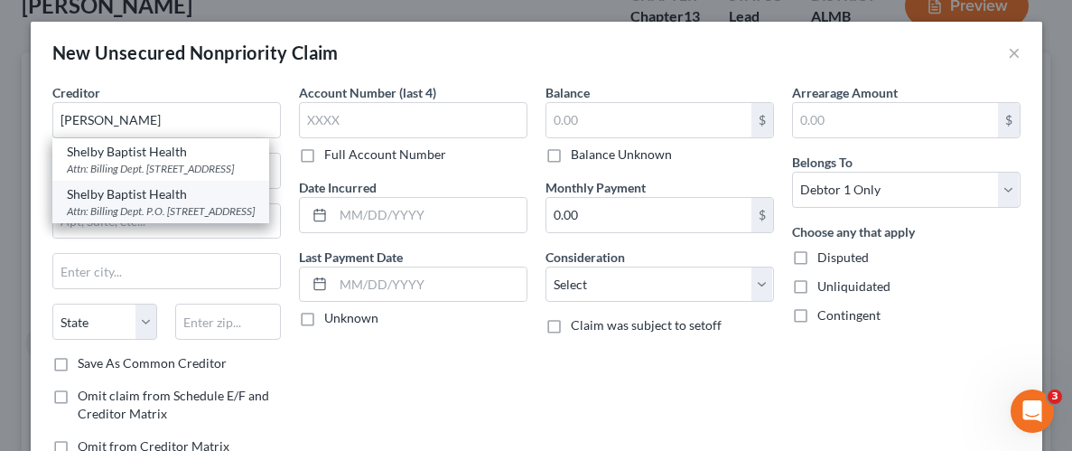
click at [153, 219] on div "Attn: Billing Dept. P.O. Box 11407, Birmingham, AL 35246-0000" at bounding box center [161, 210] width 188 height 15
type input "Shelby Baptist Health"
type input "Attn: Billing Dept."
type input "P.O. Box 11407"
type input "Birmingham"
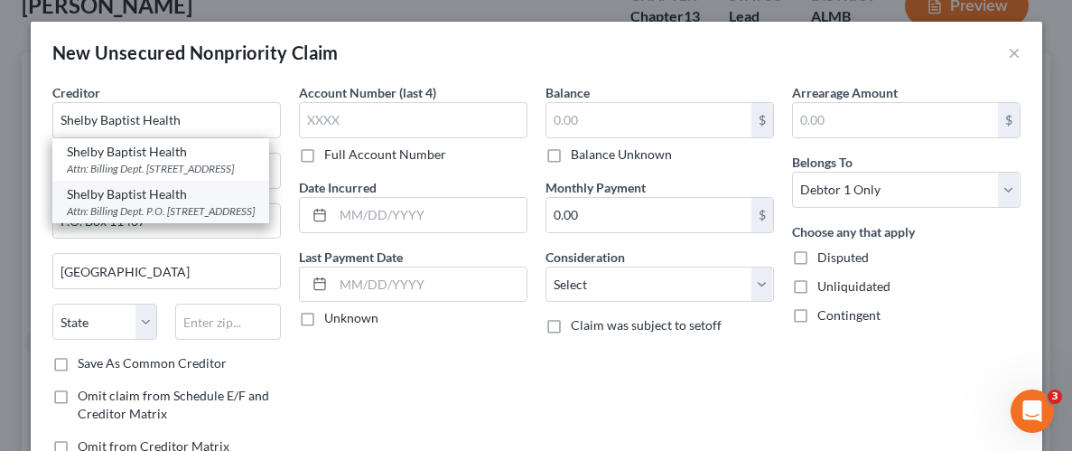
select select "0"
type input "35246-0000"
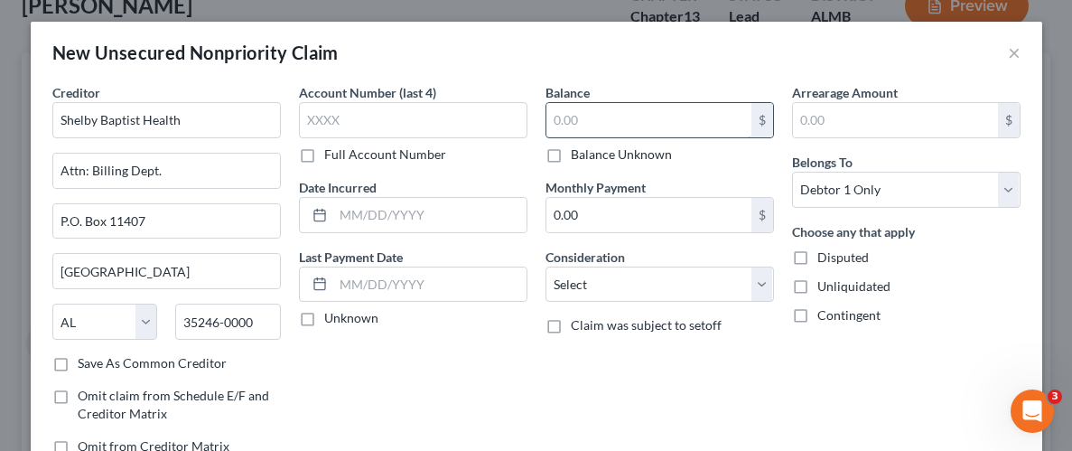
click at [607, 116] on input "text" at bounding box center [648, 120] width 205 height 34
type input "150.00"
click at [764, 281] on select "Select Cable / Satellite Services Collection Agency Credit Card Debt Debt Couns…" at bounding box center [660, 284] width 229 height 36
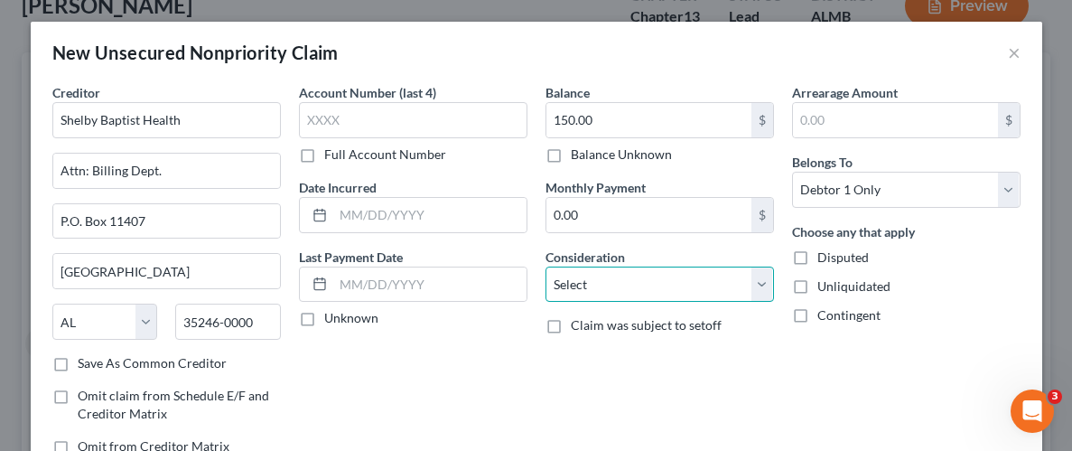
select select "9"
click at [546, 266] on select "Select Cable / Satellite Services Collection Agency Credit Card Debt Debt Couns…" at bounding box center [660, 284] width 229 height 36
click at [817, 280] on label "Unliquidated" at bounding box center [853, 286] width 73 height 18
click at [825, 280] on input "Unliquidated" at bounding box center [831, 283] width 12 height 12
checkbox input "true"
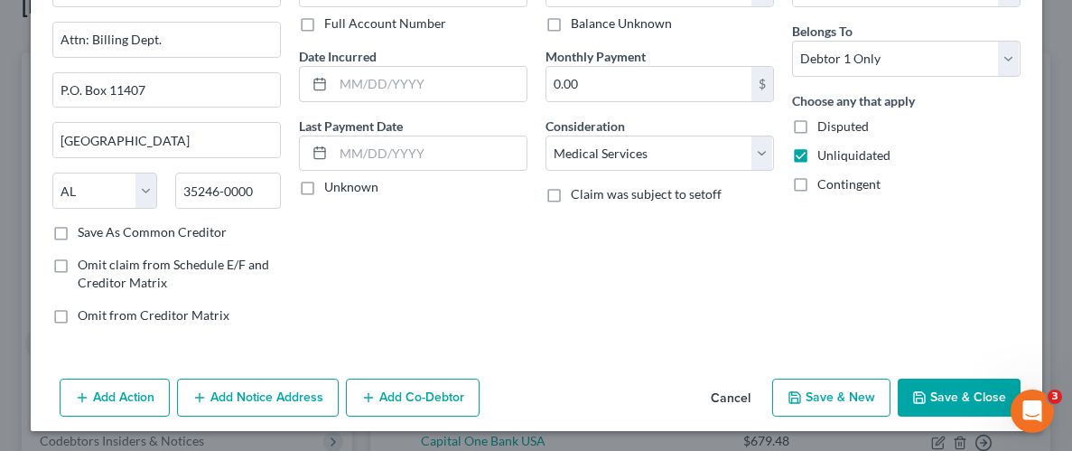
click at [961, 400] on button "Save & Close" at bounding box center [959, 397] width 123 height 38
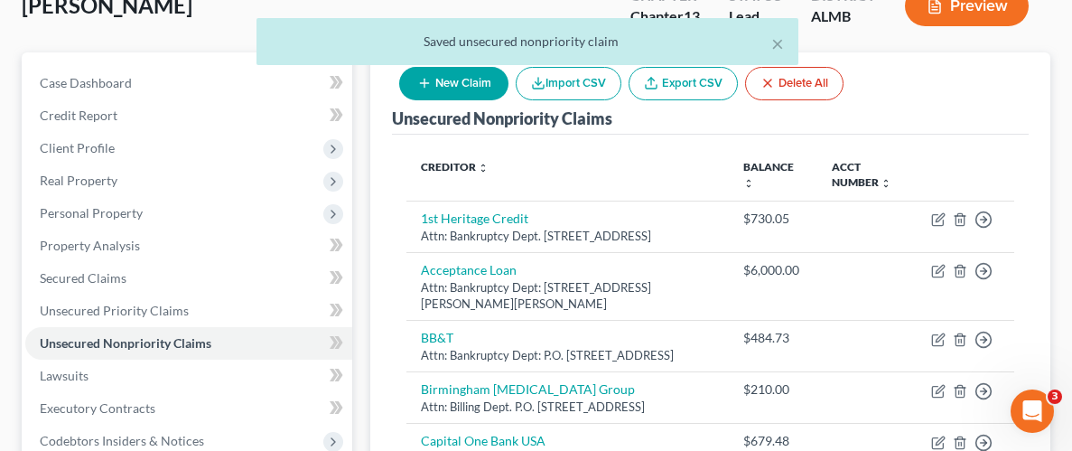
click at [466, 90] on button "New Claim" at bounding box center [453, 83] width 109 height 33
select select "0"
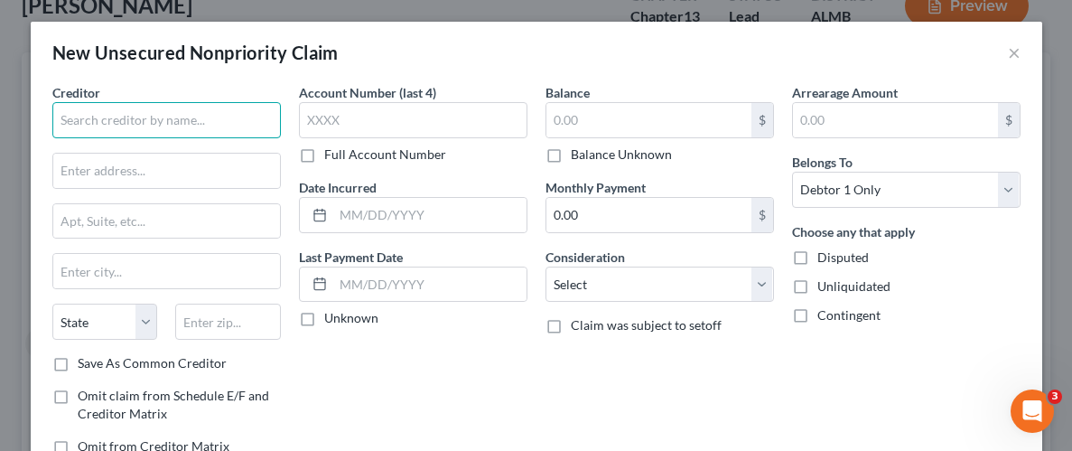
click at [223, 112] on input "text" at bounding box center [166, 120] width 229 height 36
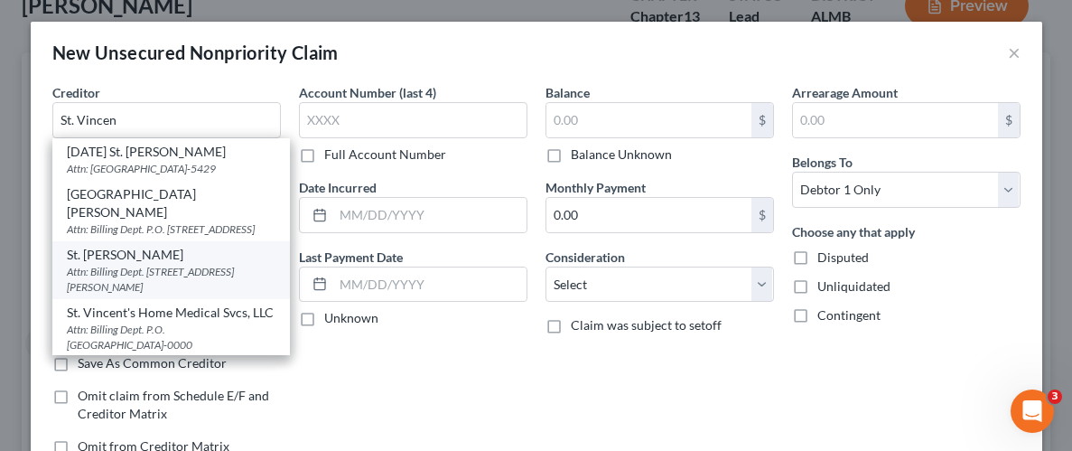
click at [137, 264] on div "St. [PERSON_NAME]" at bounding box center [171, 255] width 209 height 18
type input "St. [PERSON_NAME]"
type input "Attn: Billing Dept."
type input "2030 Lay Dam Rd"
type input "Clanton"
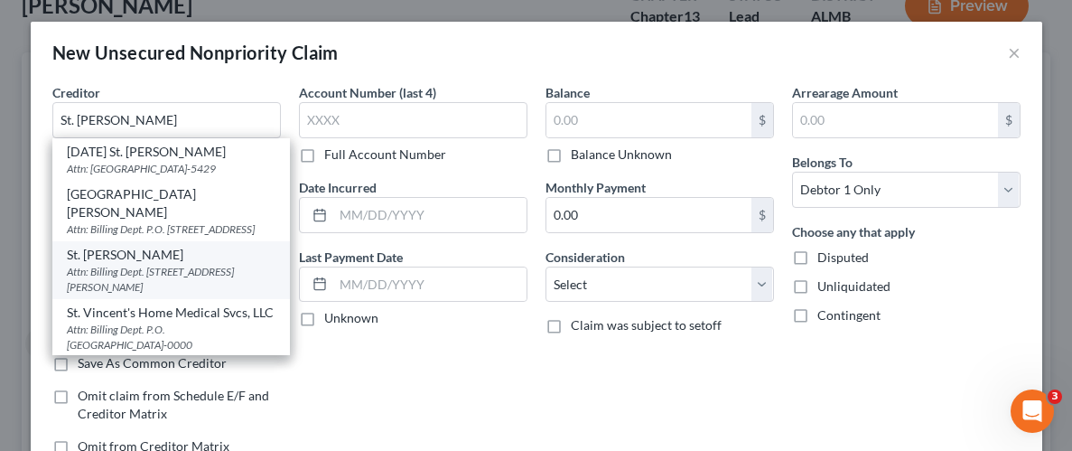
select select "0"
type input "35045"
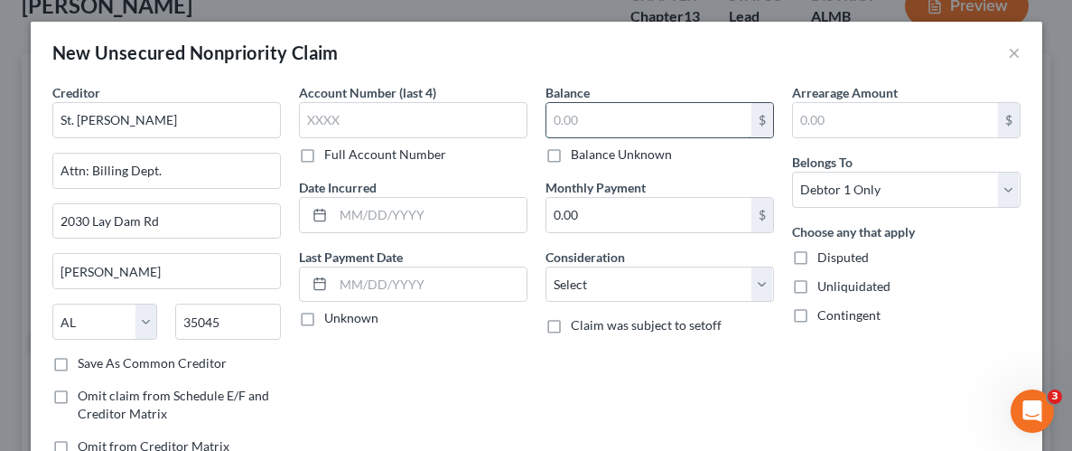
click at [694, 117] on input "text" at bounding box center [648, 120] width 205 height 34
type input "200.00"
click at [817, 289] on label "Unliquidated" at bounding box center [853, 286] width 73 height 18
click at [825, 289] on input "Unliquidated" at bounding box center [831, 283] width 12 height 12
checkbox input "true"
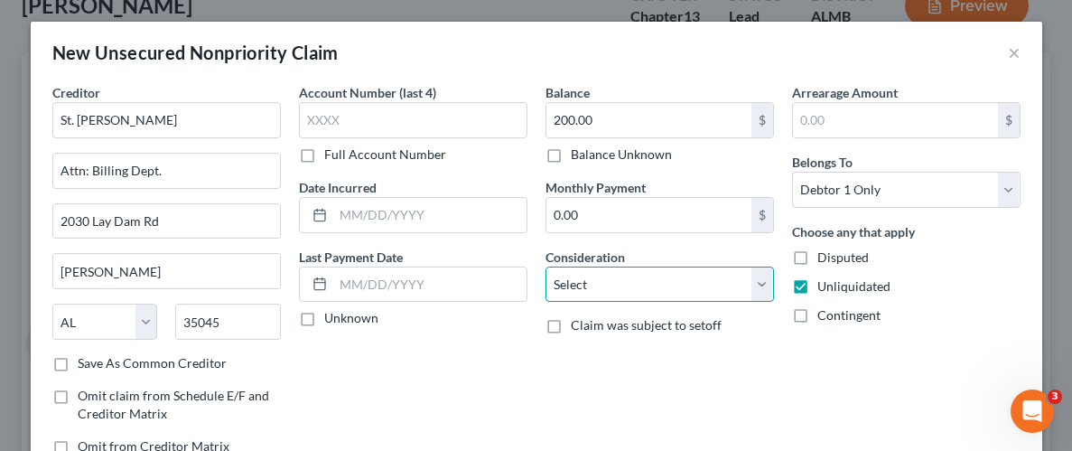
click at [769, 289] on select "Select Cable / Satellite Services Collection Agency Credit Card Debt Debt Couns…" at bounding box center [660, 284] width 229 height 36
select select "9"
click at [546, 266] on select "Select Cable / Satellite Services Collection Agency Credit Card Debt Debt Couns…" at bounding box center [660, 284] width 229 height 36
click at [758, 344] on div "Balance 200.00 $ Balance Unknown Balance Undetermined 200.00 $ Balance Unknown …" at bounding box center [660, 276] width 247 height 387
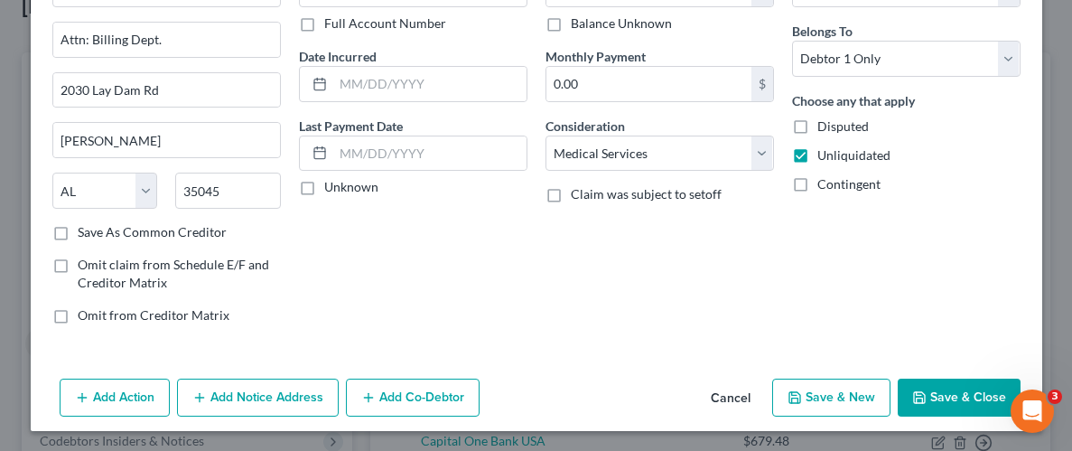
click at [981, 411] on button "Save & Close" at bounding box center [959, 397] width 123 height 38
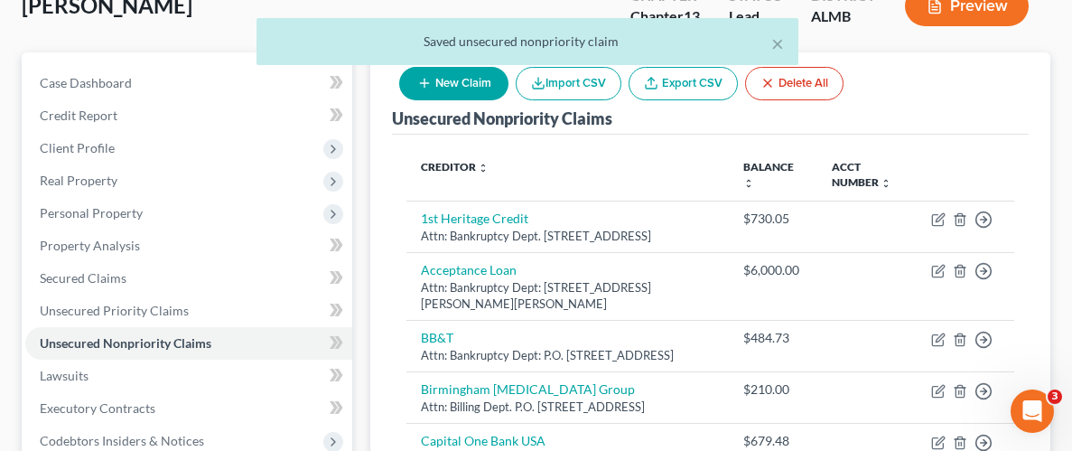
click at [462, 86] on button "New Claim" at bounding box center [453, 83] width 109 height 33
select select "0"
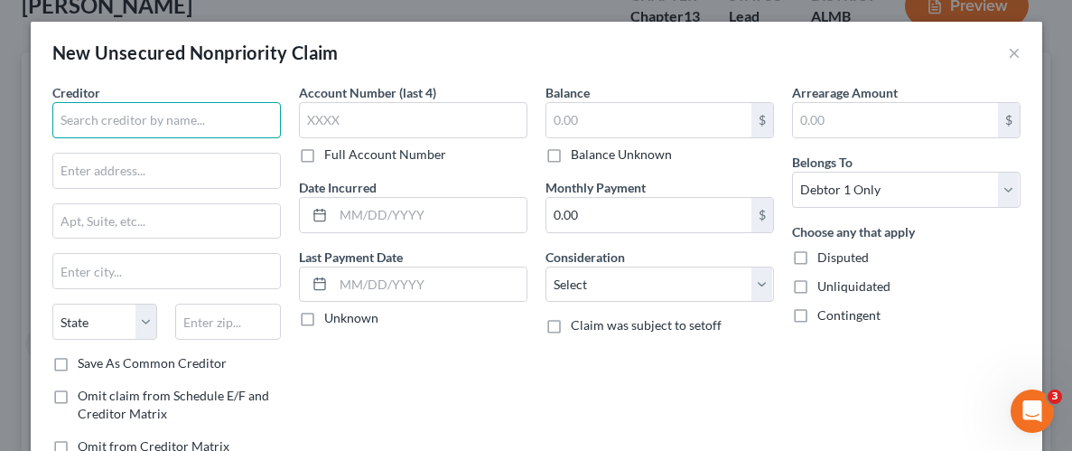
click at [164, 130] on input "text" at bounding box center [166, 120] width 229 height 36
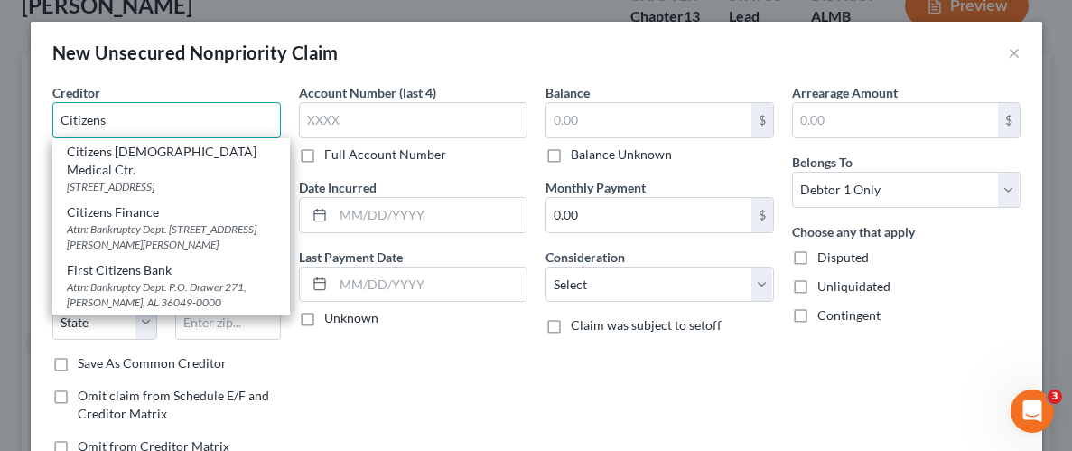
type input "Citizens"
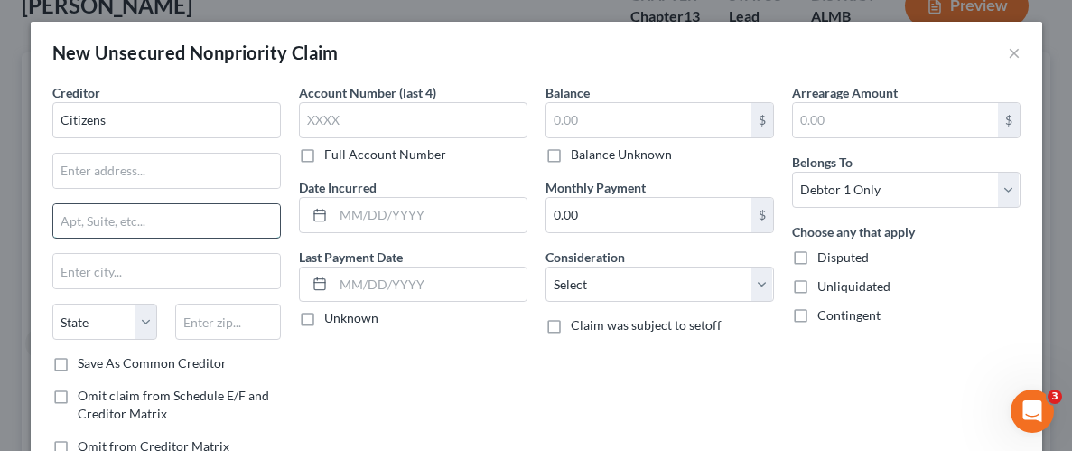
click at [188, 230] on input "text" at bounding box center [166, 221] width 227 height 34
type input "PO Box 2360"
click at [256, 326] on input "text" at bounding box center [228, 321] width 106 height 36
paste input "68103"
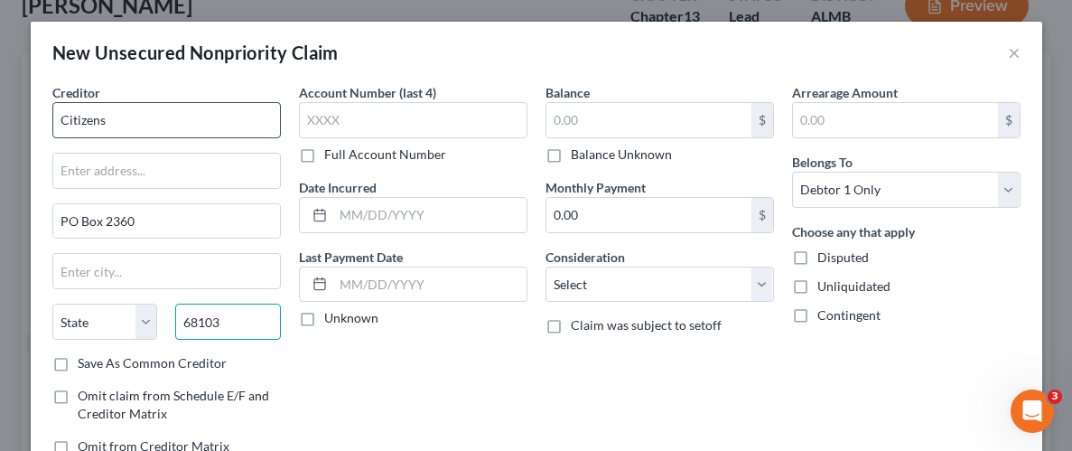
type input "68103"
click at [182, 126] on input "Citizens" at bounding box center [166, 120] width 229 height 36
type input "Omaha"
select select "30"
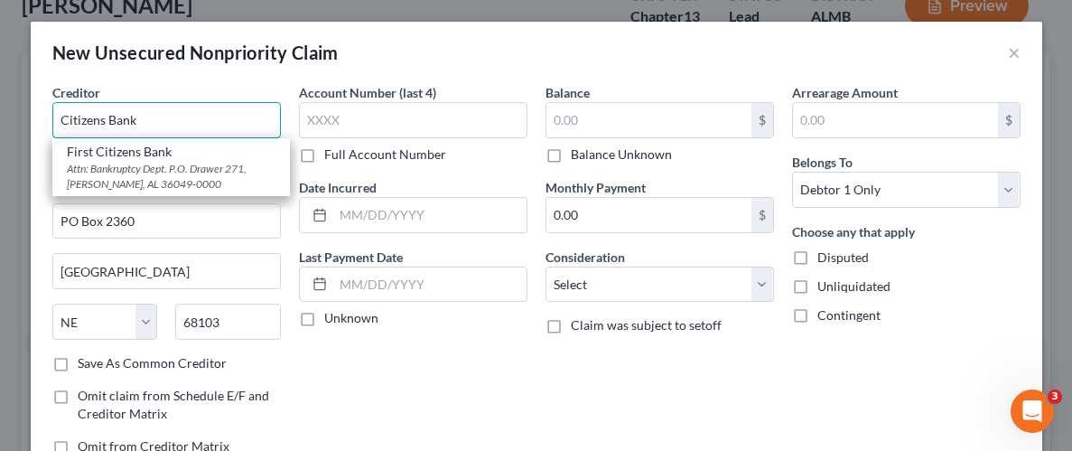
type input "Citizens Bank"
click at [42, 169] on div "Creditor * Citizens Bank First Citizens Bank Attn: Bankruptcy Dept. P.O. Drawer…" at bounding box center [537, 292] width 1012 height 419
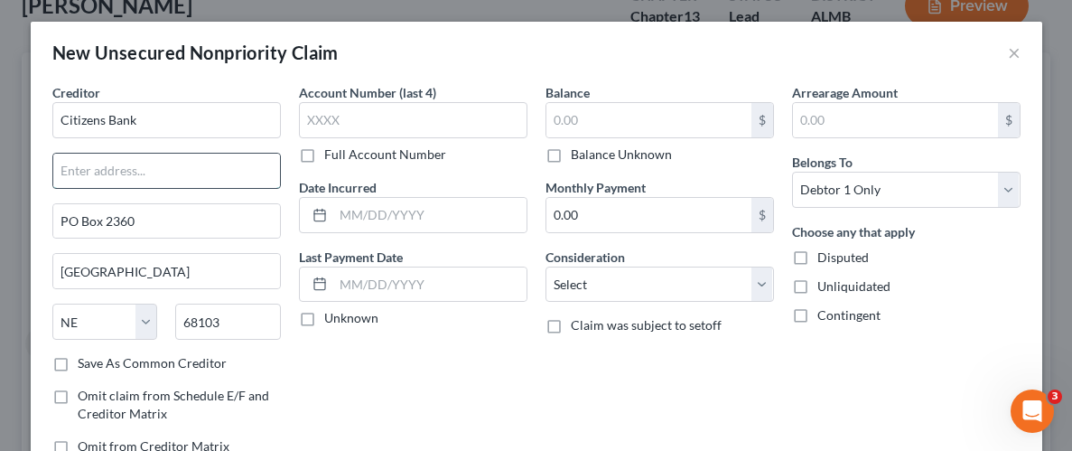
click at [95, 173] on input "text" at bounding box center [166, 171] width 227 height 34
type input "Attn: Bankruptcy Dept."
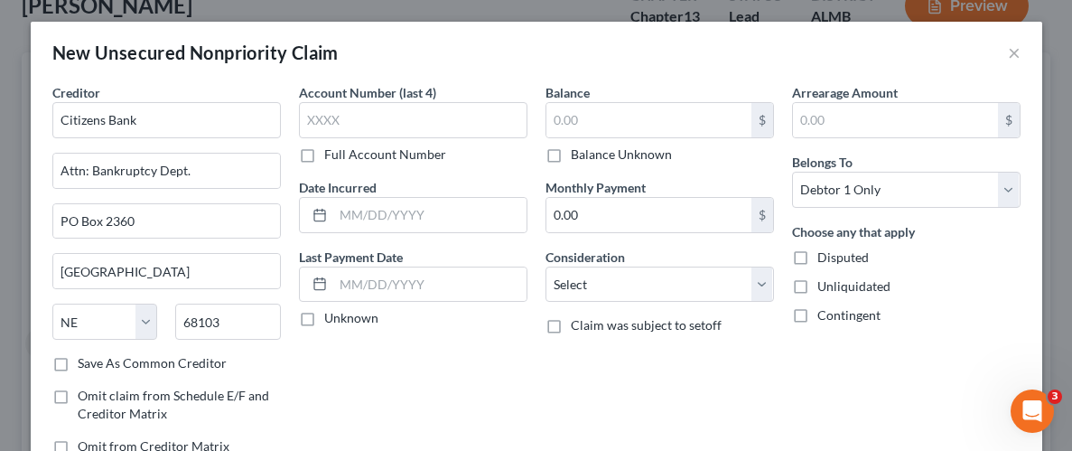
click at [502, 377] on div "Account Number (last 4) Full Account Number Date Incurred Last Payment Date Unk…" at bounding box center [413, 276] width 247 height 387
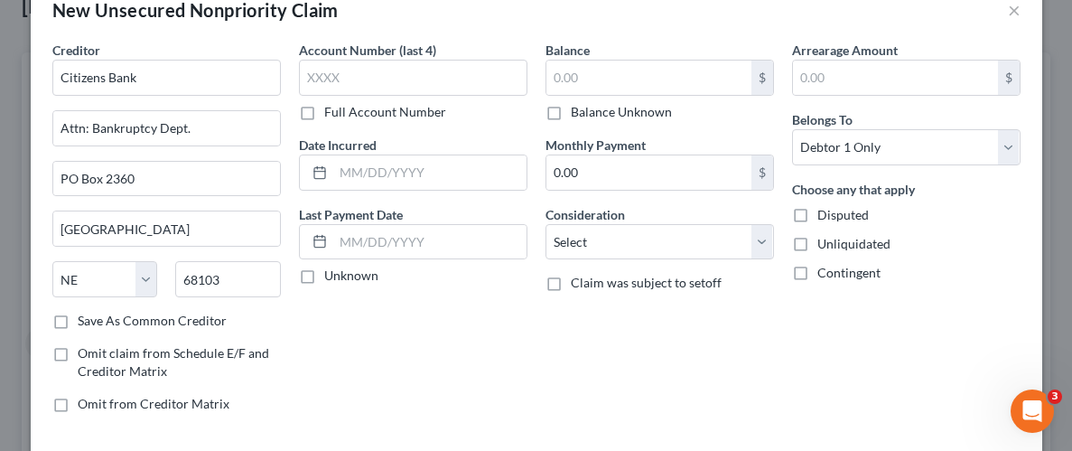
scroll to position [46, 0]
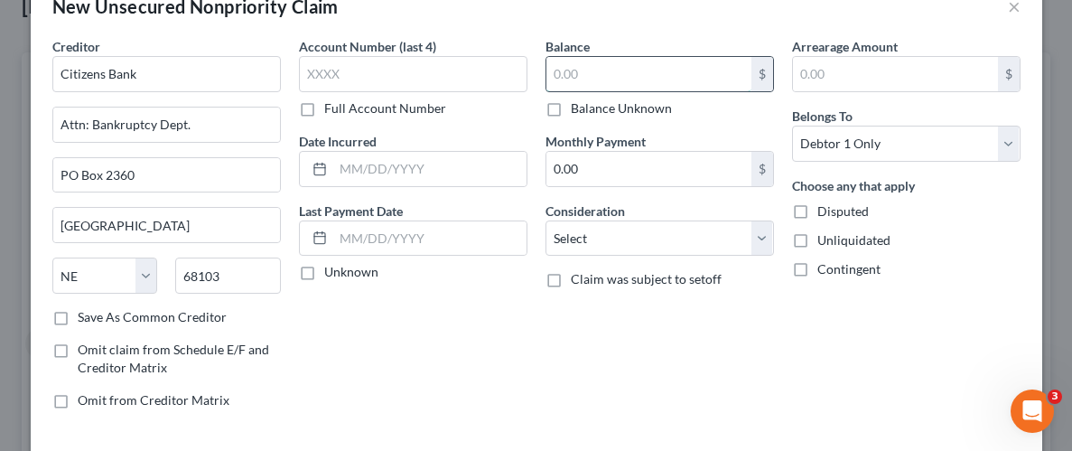
click at [607, 73] on input "text" at bounding box center [648, 74] width 205 height 34
type input "2,998.95"
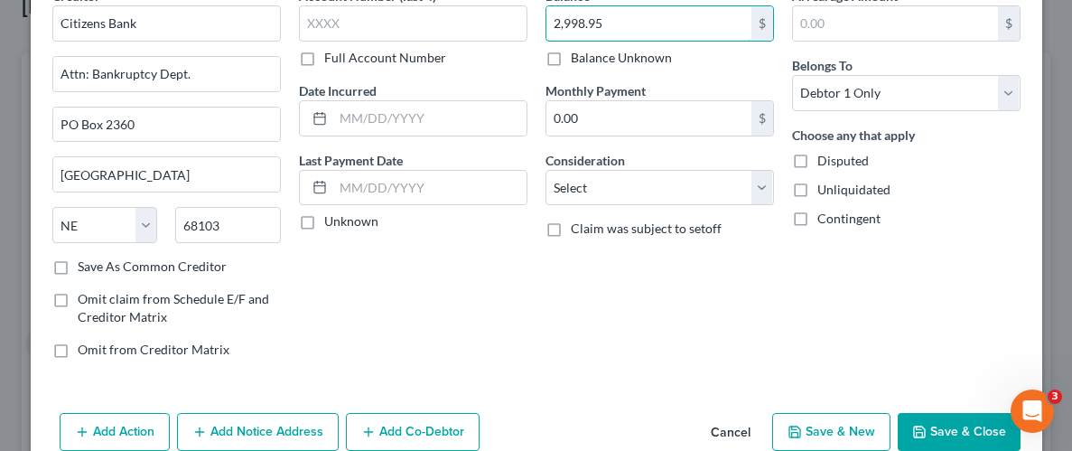
scroll to position [117, 0]
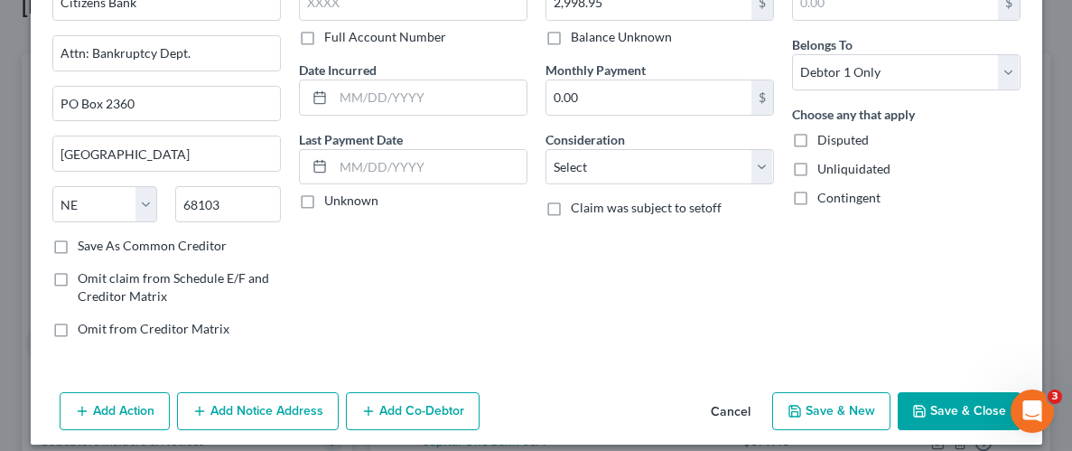
click at [817, 173] on label "Unliquidated" at bounding box center [853, 169] width 73 height 18
click at [825, 172] on input "Unliquidated" at bounding box center [831, 166] width 12 height 12
checkbox input "true"
click at [936, 408] on button "Save & Close" at bounding box center [959, 411] width 123 height 38
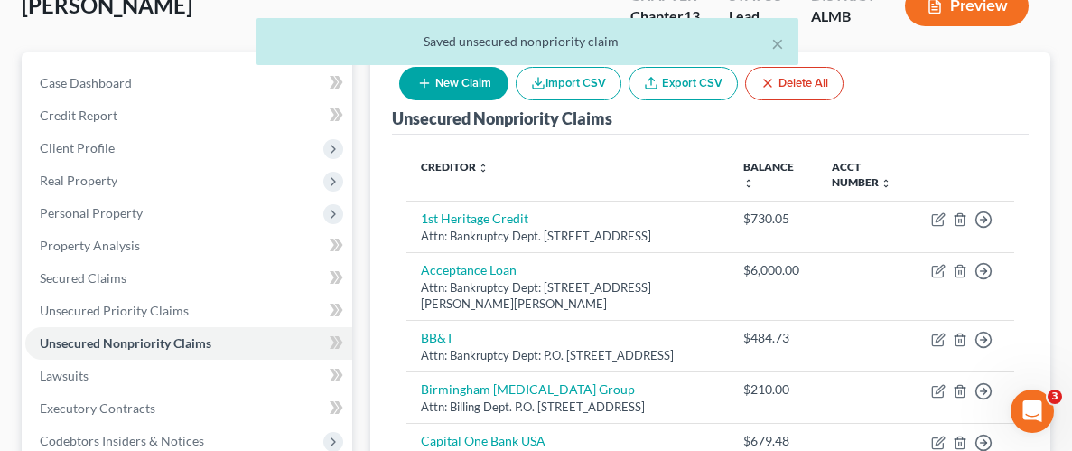
click at [461, 70] on div "× Saved unsecured nonpriority claim" at bounding box center [527, 46] width 1072 height 56
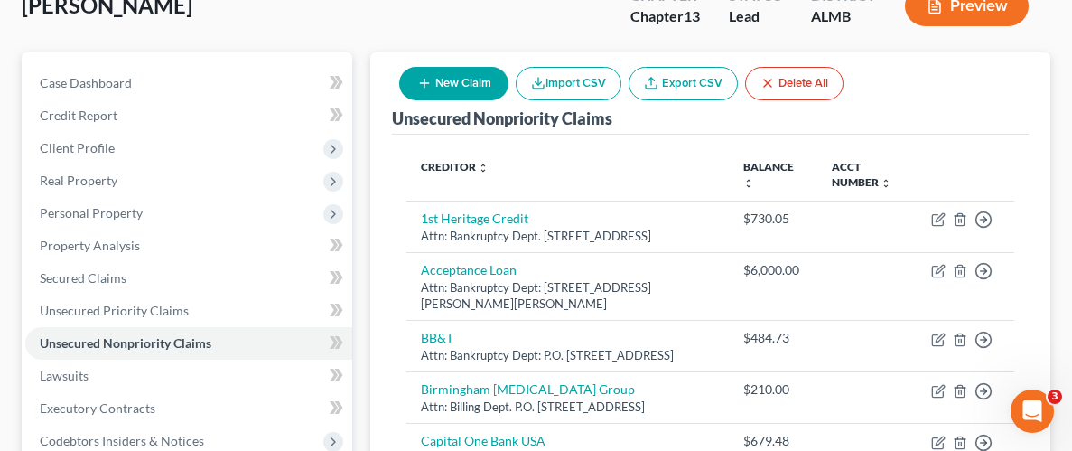
click at [447, 79] on button "New Claim" at bounding box center [453, 83] width 109 height 33
select select "0"
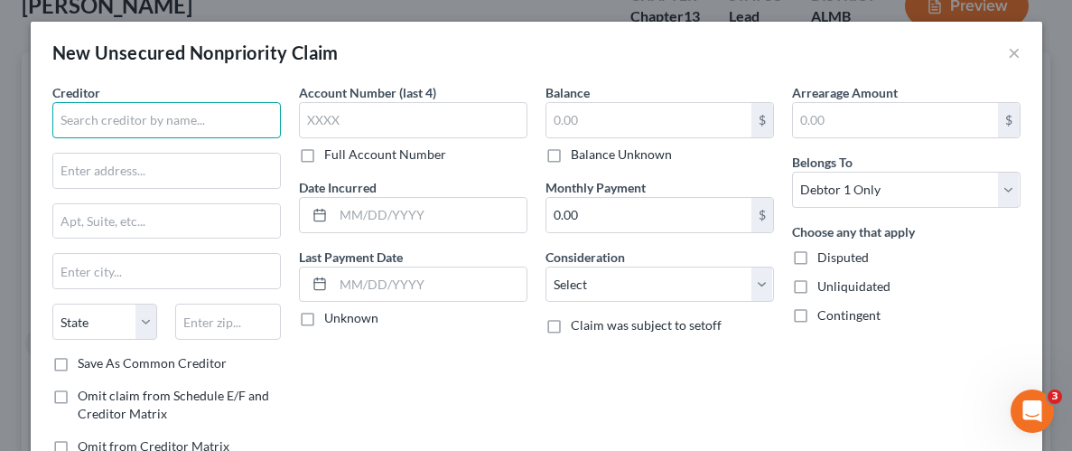
click at [236, 124] on input "text" at bounding box center [166, 120] width 229 height 36
click at [97, 117] on input "Inter Coastal Financial, LLC." at bounding box center [166, 120] width 229 height 36
type input "Intercoastal Financial, LLC."
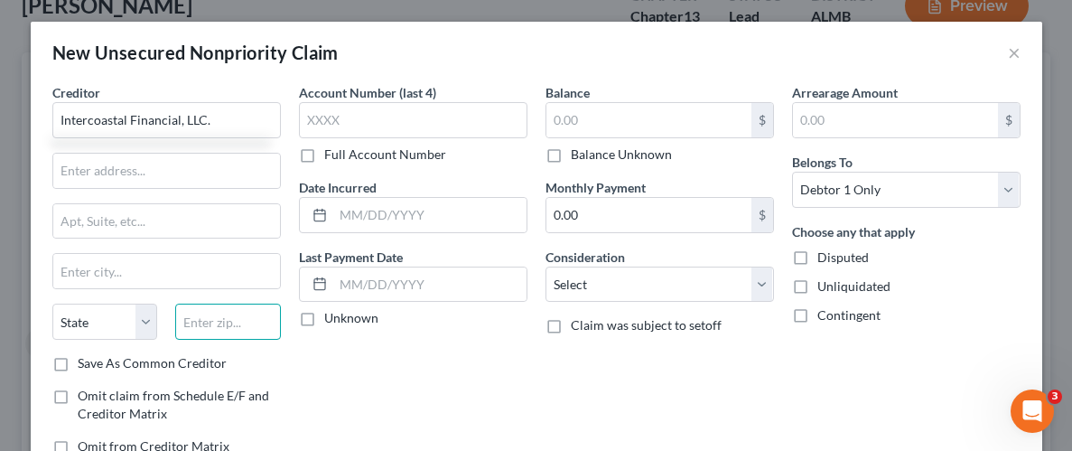
click at [219, 322] on input "text" at bounding box center [228, 321] width 106 height 36
paste input "14221"
type input "14221"
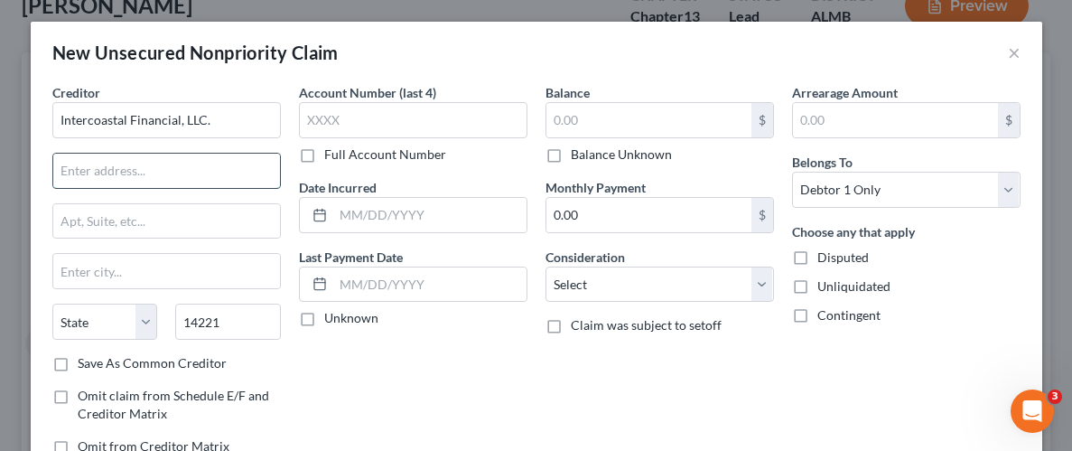
click at [160, 186] on input "text" at bounding box center [166, 171] width 227 height 34
type input "Buffalo"
select select "35"
type input "Attn: Bankruptcy Dept."
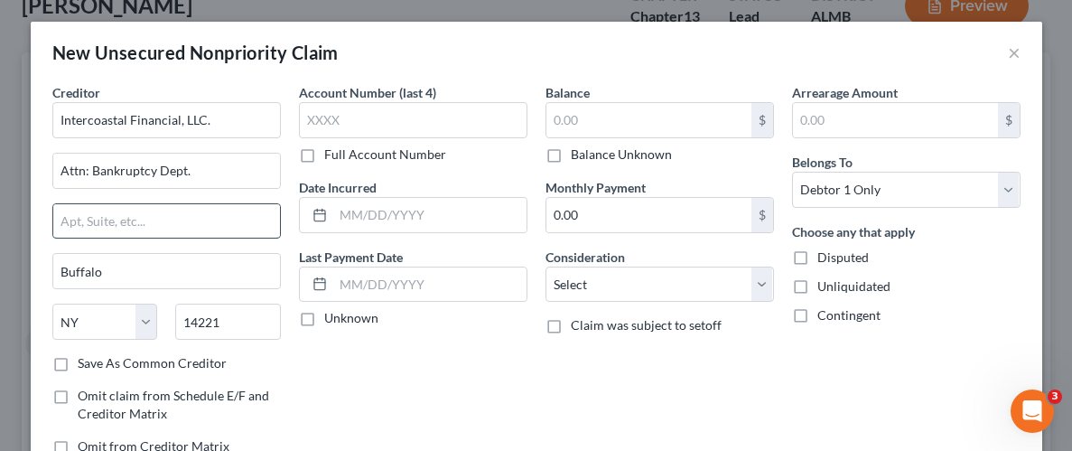
click at [159, 217] on input "text" at bounding box center [166, 221] width 227 height 34
paste input "7954 Transit Rd. #144"
type input "7954 Transit Rd. #144"
click at [384, 387] on div "Account Number (last 4) Full Account Number Date Incurred Last Payment Date Unk…" at bounding box center [413, 276] width 247 height 387
click at [626, 100] on div "Balance $ Balance Unknown Balance Undetermined $ Balance Unknown" at bounding box center [660, 123] width 229 height 80
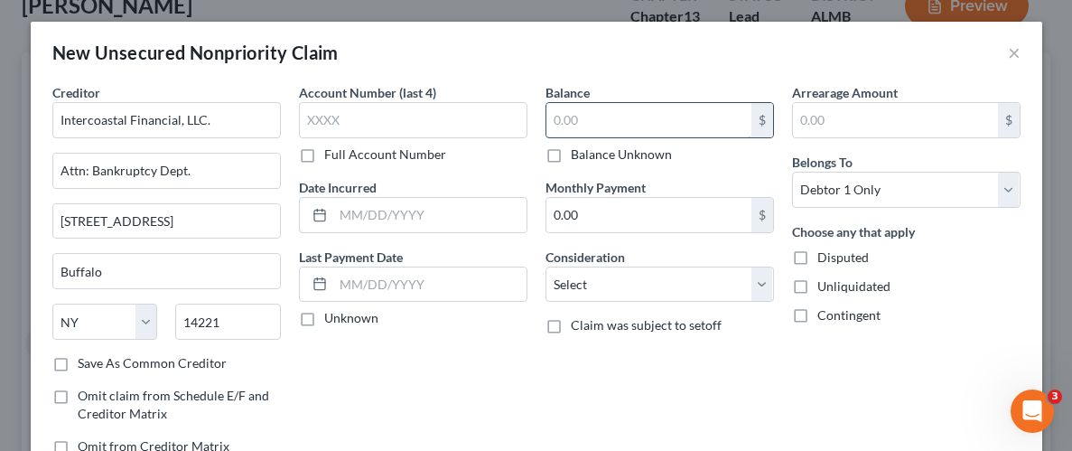
click at [630, 116] on input "text" at bounding box center [648, 120] width 205 height 34
type input "65.26"
click at [817, 279] on label "Unliquidated" at bounding box center [853, 286] width 73 height 18
click at [825, 279] on input "Unliquidated" at bounding box center [831, 283] width 12 height 12
checkbox input "true"
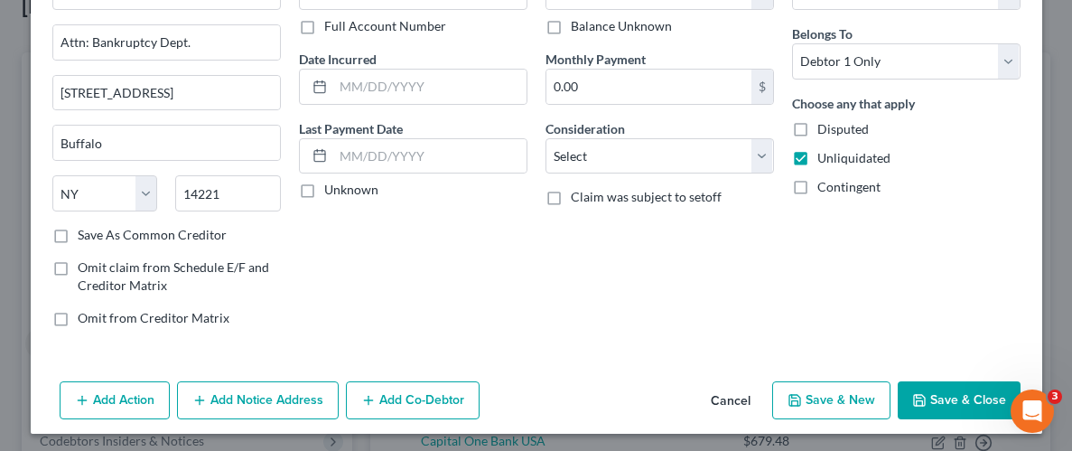
scroll to position [131, 0]
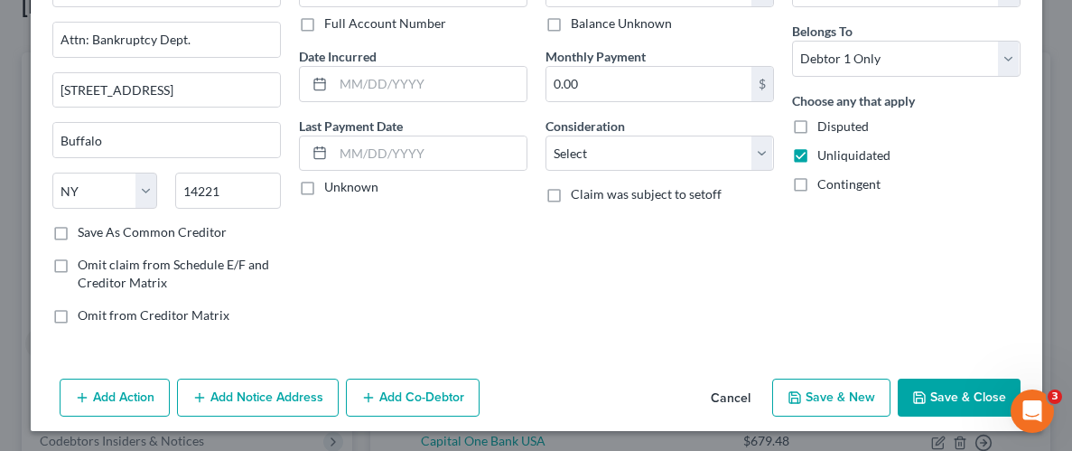
click at [955, 390] on button "Save & Close" at bounding box center [959, 397] width 123 height 38
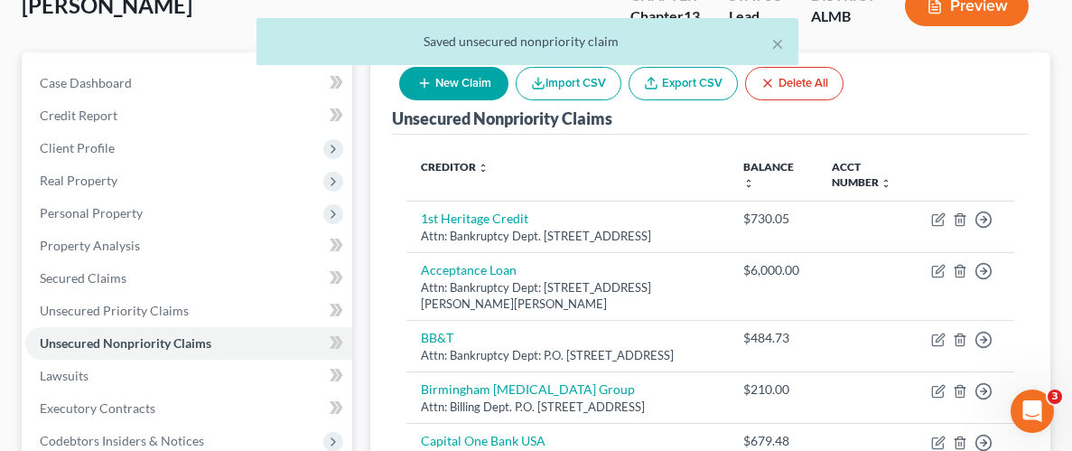
click at [487, 89] on button "New Claim" at bounding box center [453, 83] width 109 height 33
select select "0"
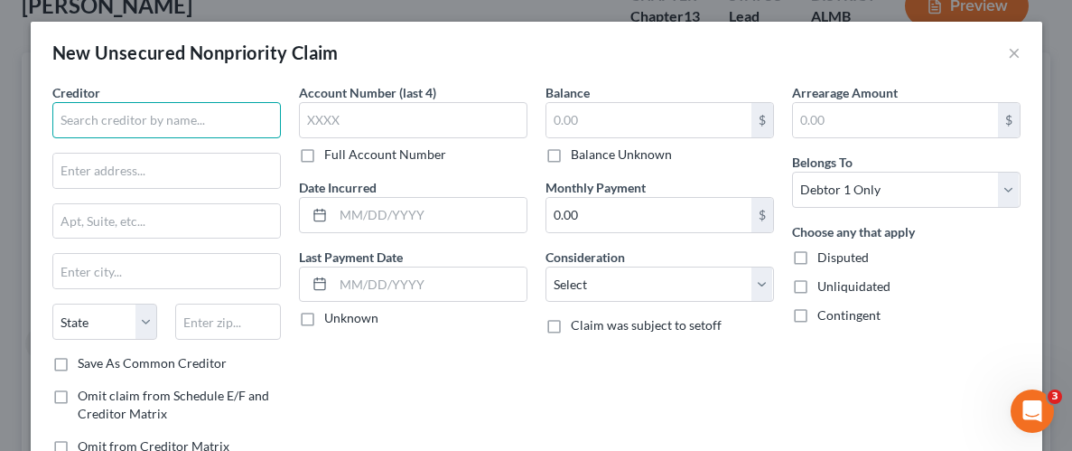
click at [171, 120] on input "text" at bounding box center [166, 120] width 229 height 36
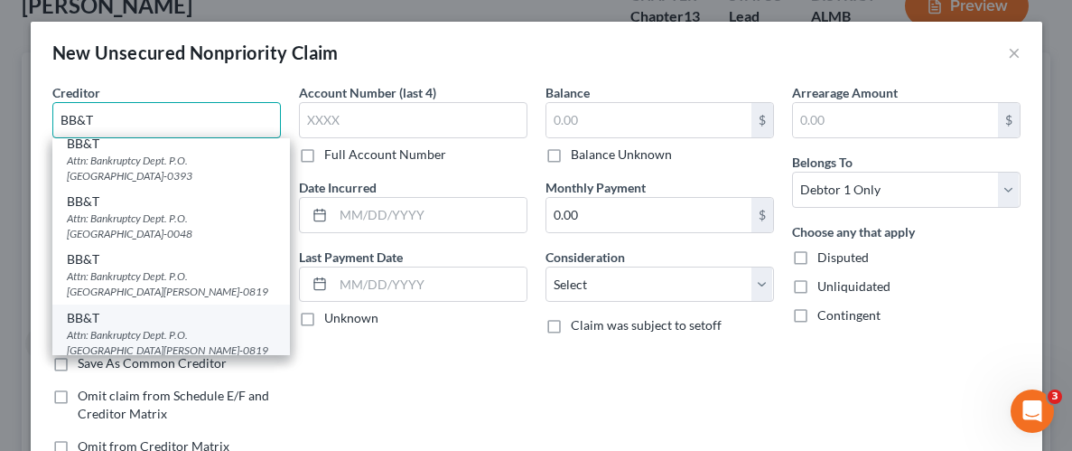
scroll to position [14, 0]
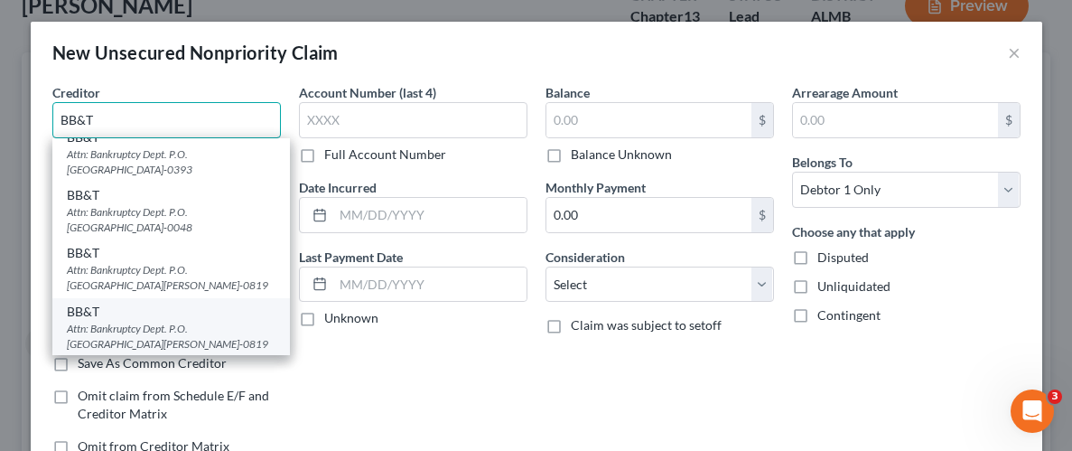
type input "BB&T"
click at [183, 326] on div "Attn: Bankruptcy Dept. P.O. Box 1847, Wilson, NC 27894-0819" at bounding box center [171, 336] width 209 height 31
type input "Attn: Bankruptcy Dept."
type input "P.O. Box 1847"
type input "Wilson"
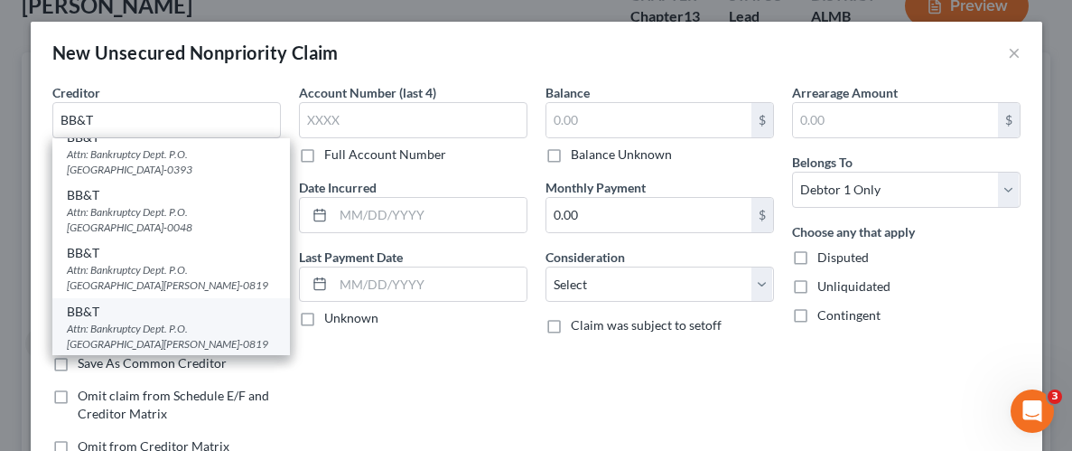
select select "28"
type input "27894-0819"
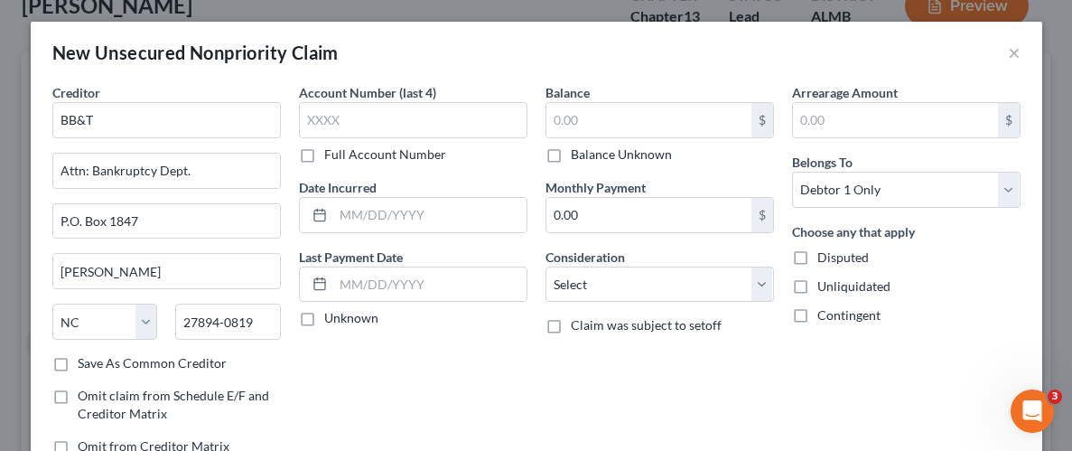
scroll to position [0, 0]
click at [174, 221] on input "P.O. Box 1847" at bounding box center [166, 221] width 227 height 34
type input "P.O. Box 2306"
click at [439, 379] on div "Account Number (last 4) Full Account Number Date Incurred Last Payment Date Unk…" at bounding box center [413, 276] width 247 height 387
click at [649, 126] on input "text" at bounding box center [648, 120] width 205 height 34
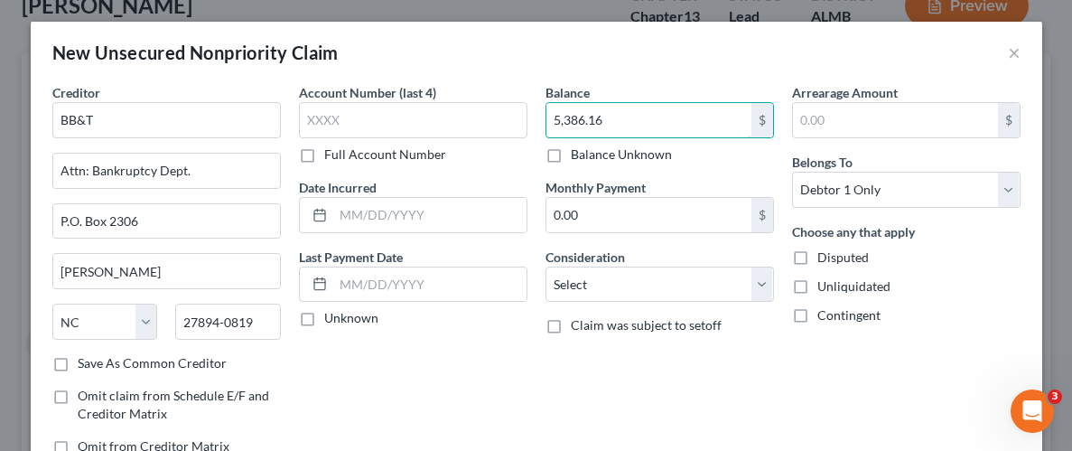
type input "5,386.16"
click at [833, 383] on div "Arrearage Amount $ Belongs To * Select Debtor 1 Only Debtor 2 Only Debtor 1 And…" at bounding box center [906, 276] width 247 height 387
click at [817, 285] on label "Unliquidated" at bounding box center [853, 286] width 73 height 18
click at [825, 285] on input "Unliquidated" at bounding box center [831, 283] width 12 height 12
checkbox input "true"
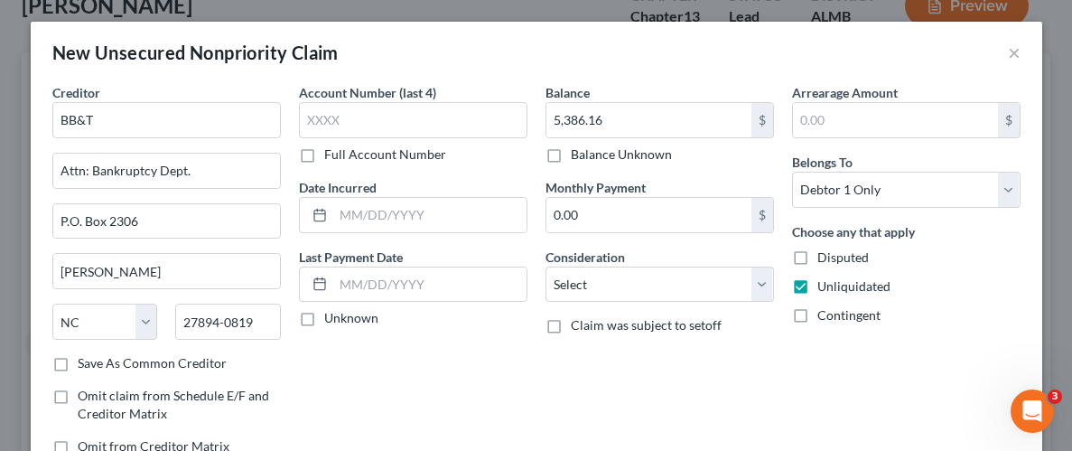
click at [770, 352] on div "Balance 5,386.16 $ Balance Unknown Balance Undetermined 5,386.16 $ Balance Unkn…" at bounding box center [660, 276] width 247 height 387
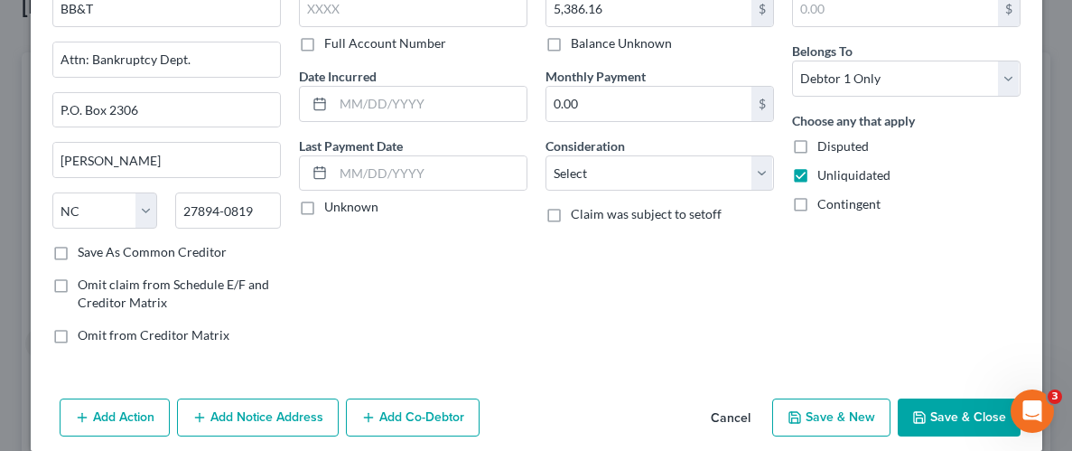
scroll to position [131, 0]
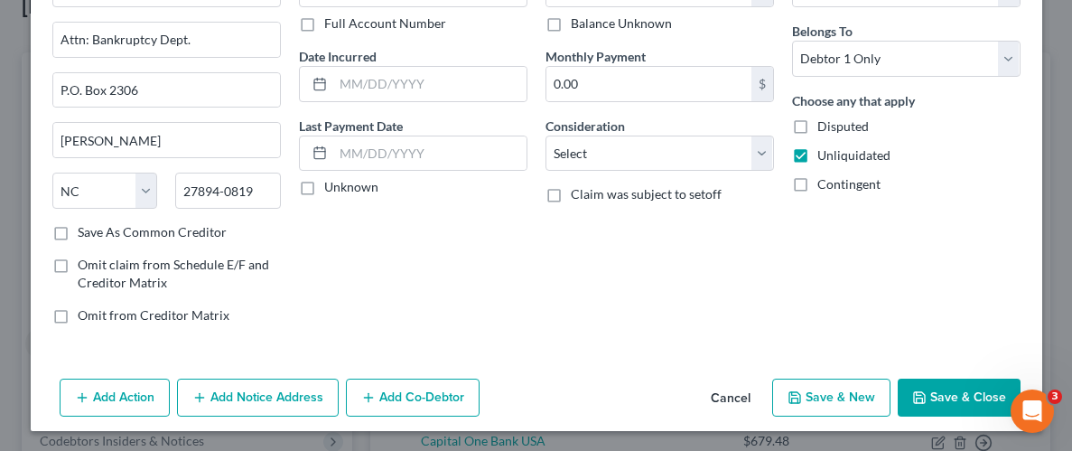
click at [980, 394] on button "Save & Close" at bounding box center [959, 397] width 123 height 38
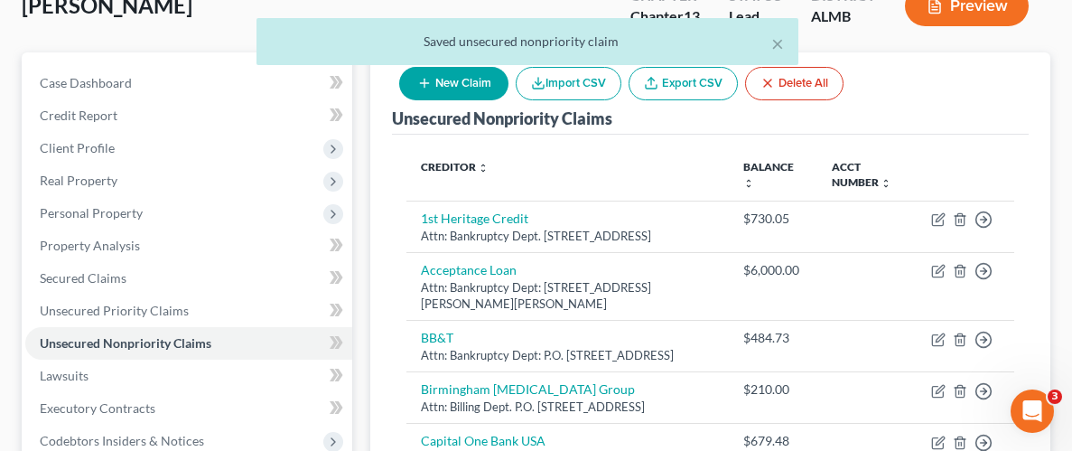
click at [477, 89] on button "New Claim" at bounding box center [453, 83] width 109 height 33
select select "0"
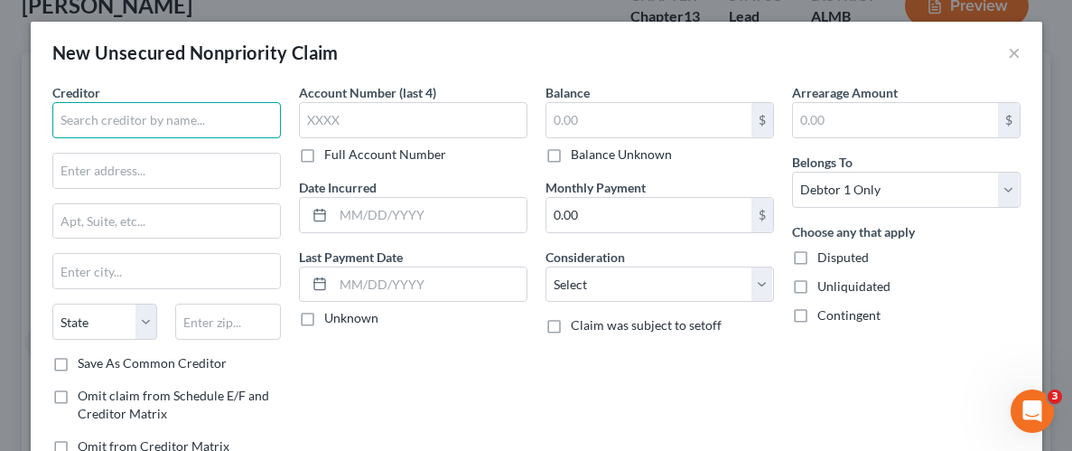
click at [190, 111] on input "text" at bounding box center [166, 120] width 229 height 36
click at [186, 120] on input "Tea Olive, LLC." at bounding box center [166, 120] width 229 height 36
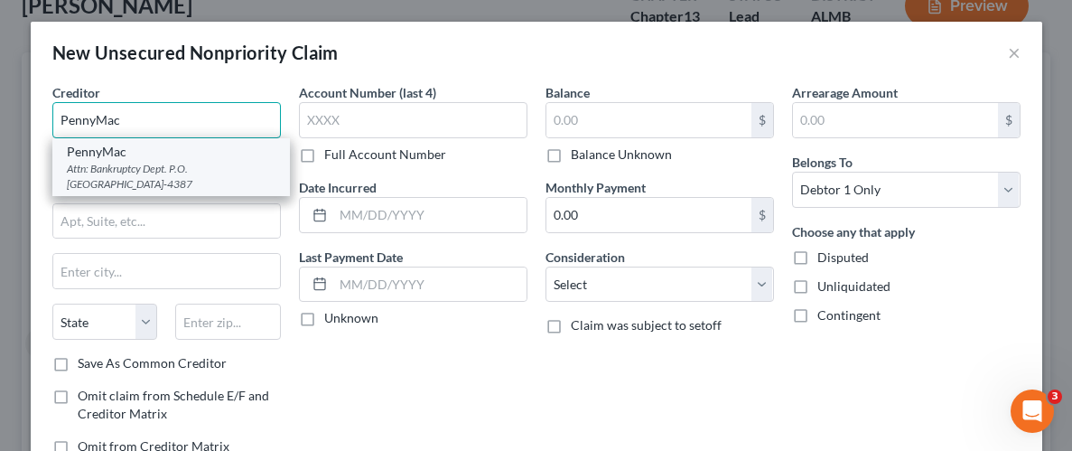
type input "PennyMac"
click at [107, 165] on div "Attn: Bankruptcy Dept. P.O. Box 514387, Los Angeles, CA 90051-4387" at bounding box center [171, 176] width 209 height 31
type input "Attn: Bankruptcy Dept."
type input "P.O. Box 514387"
type input "Los Angeles"
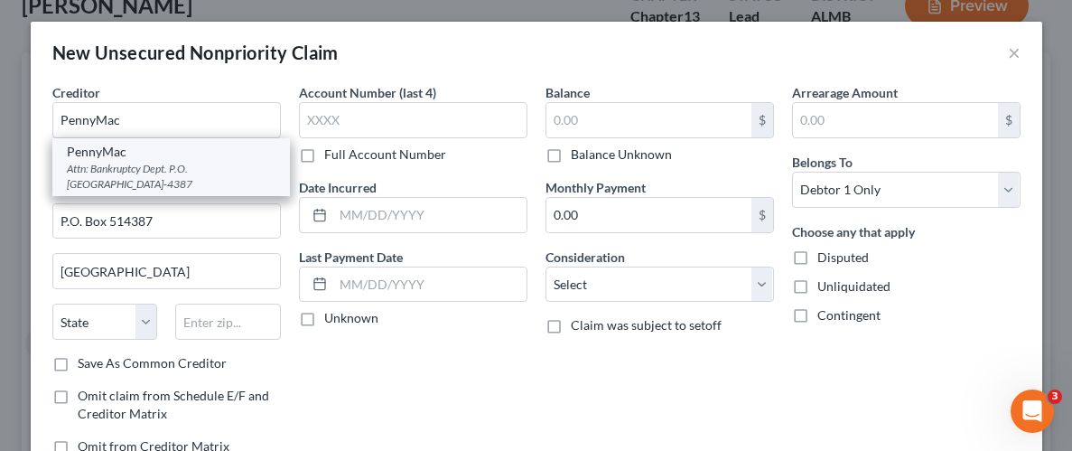
select select "4"
type input "90051-4387"
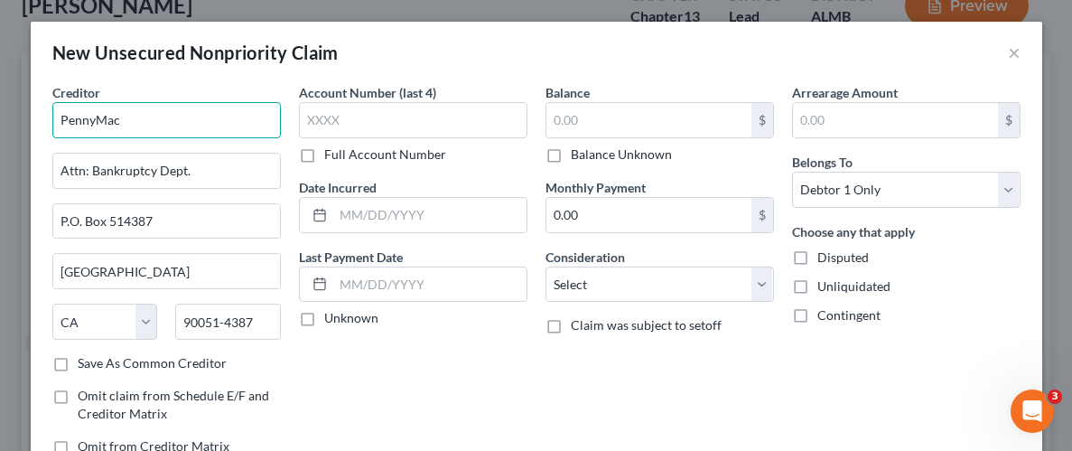
click at [148, 125] on input "PennyMac" at bounding box center [166, 120] width 229 height 36
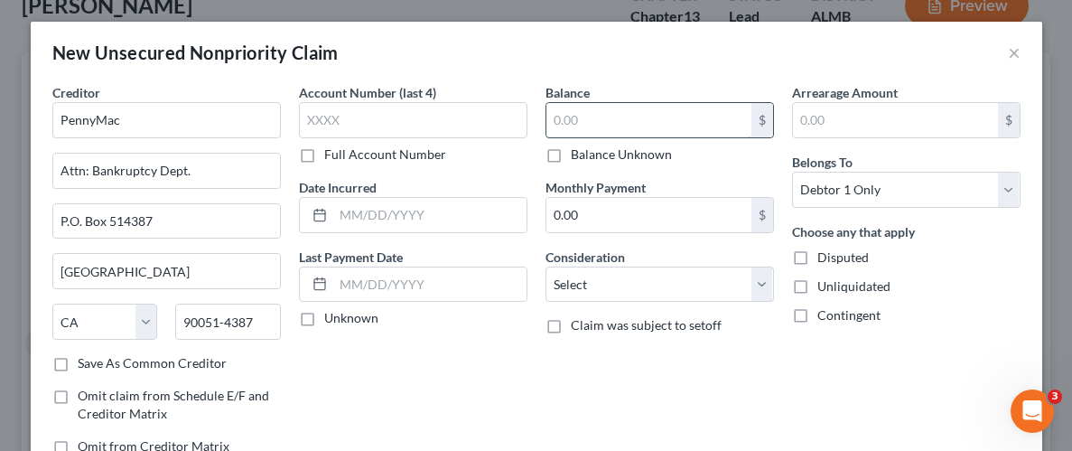
click at [610, 126] on input "text" at bounding box center [648, 120] width 205 height 34
type input "PennyMac"
type input "1,616.24"
click at [817, 285] on label "Unliquidated" at bounding box center [853, 286] width 73 height 18
click at [825, 285] on input "Unliquidated" at bounding box center [831, 283] width 12 height 12
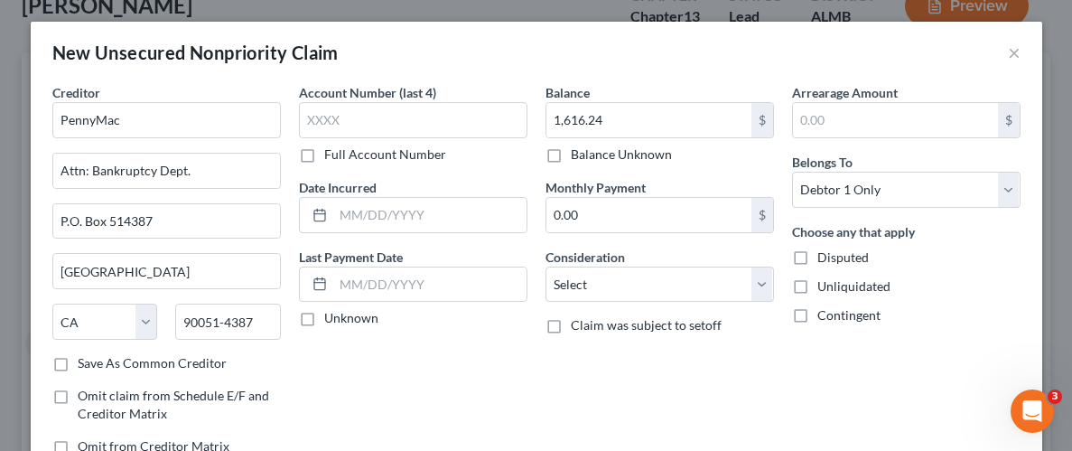
checkbox input "true"
click at [822, 355] on div "Arrearage Amount $ Belongs To * Select Debtor 1 Only Debtor 2 Only Debtor 1 And…" at bounding box center [906, 276] width 247 height 387
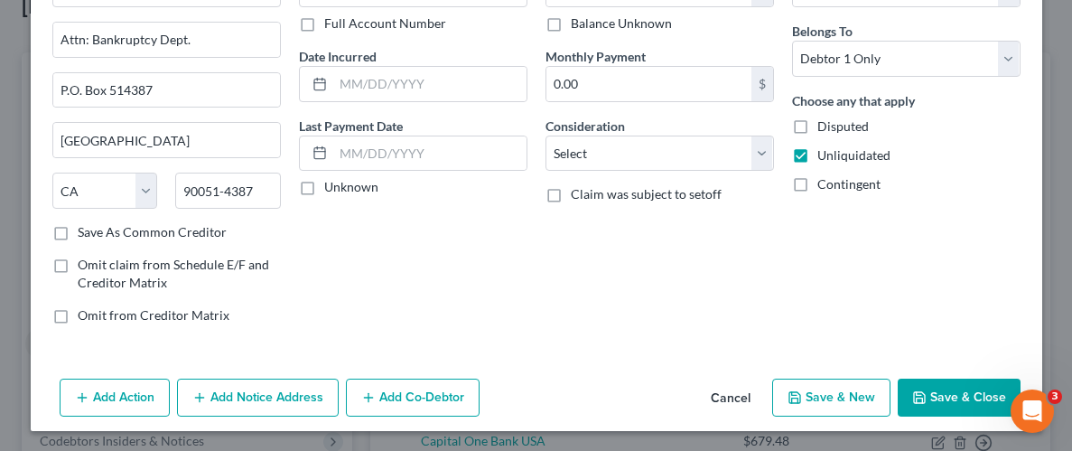
click at [979, 405] on button "Save & Close" at bounding box center [959, 397] width 123 height 38
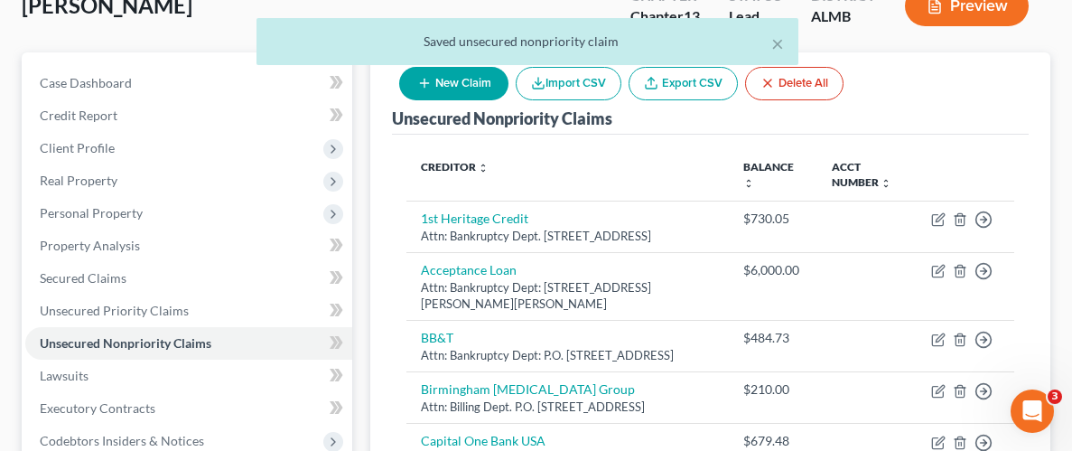
click at [428, 84] on icon "button" at bounding box center [424, 83] width 14 height 14
select select "0"
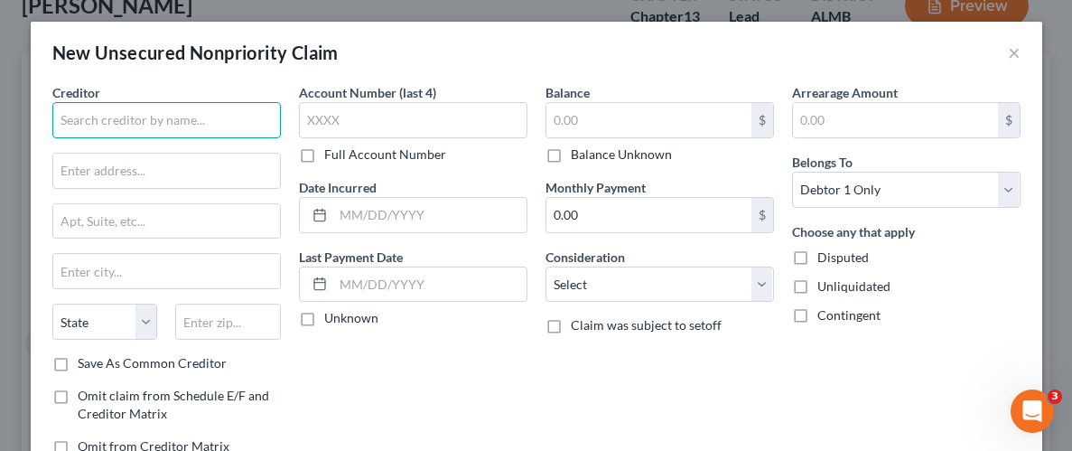
click at [177, 116] on input "text" at bounding box center [166, 120] width 229 height 36
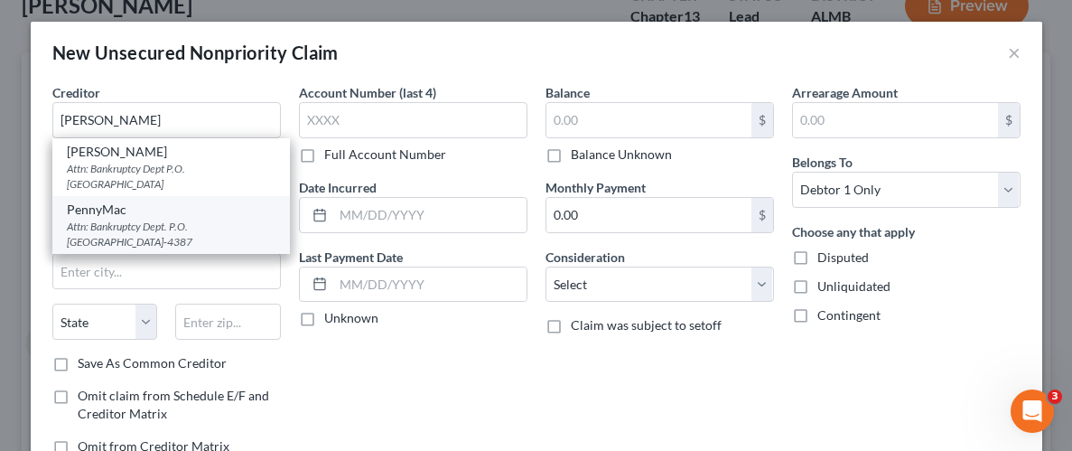
click at [145, 217] on div "PennyMac" at bounding box center [171, 210] width 209 height 18
type input "PennyMac"
type input "Attn: Bankruptcy Dept."
type input "P.O. Box 514387"
type input "Los Angeles"
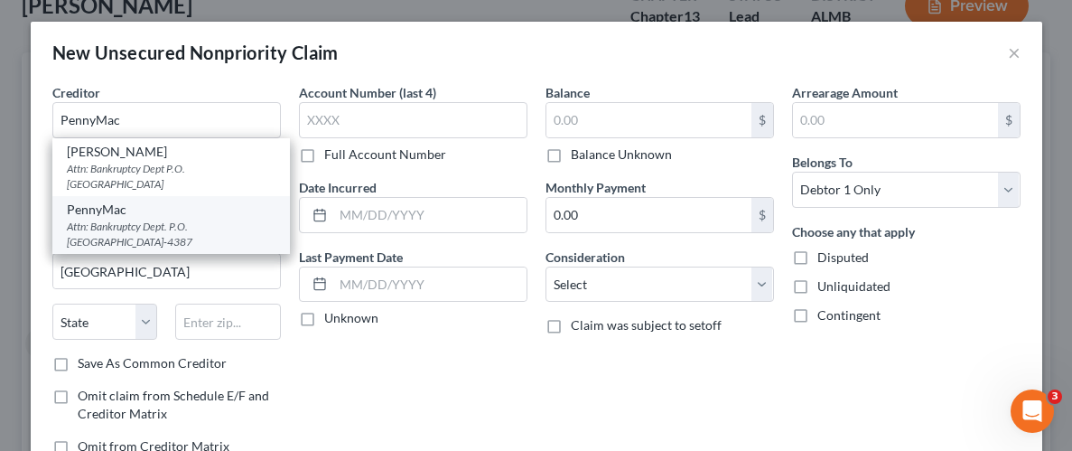
select select "4"
type input "90051-4387"
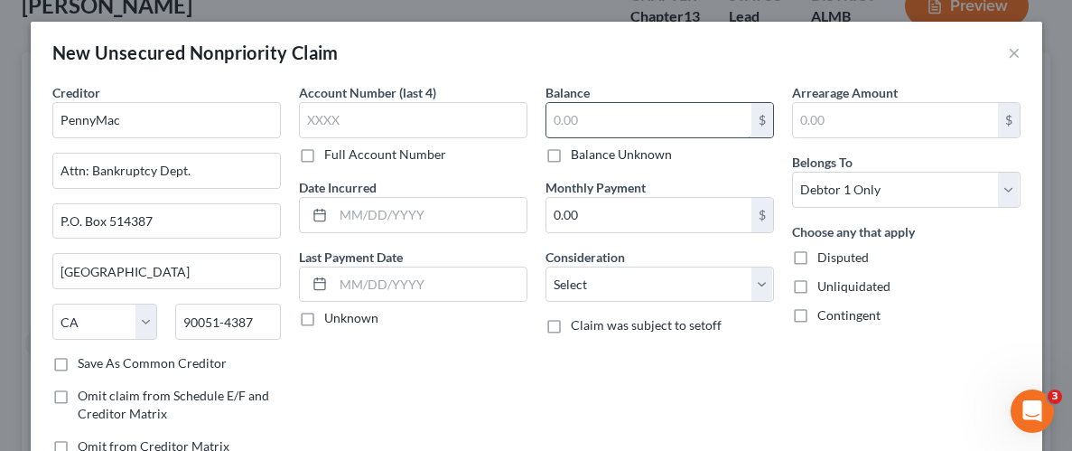
click at [590, 112] on input "text" at bounding box center [648, 120] width 205 height 34
type input "3,523.65"
click at [817, 283] on label "Unliquidated" at bounding box center [853, 286] width 73 height 18
click at [825, 283] on input "Unliquidated" at bounding box center [831, 283] width 12 height 12
checkbox input "true"
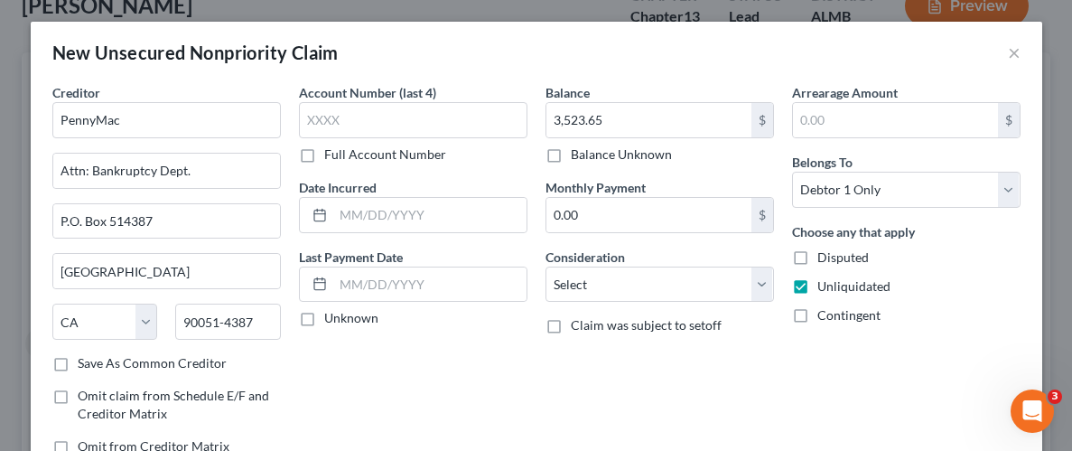
click at [858, 346] on div "Arrearage Amount $ Belongs To * Select Debtor 1 Only Debtor 2 Only Debtor 1 And…" at bounding box center [906, 276] width 247 height 387
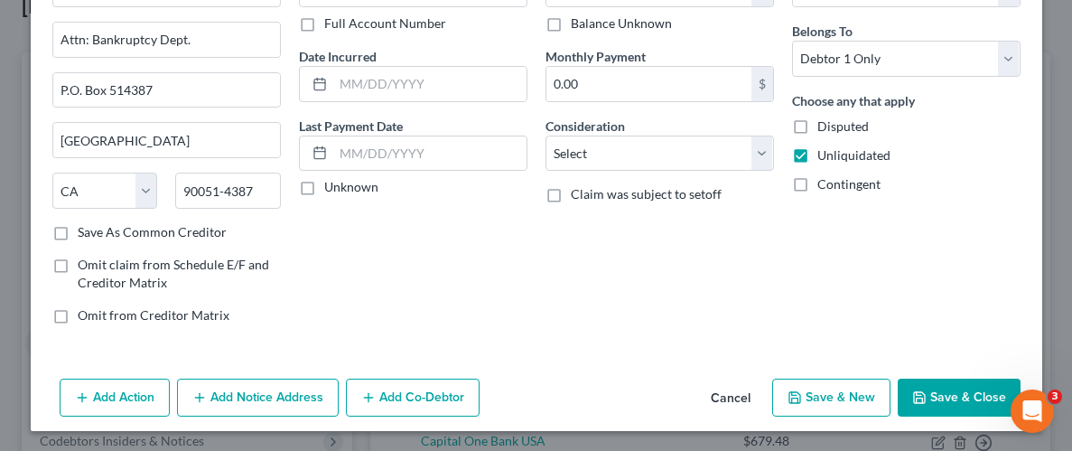
click at [955, 401] on button "Save & Close" at bounding box center [959, 397] width 123 height 38
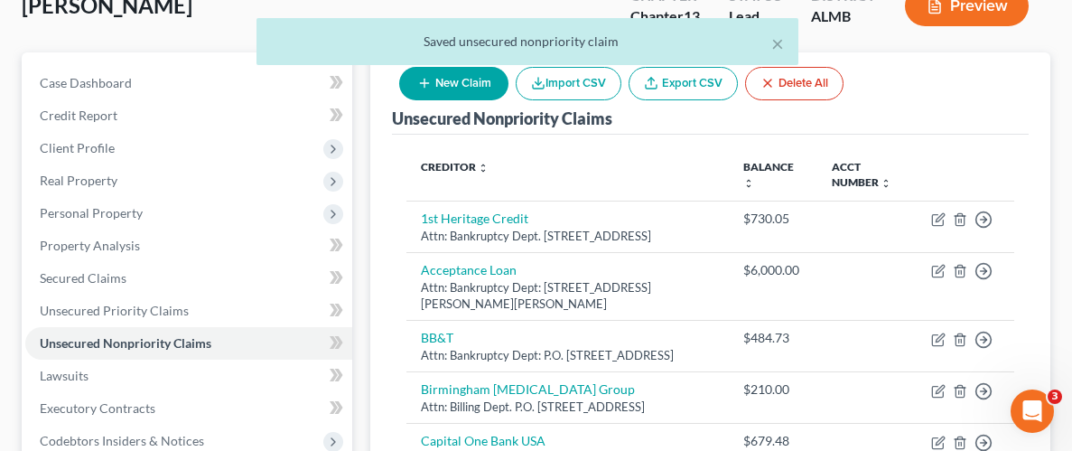
click at [457, 86] on button "New Claim" at bounding box center [453, 83] width 109 height 33
select select "0"
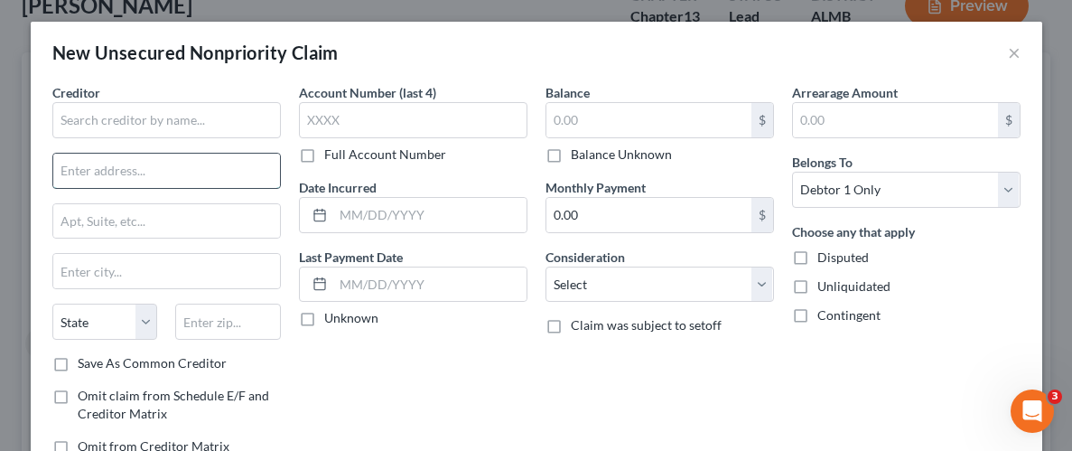
click at [182, 172] on input "text" at bounding box center [166, 171] width 227 height 34
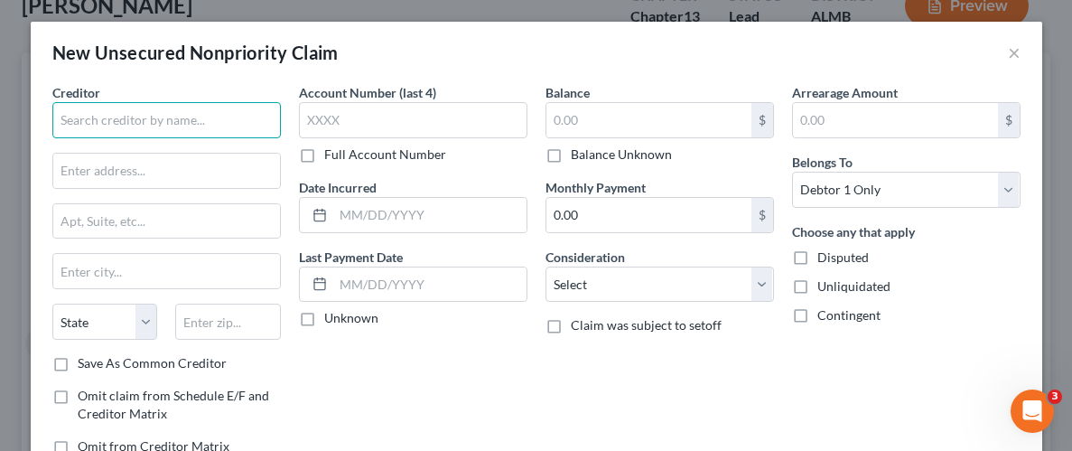
click at [175, 134] on input "text" at bounding box center [166, 120] width 229 height 36
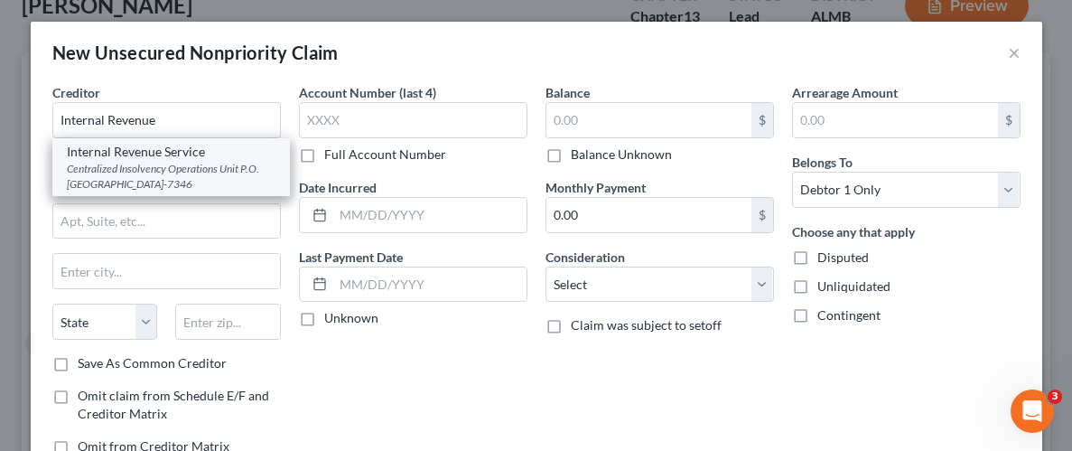
click at [176, 167] on div "Centralized Insolvency Operations Unit P.O. Box 7346, Philadelphia, PA 19101-73…" at bounding box center [171, 176] width 209 height 31
type input "Internal Revenue Service"
type input "Centralized Insolvency Operations Unit"
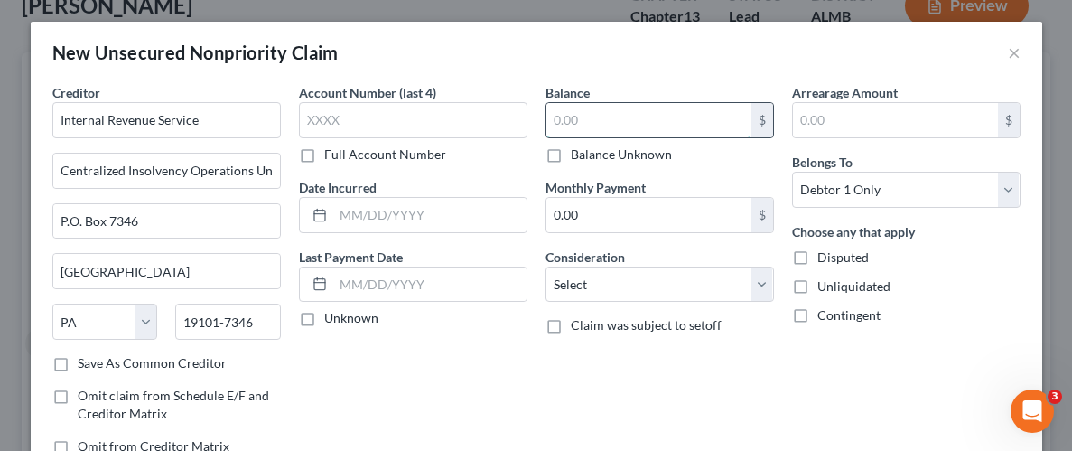
click at [620, 110] on input "text" at bounding box center [648, 120] width 205 height 34
click at [817, 286] on label "Unliquidated" at bounding box center [853, 286] width 73 height 18
click at [825, 286] on input "Unliquidated" at bounding box center [831, 283] width 12 height 12
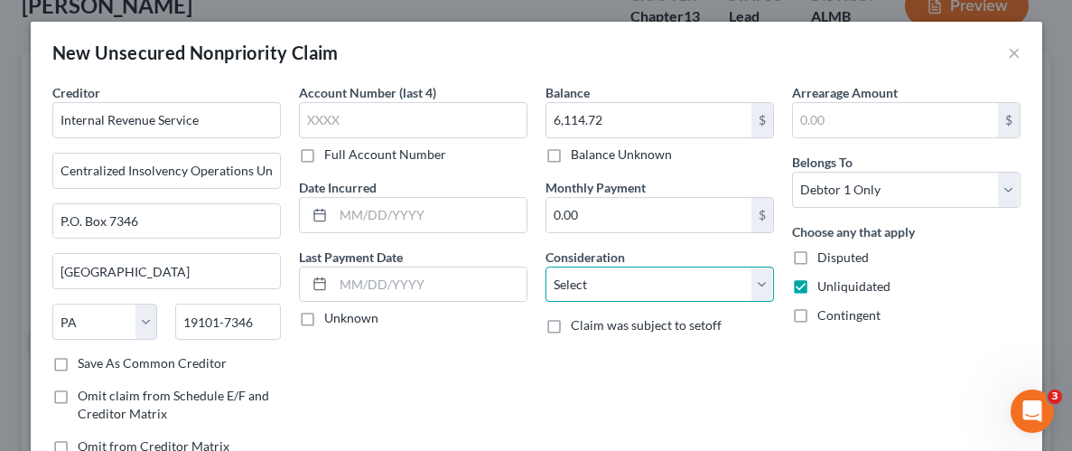
click at [764, 289] on select "Select Cable / Satellite Services Collection Agency Credit Card Debt Debt Couns…" at bounding box center [660, 284] width 229 height 36
click at [546, 266] on select "Select Cable / Satellite Services Collection Agency Credit Card Debt Debt Couns…" at bounding box center [660, 284] width 229 height 36
drag, startPoint x: 821, startPoint y: 357, endPoint x: 870, endPoint y: 360, distance: 48.9
click at [823, 357] on div "Arrearage Amount $ Belongs To * Select Debtor 1 Only Debtor 2 Only Debtor 1 And…" at bounding box center [906, 276] width 247 height 387
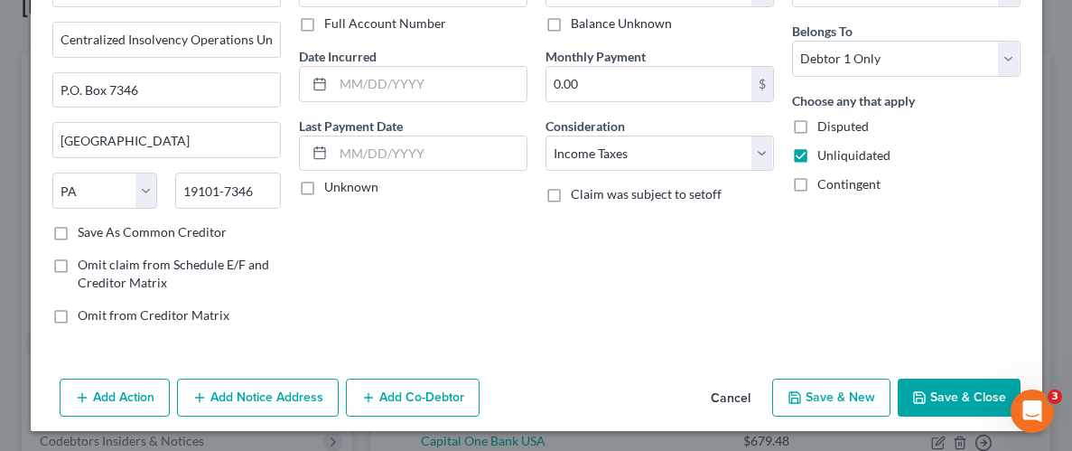
click at [948, 395] on button "Save & Close" at bounding box center [959, 397] width 123 height 38
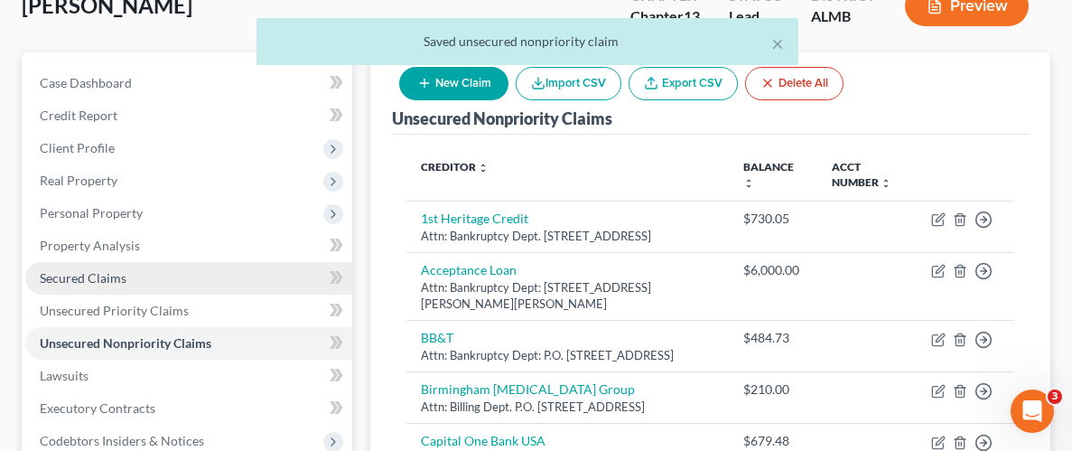
click at [80, 278] on span "Secured Claims" at bounding box center [83, 277] width 87 height 15
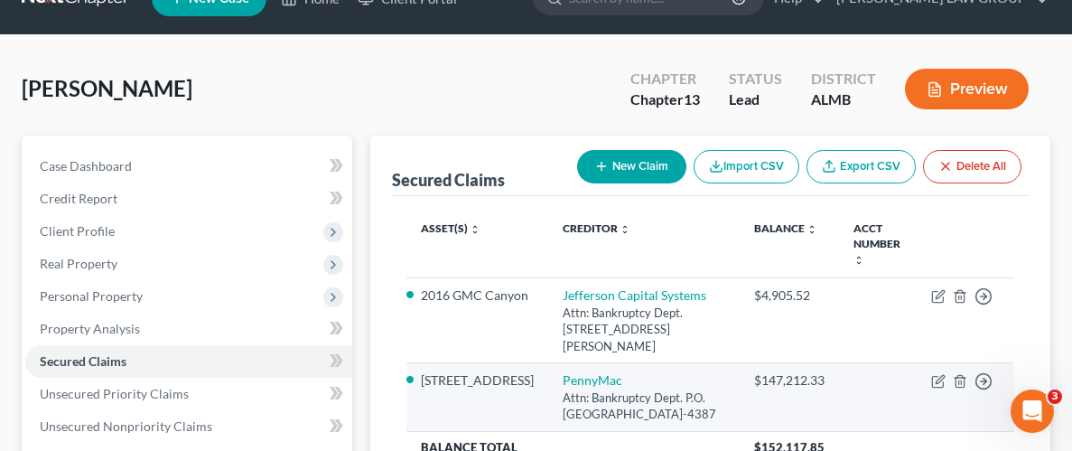
scroll to position [65, 0]
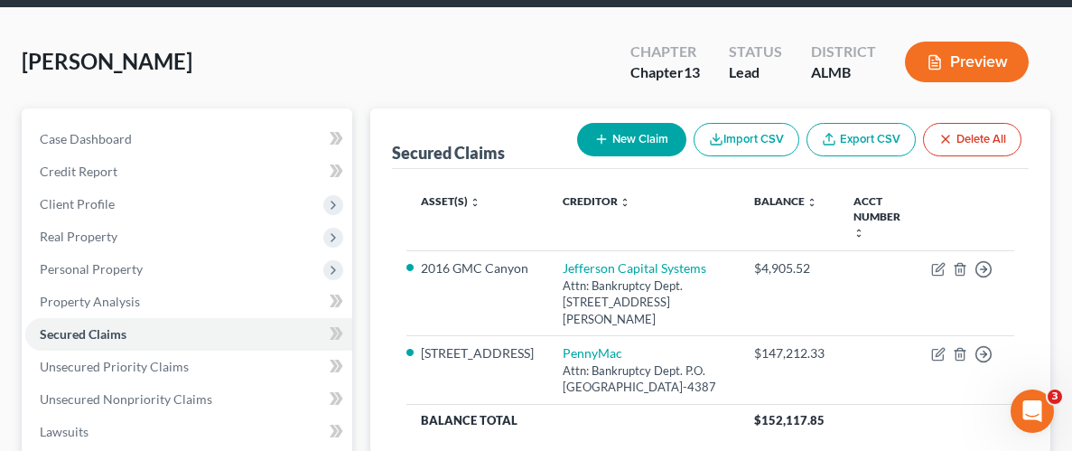
click at [494, 50] on div "Stone, Bobby Robert Upgraded Chapter Chapter 13 Status Lead District ALMB Previ…" at bounding box center [536, 69] width 1029 height 79
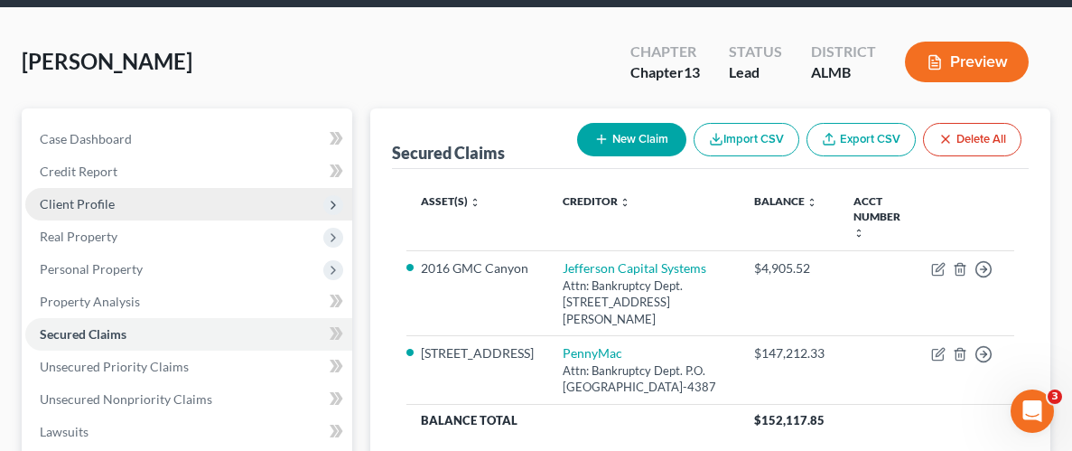
click at [87, 202] on span "Client Profile" at bounding box center [77, 203] width 75 height 15
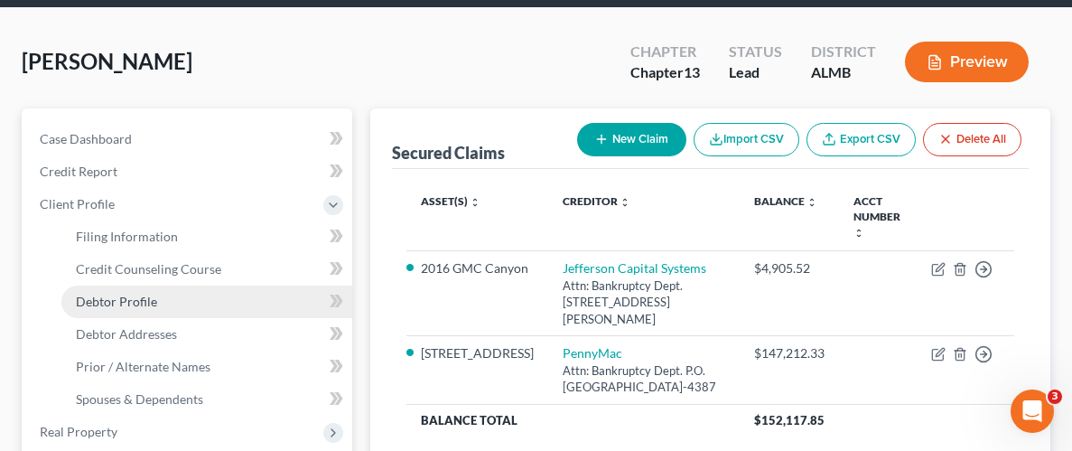
click at [135, 294] on span "Debtor Profile" at bounding box center [116, 301] width 81 height 15
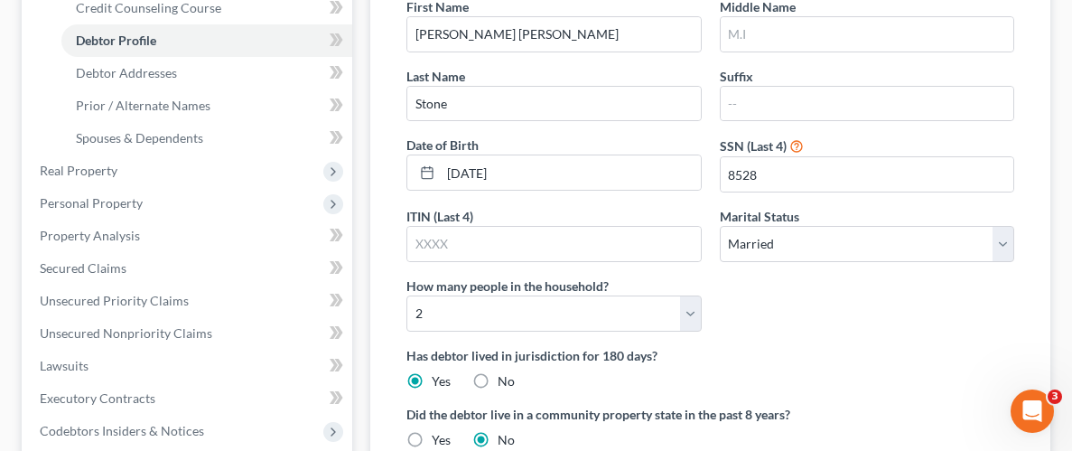
scroll to position [340, 0]
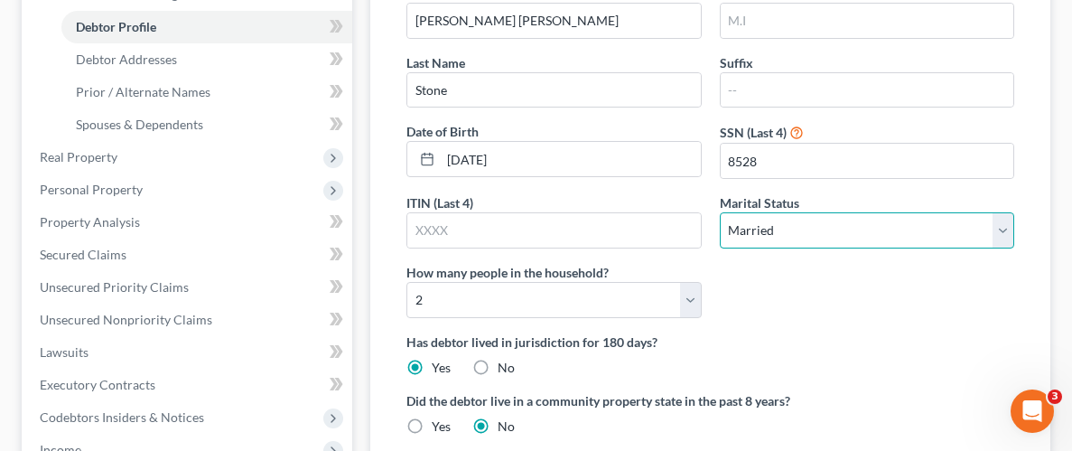
click at [1003, 218] on select "Select Single Married Separated Divorced Widowed" at bounding box center [867, 230] width 294 height 36
click at [720, 212] on select "Select Single Married Separated Divorced Widowed" at bounding box center [867, 230] width 294 height 36
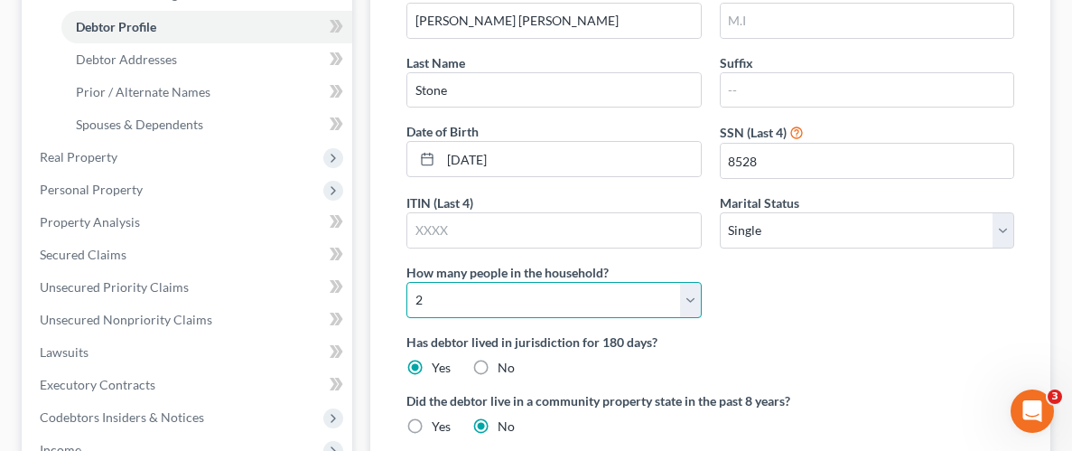
click at [694, 293] on select "Select 1 2 3 4 5 6 7 8 9 10 11 12 13 14 15 16 17 18 19 20" at bounding box center [553, 300] width 294 height 36
click at [406, 282] on select "Select 1 2 3 4 5 6 7 8 9 10 11 12 13 14 15 16 17 18 19 20" at bounding box center [553, 300] width 294 height 36
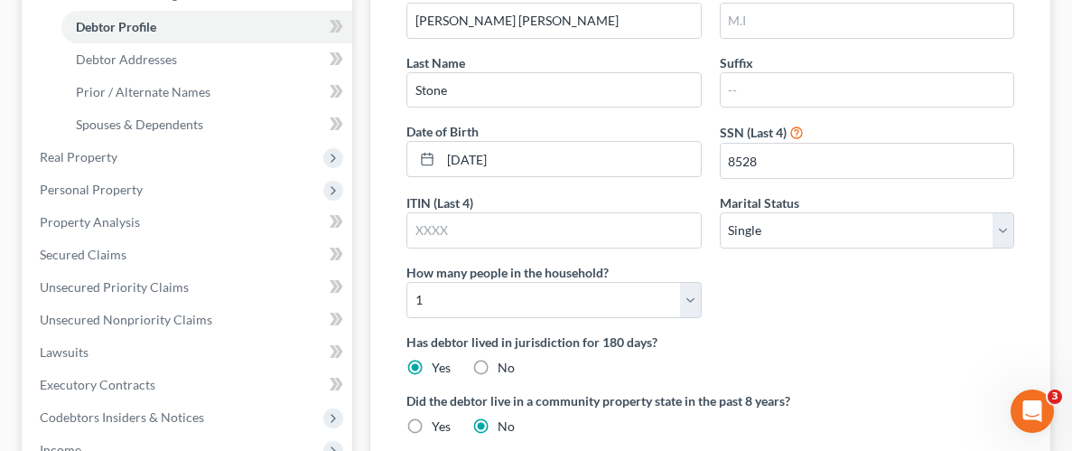
click at [849, 286] on div "First Name Bobby Robert Middle Name Last Name Stone Suffix Date of Birth 10/29/…" at bounding box center [710, 158] width 626 height 349
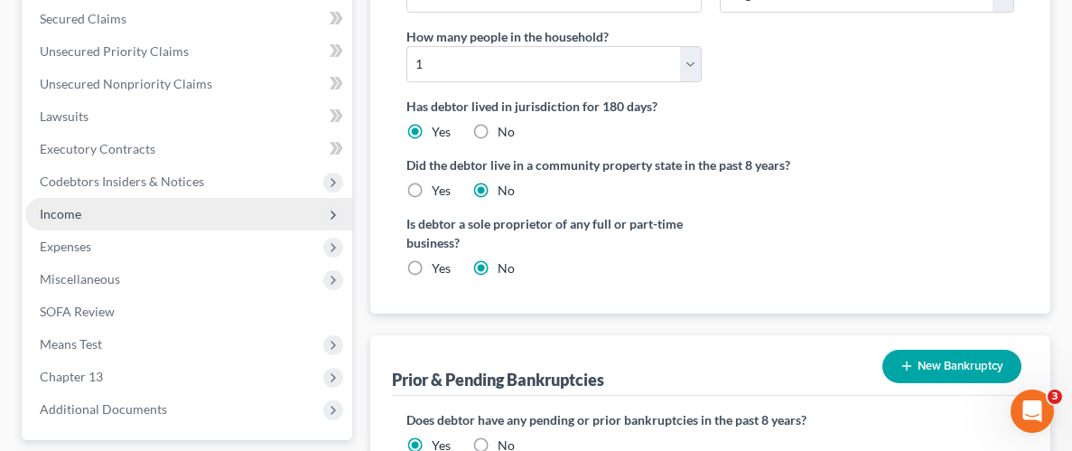
scroll to position [568, 0]
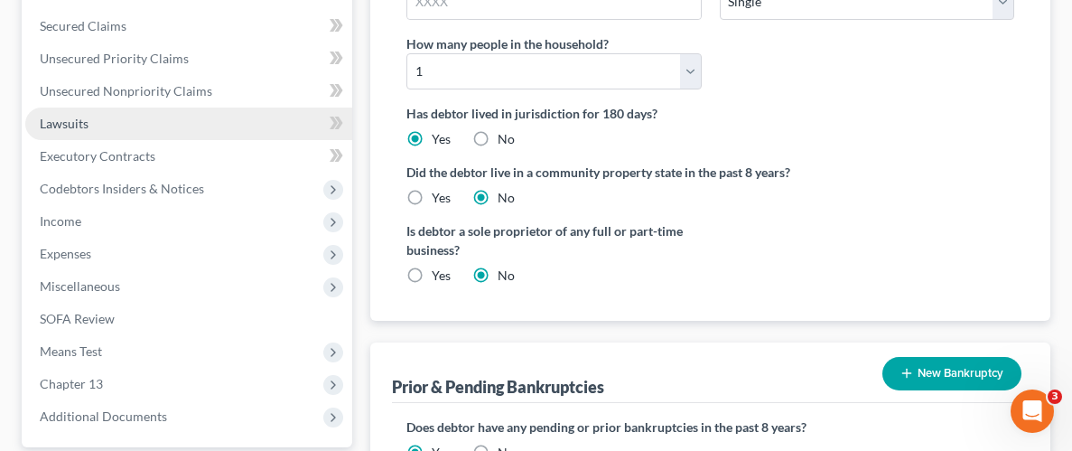
click at [49, 126] on span "Lawsuits" at bounding box center [64, 123] width 49 height 15
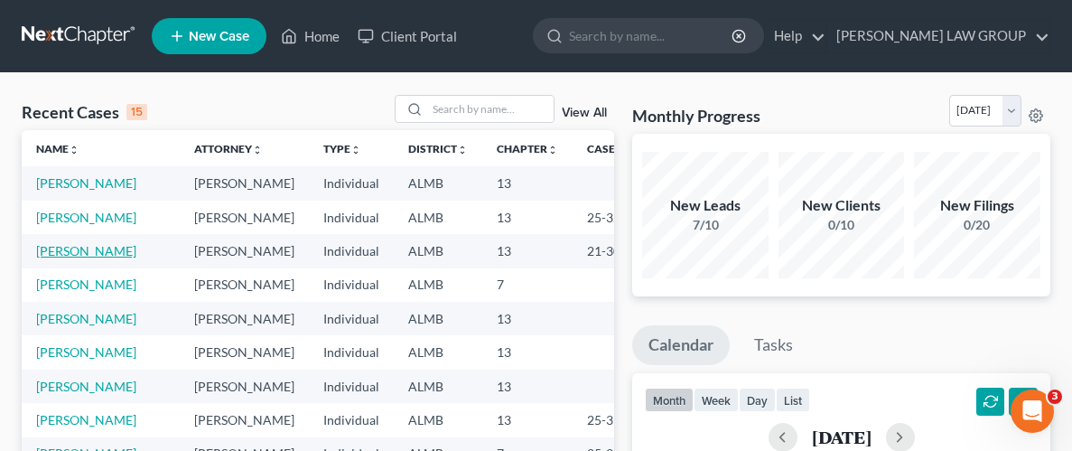
click at [106, 258] on link "[PERSON_NAME]" at bounding box center [86, 250] width 100 height 15
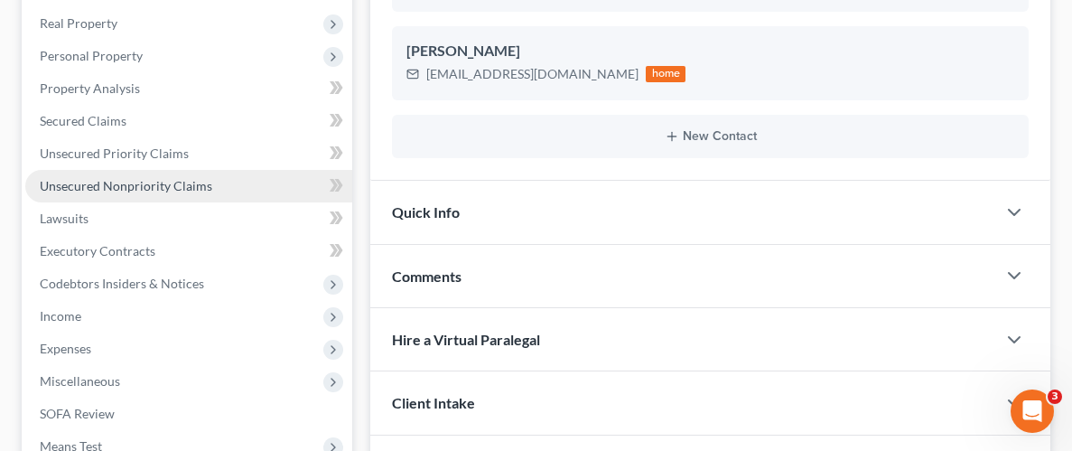
click at [108, 183] on span "Unsecured Nonpriority Claims" at bounding box center [126, 185] width 173 height 15
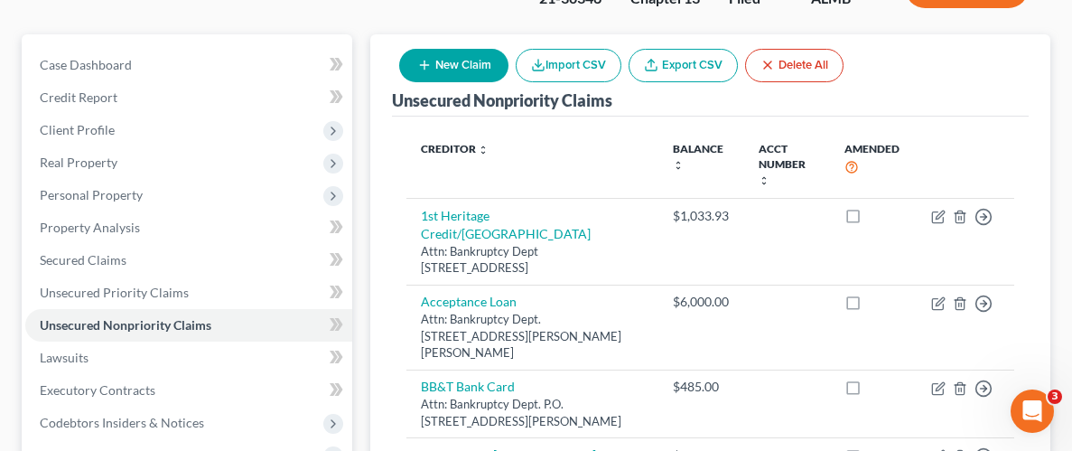
scroll to position [96, 0]
